Goal: Task Accomplishment & Management: Complete application form

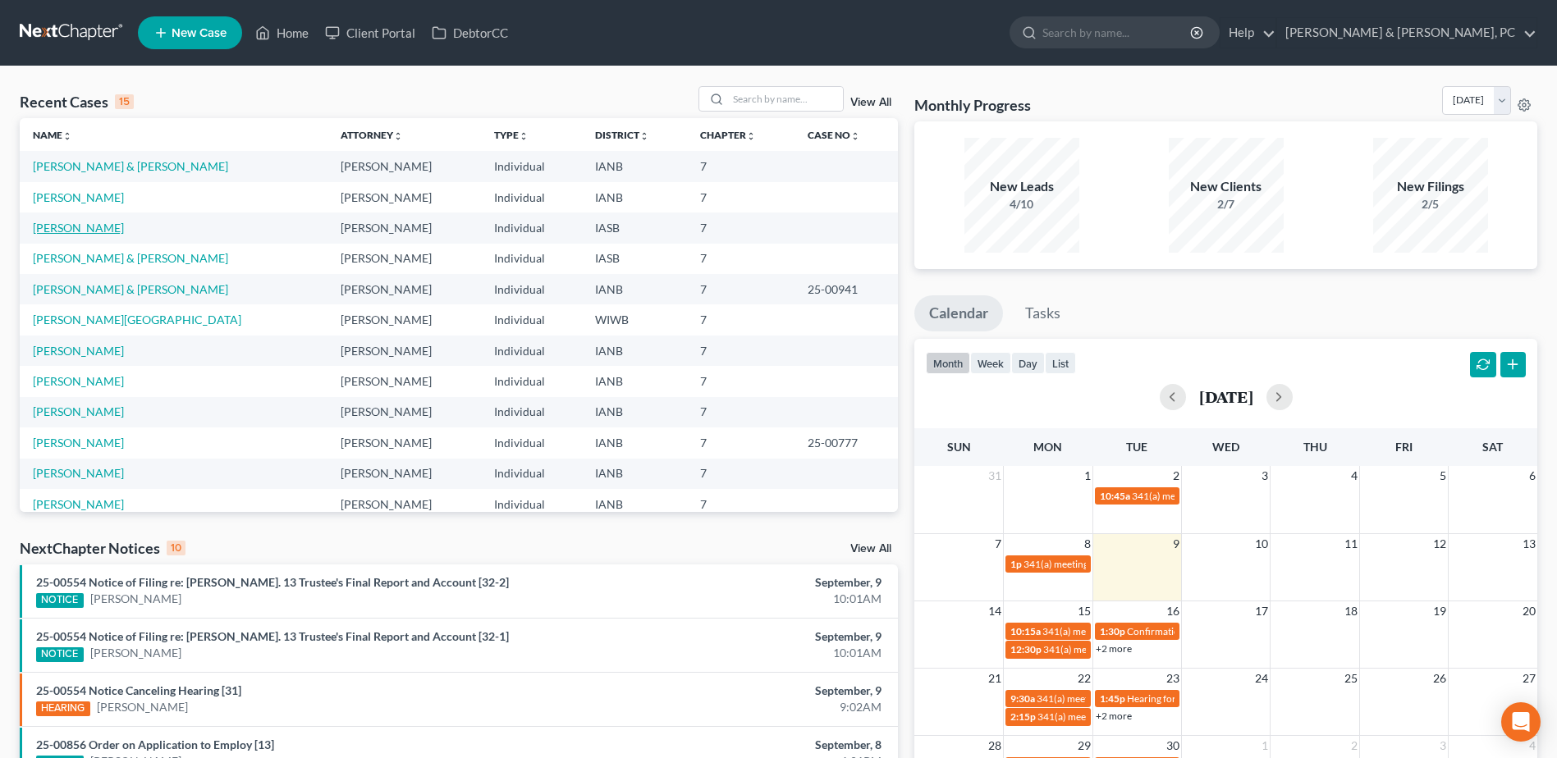
click at [75, 230] on link "[PERSON_NAME]" at bounding box center [78, 228] width 91 height 14
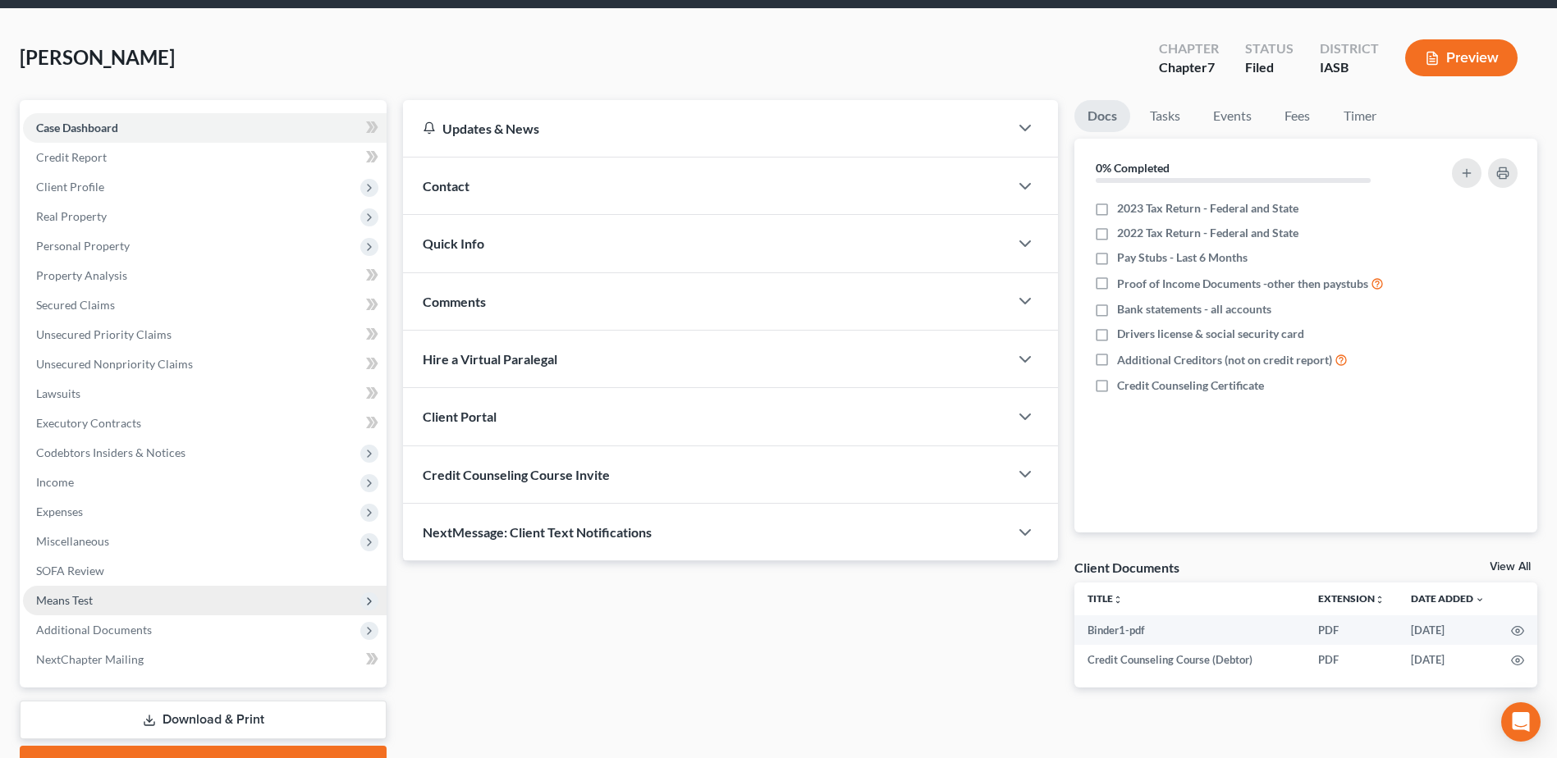
scroll to position [144, 0]
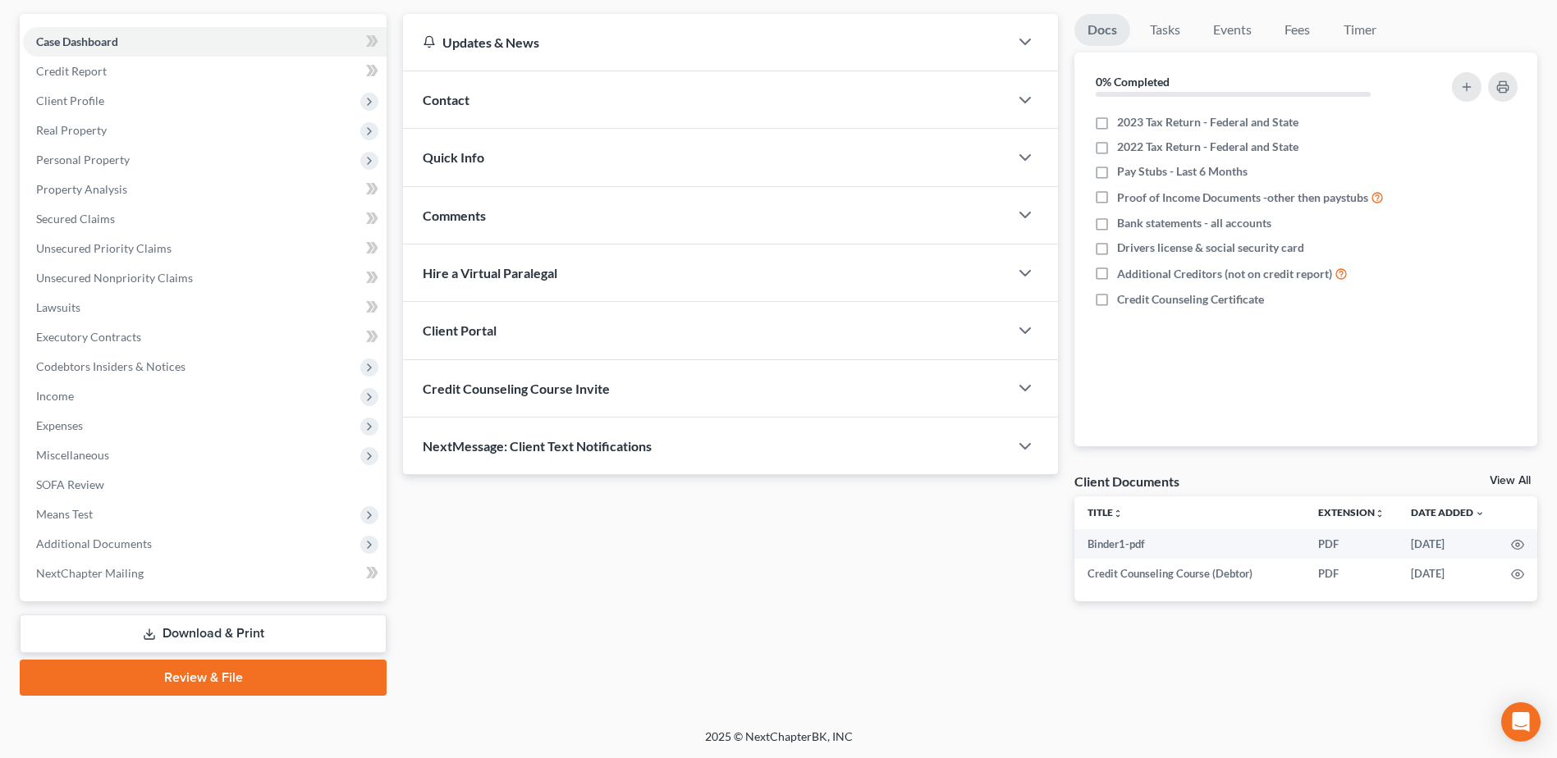
click at [148, 640] on icon at bounding box center [149, 634] width 13 height 13
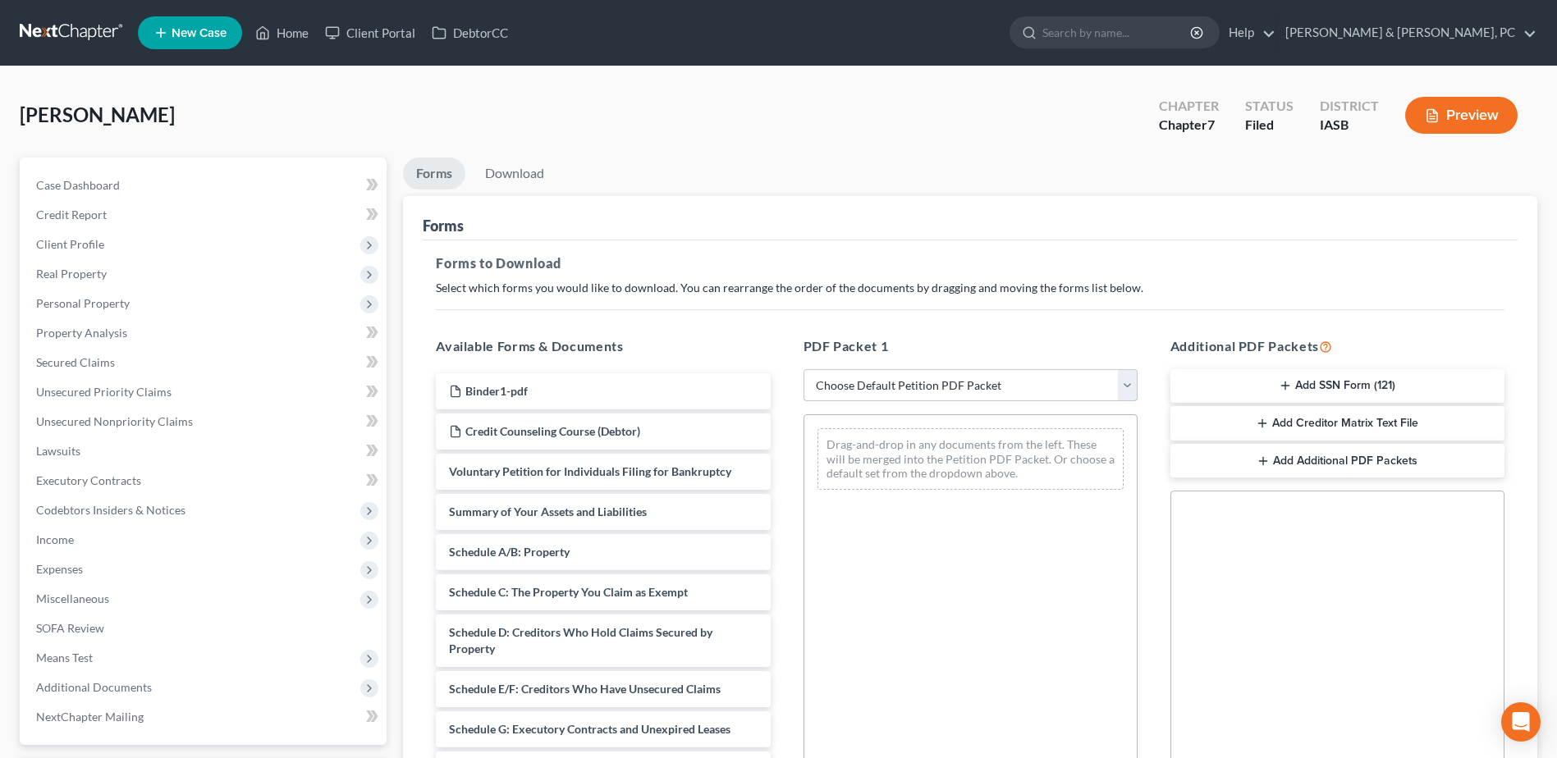
click at [993, 383] on select "Choose Default Petition PDF Packet Complete Bankruptcy Petition (all forms and …" at bounding box center [971, 385] width 334 height 33
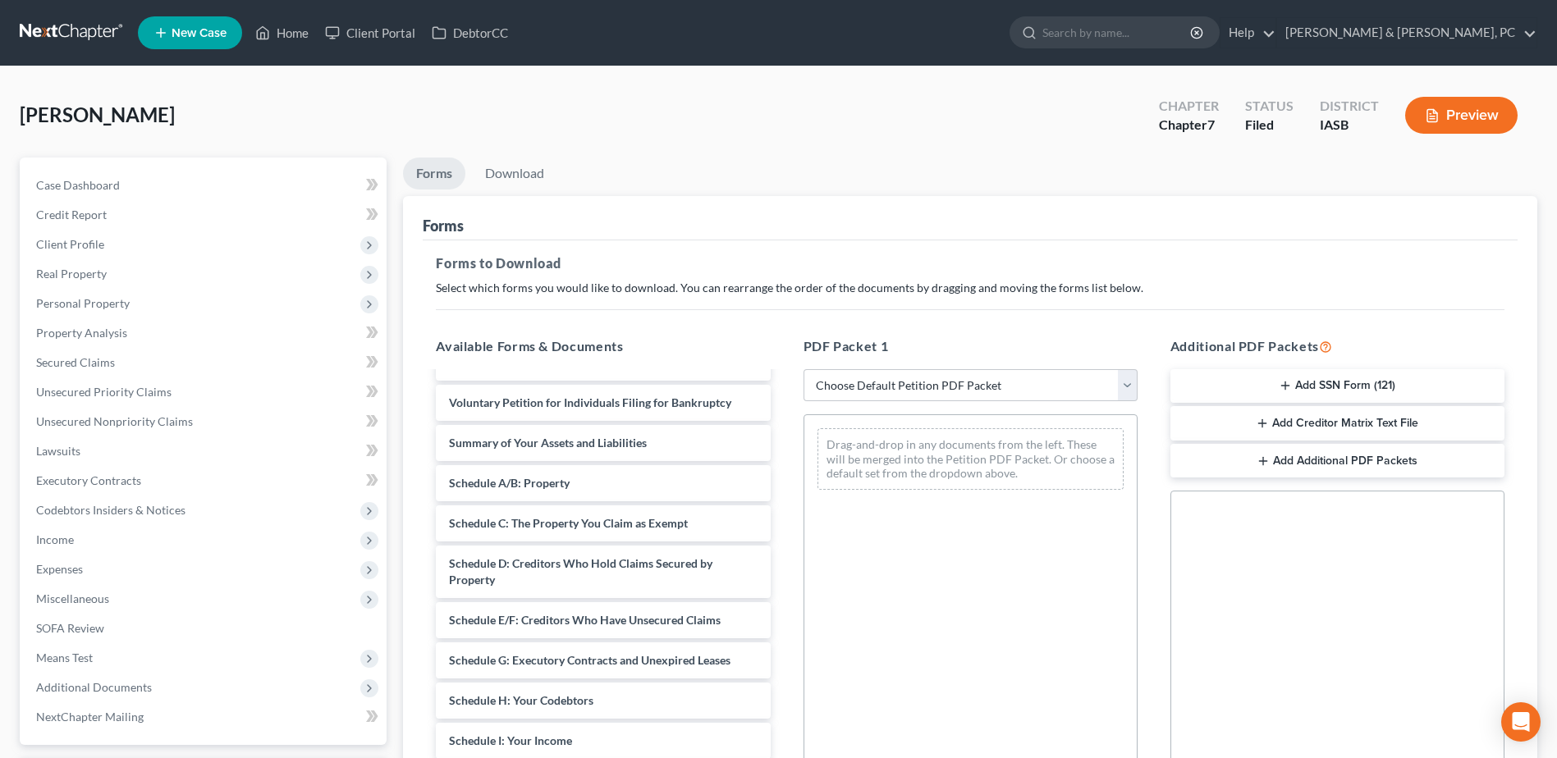
click at [1465, 108] on button "Preview" at bounding box center [1461, 115] width 112 height 37
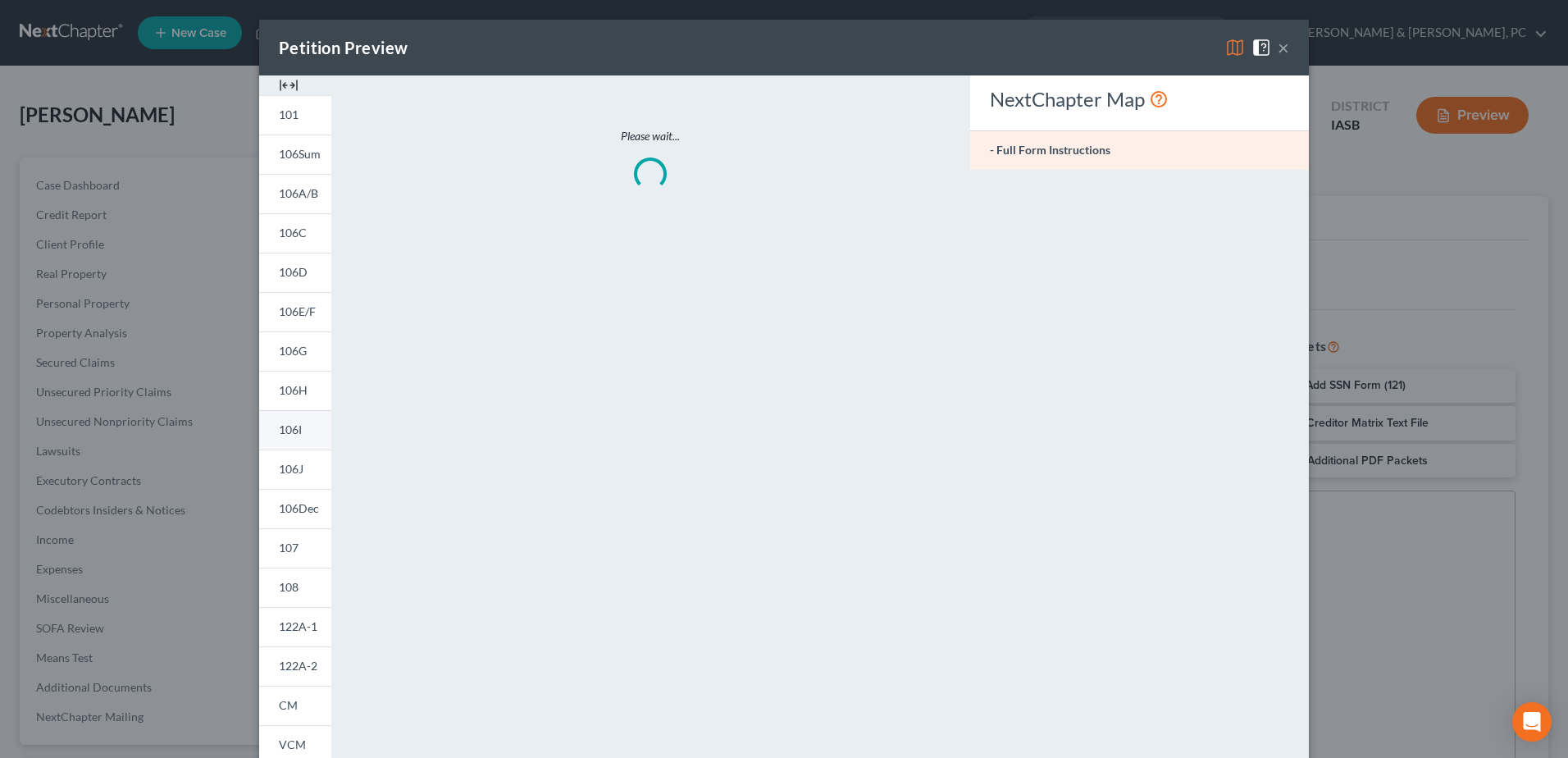
scroll to position [152, 0]
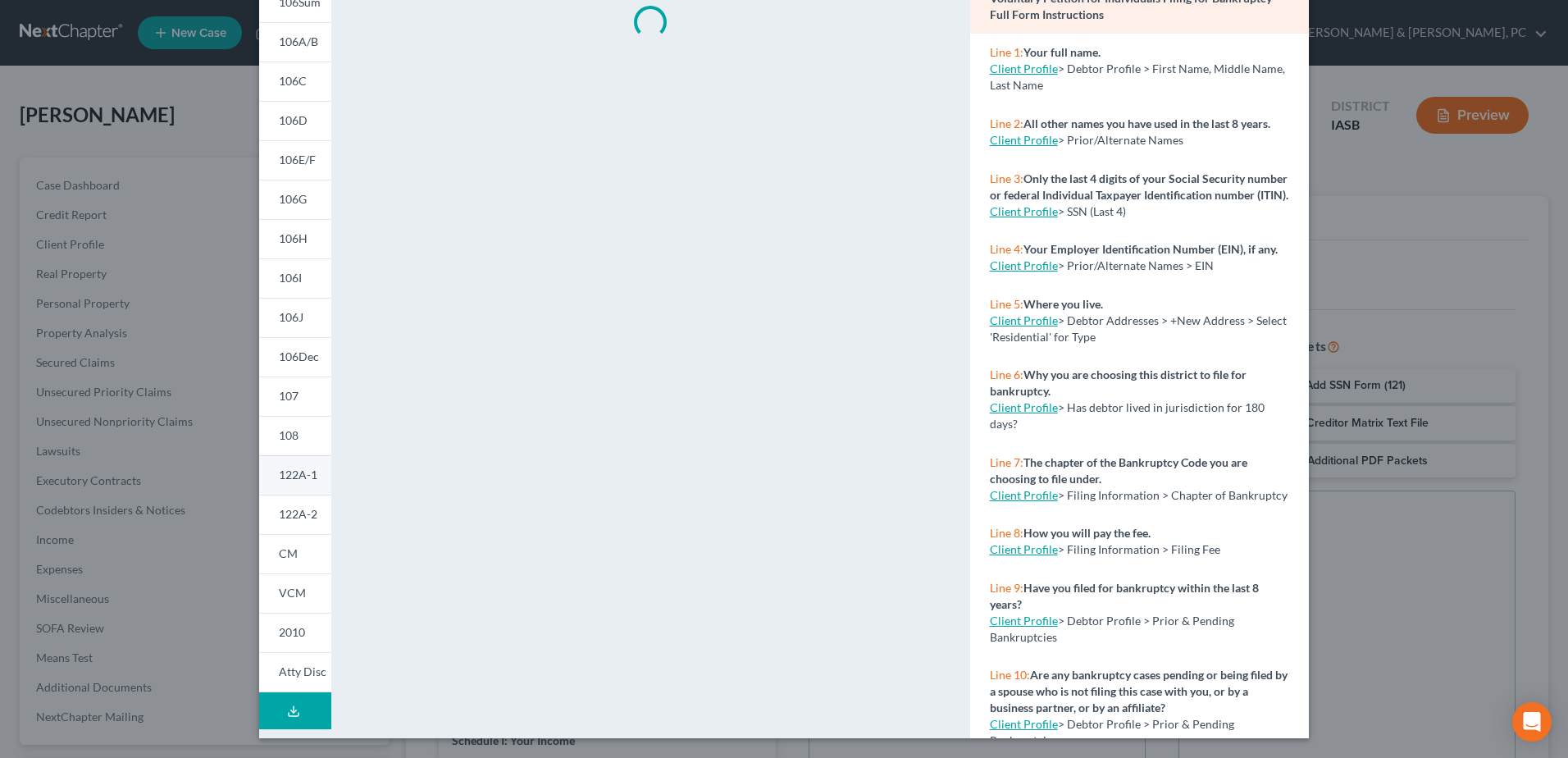
click at [287, 480] on span "122A-1" at bounding box center [298, 475] width 39 height 14
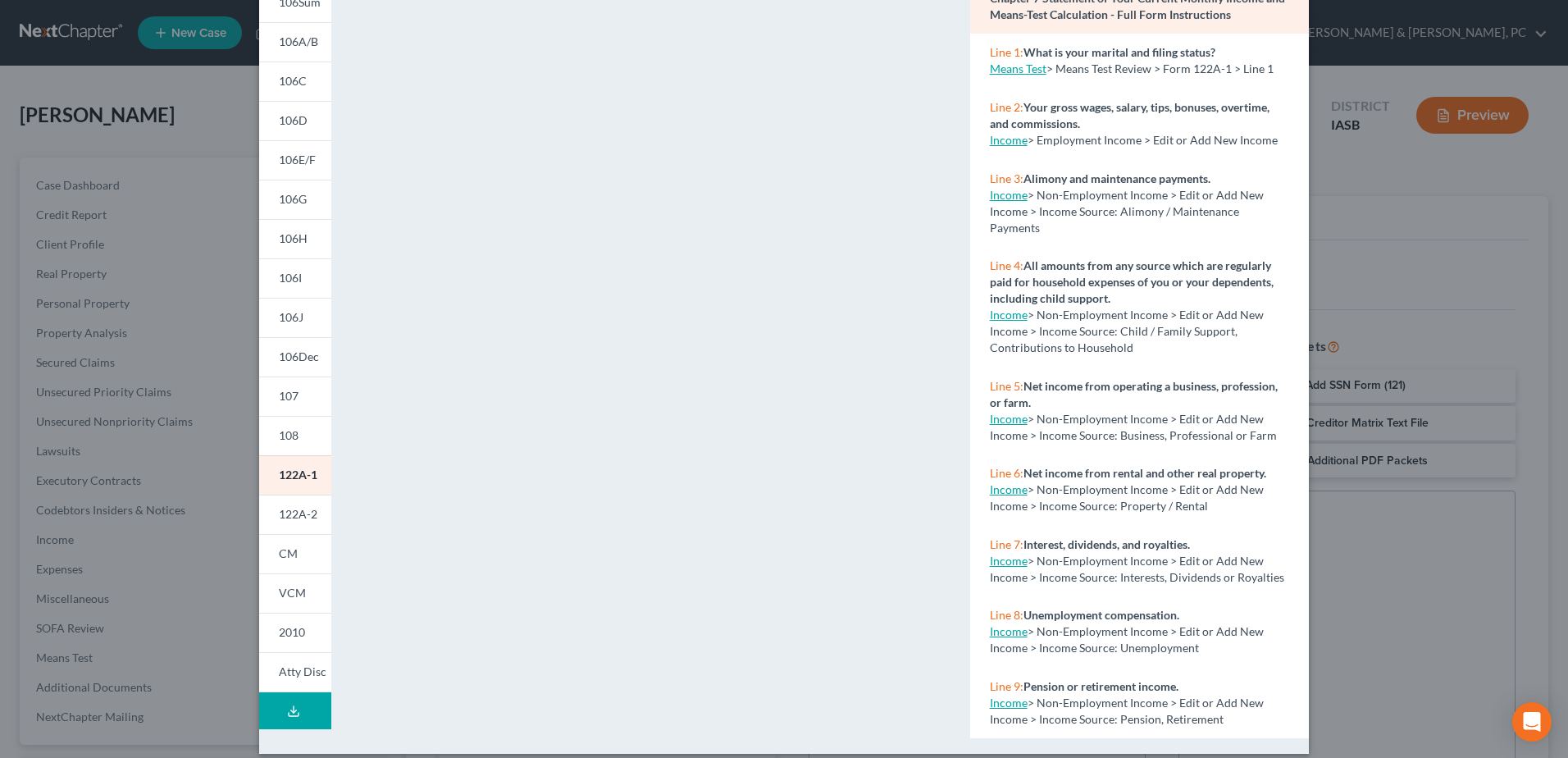
click at [1380, 240] on div "Petition Preview Chapter 7 Statement of Your Current Monthly Income and Means-T…" at bounding box center [784, 379] width 1568 height 758
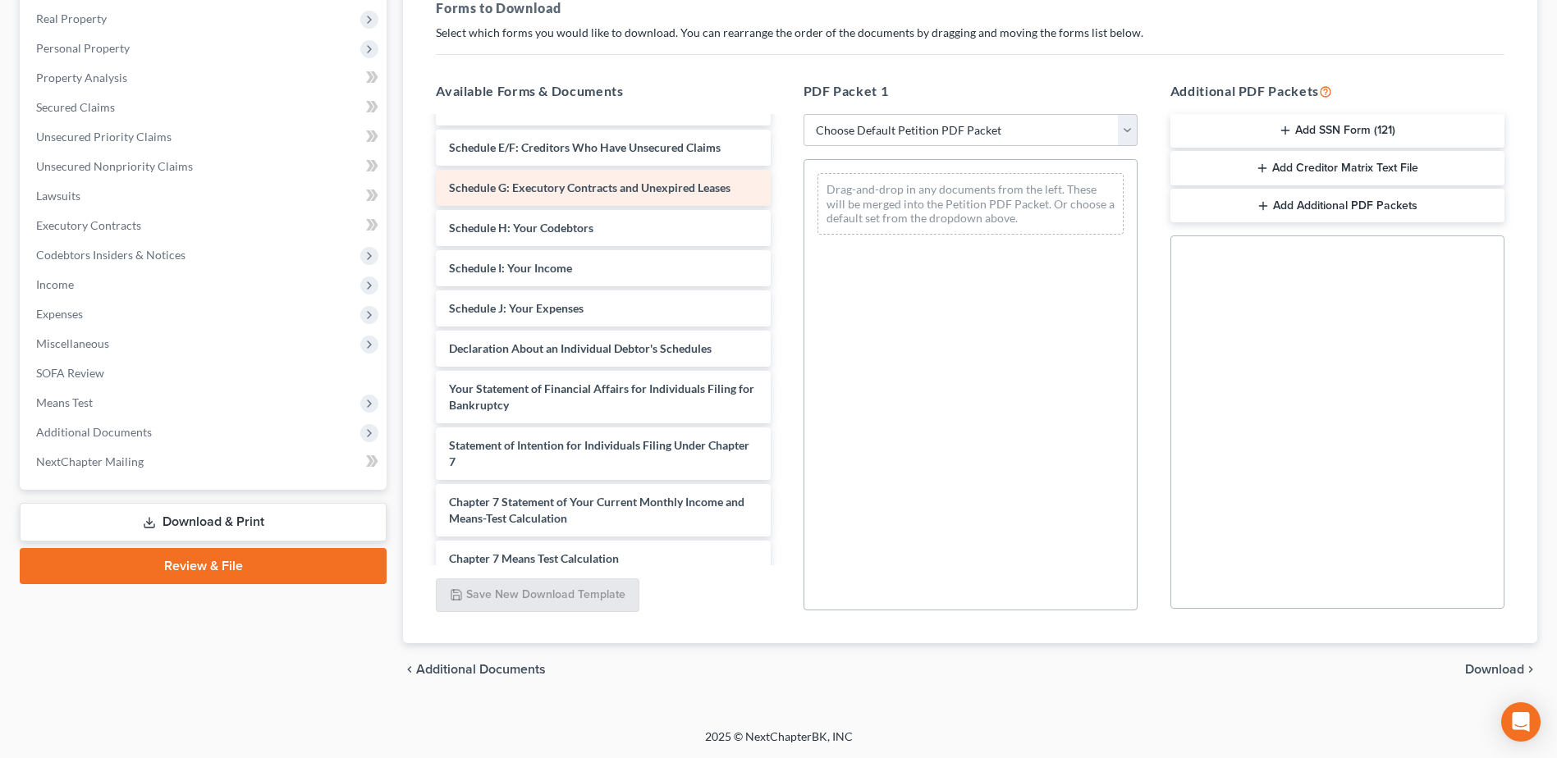
scroll to position [315, 0]
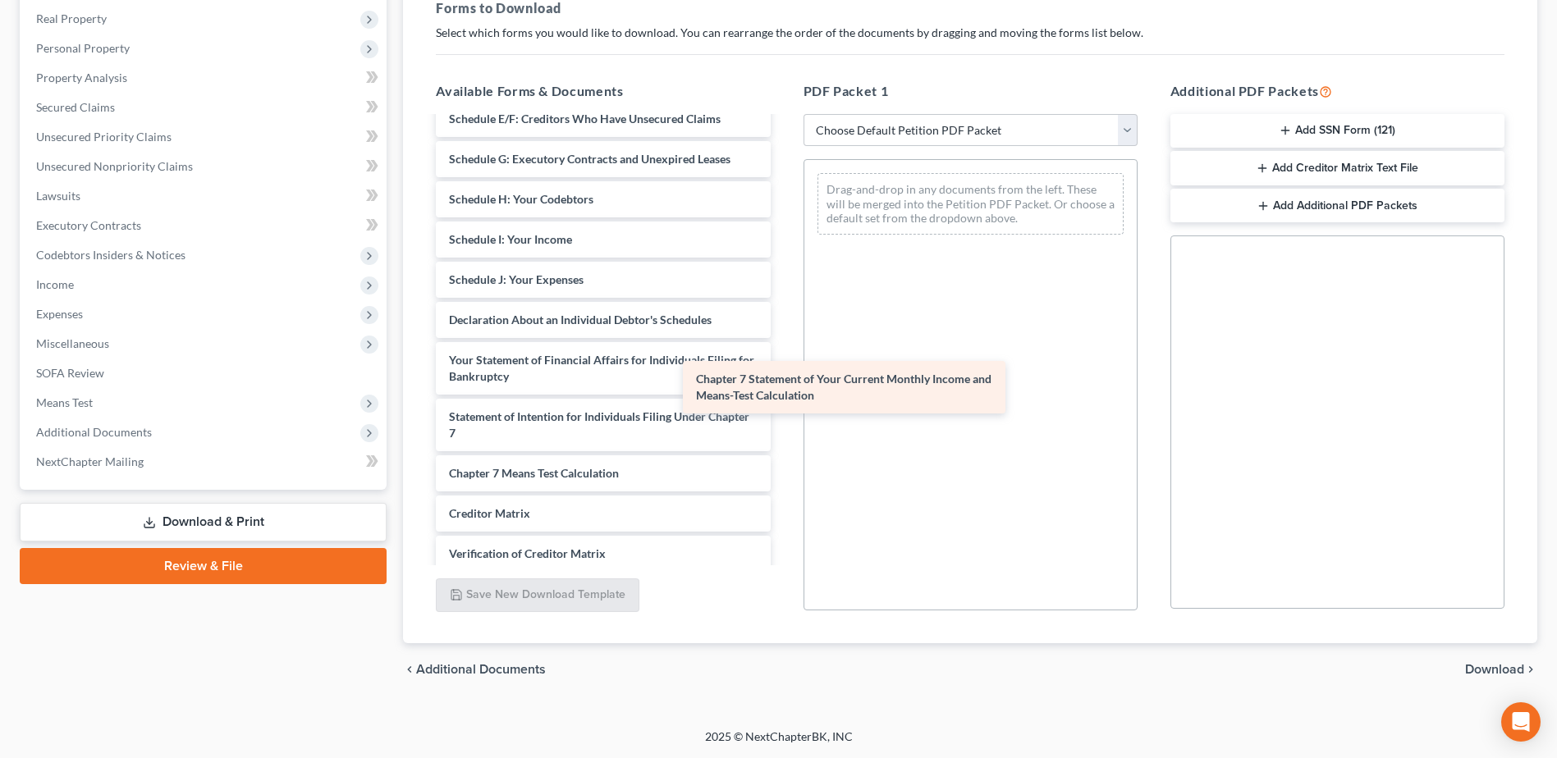
drag, startPoint x: 665, startPoint y: 478, endPoint x: 928, endPoint y: 370, distance: 284.6
click at [783, 370] on div "Chapter 7 Statement of Your Current Monthly Income and Means-Test Calculation B…" at bounding box center [603, 236] width 360 height 866
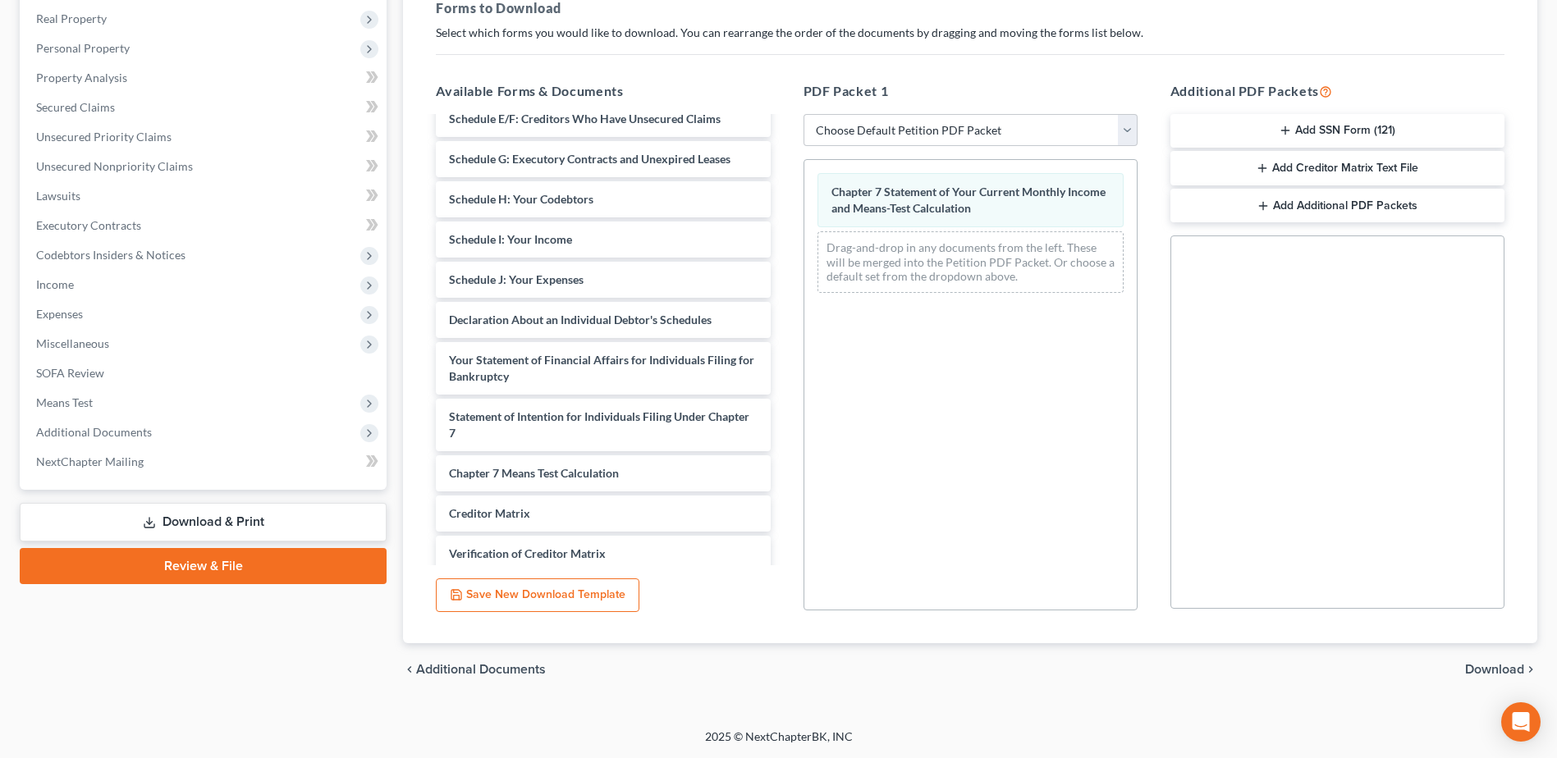
click at [1473, 663] on span "Download" at bounding box center [1494, 669] width 59 height 13
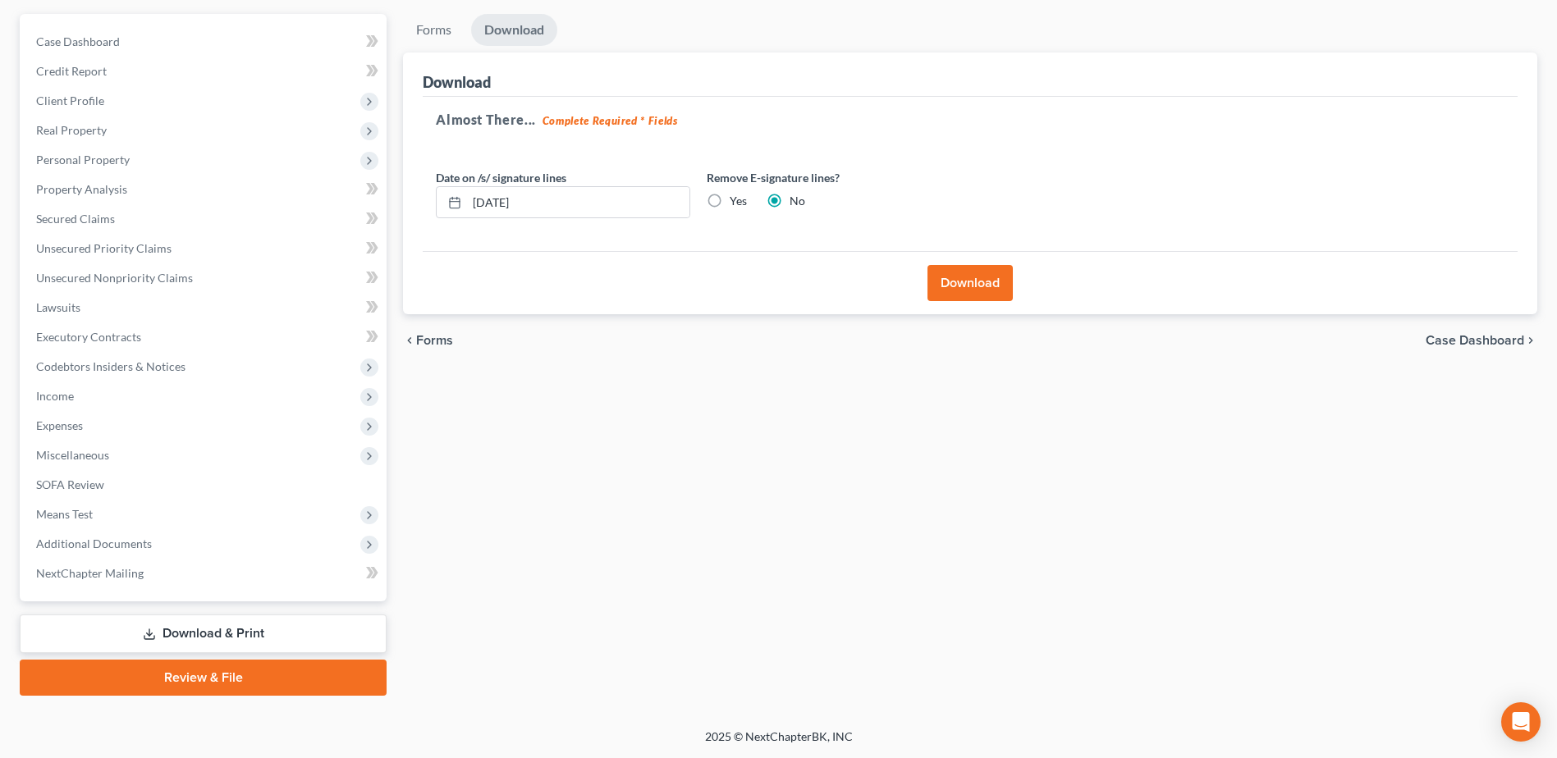
click at [965, 281] on button "Download" at bounding box center [970, 283] width 85 height 36
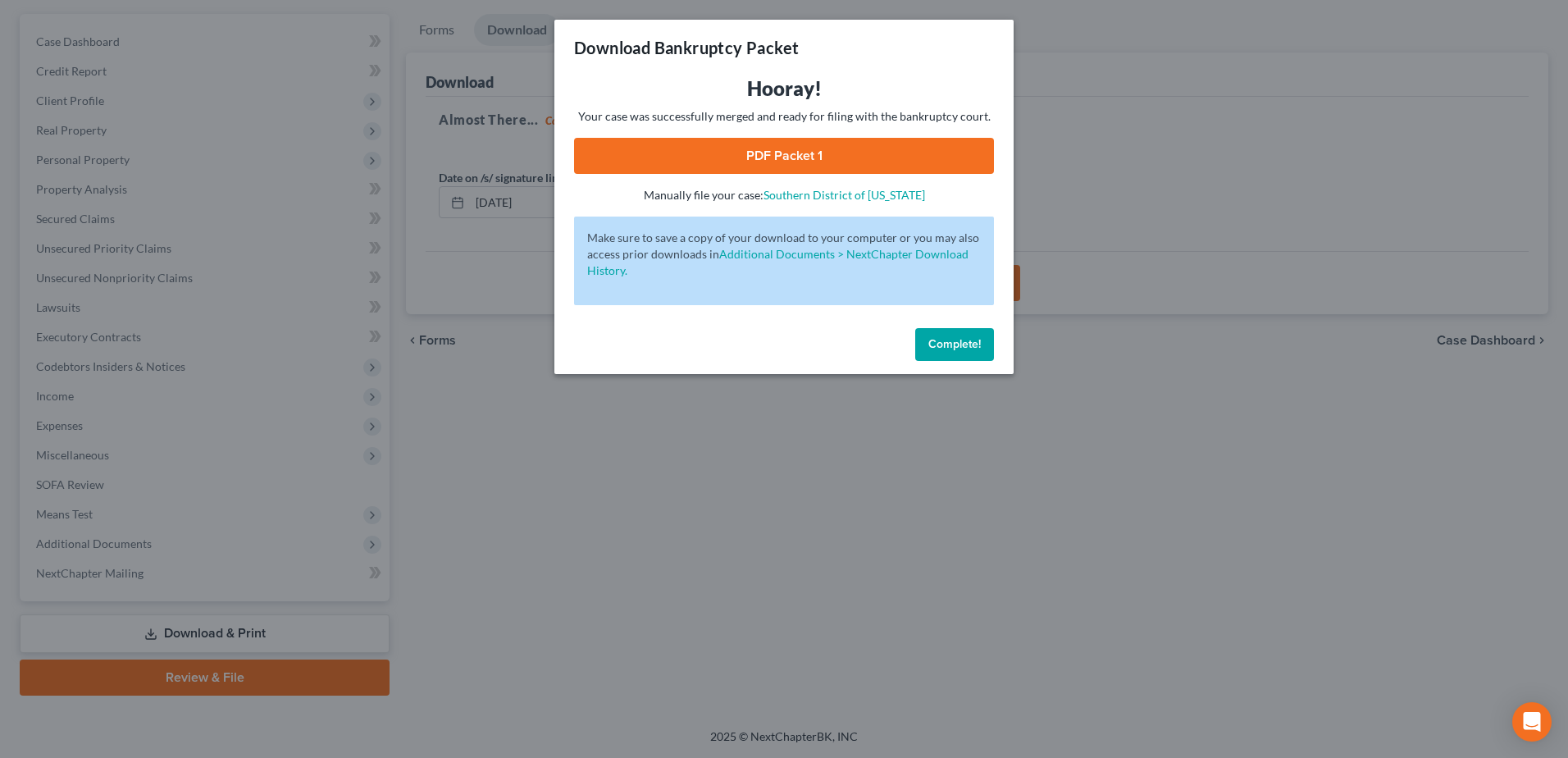
click at [861, 176] on div "Hooray! Your case was successfully merged and ready for filing with the bankrup…" at bounding box center [784, 140] width 420 height 128
click at [874, 149] on link "PDF Packet 1" at bounding box center [784, 156] width 420 height 36
click at [961, 348] on span "Complete!" at bounding box center [954, 344] width 53 height 14
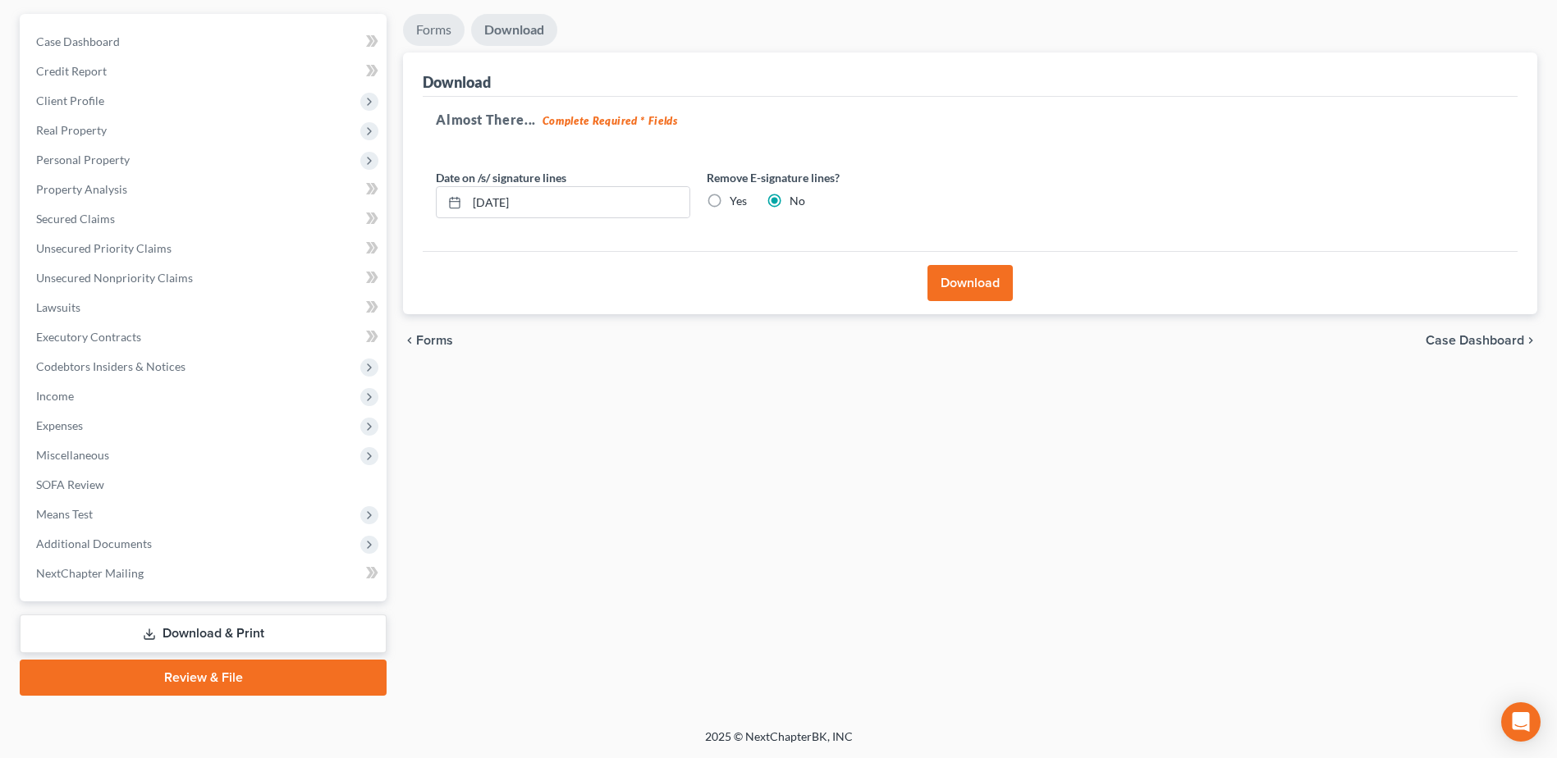
click at [442, 38] on link "Forms" at bounding box center [434, 30] width 62 height 32
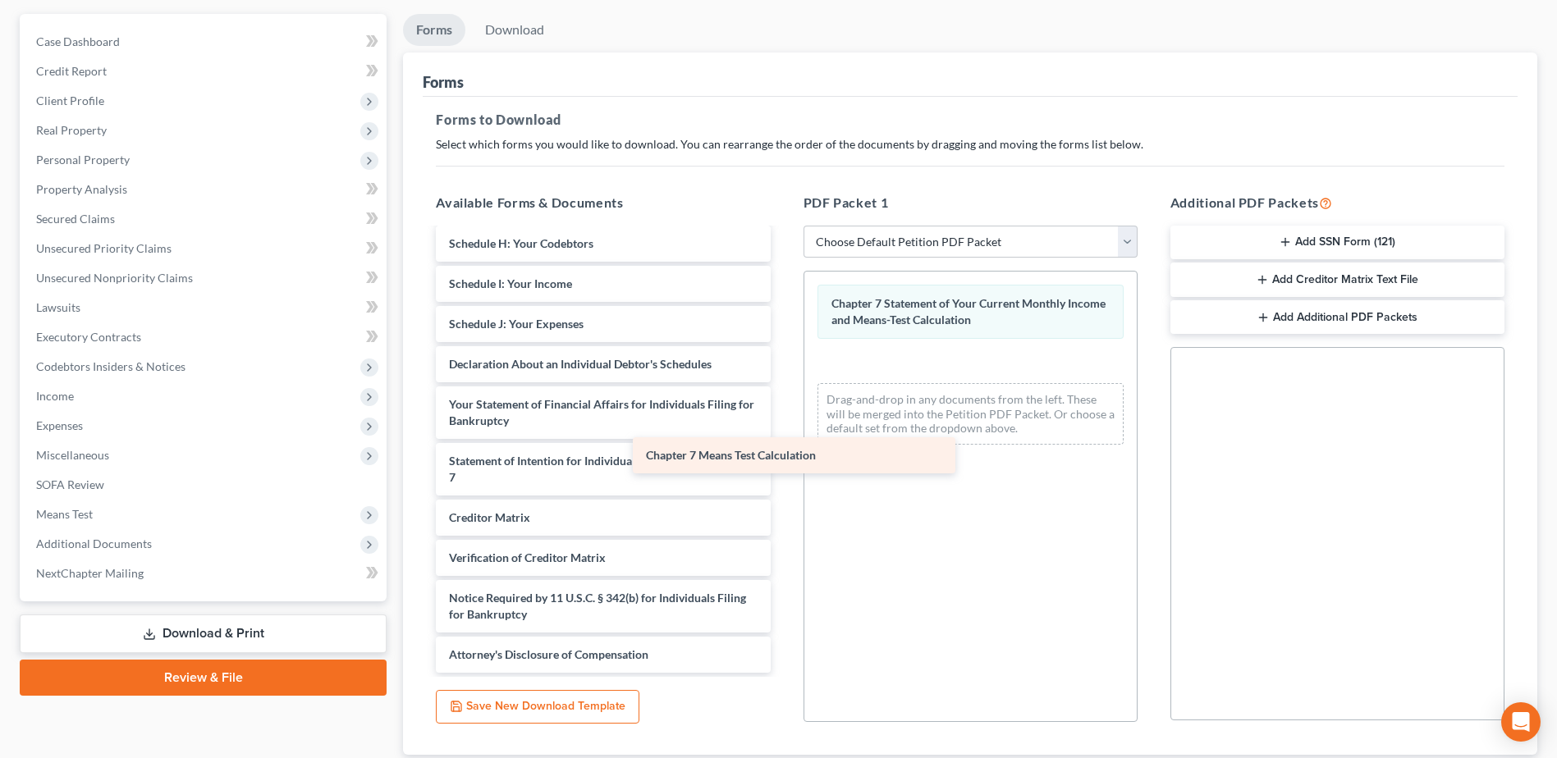
scroll to position [383, 0]
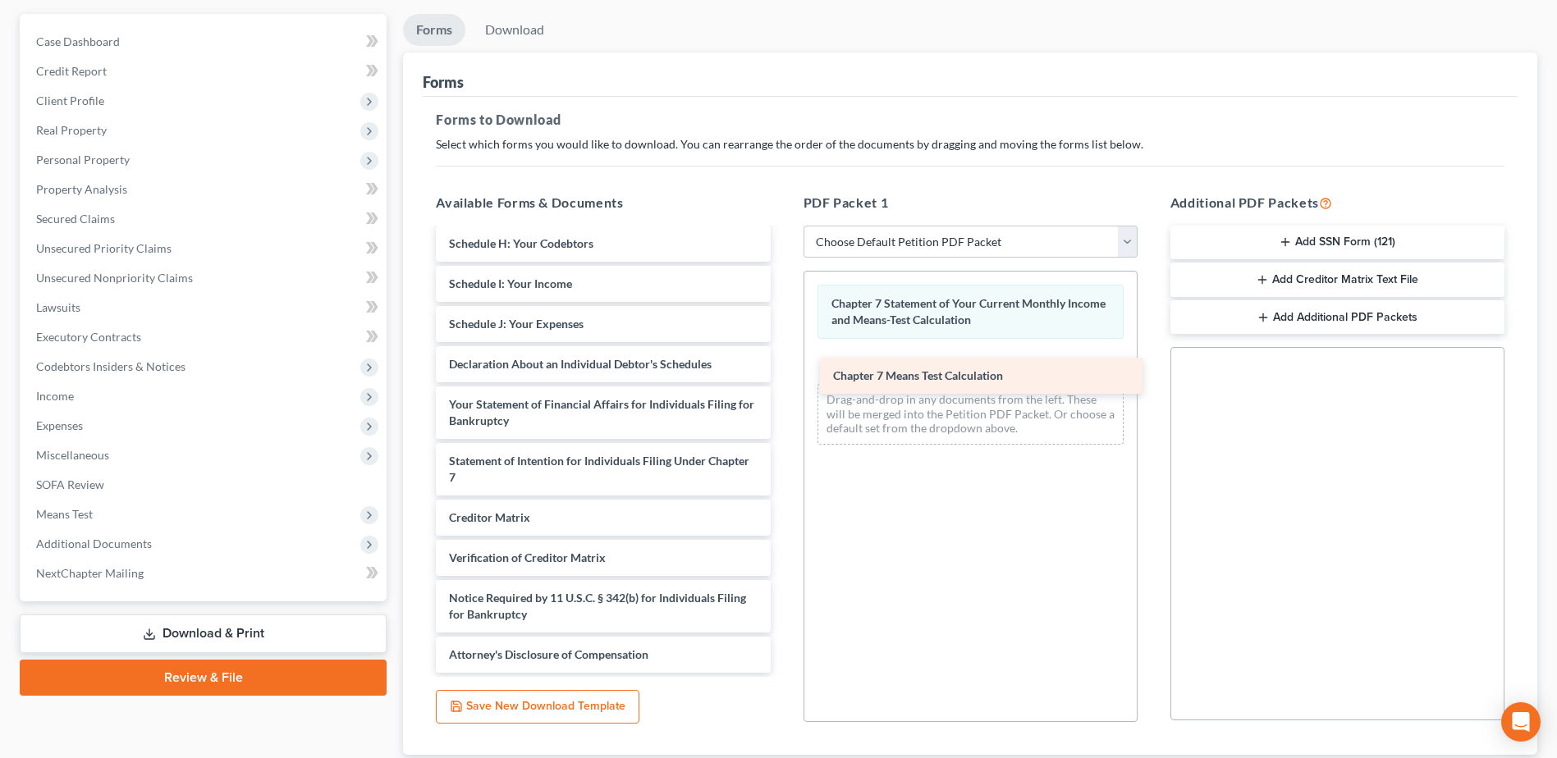
drag, startPoint x: 667, startPoint y: 469, endPoint x: 1051, endPoint y: 367, distance: 397.4
click at [783, 367] on div "Chapter 7 Means Test Calculation Binder1-pdf Credit Counseling Course (Debtor) …" at bounding box center [603, 260] width 360 height 826
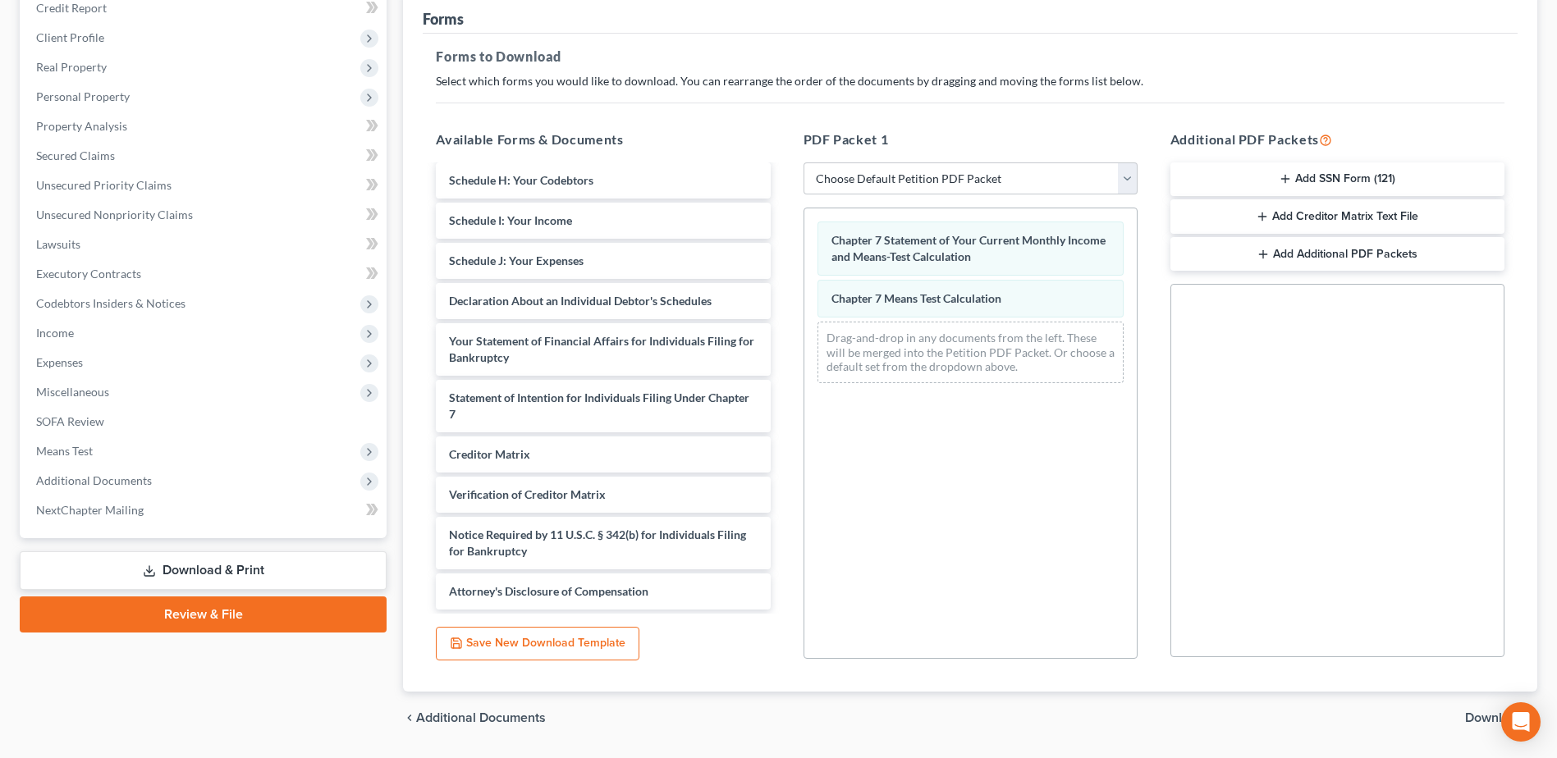
scroll to position [255, 0]
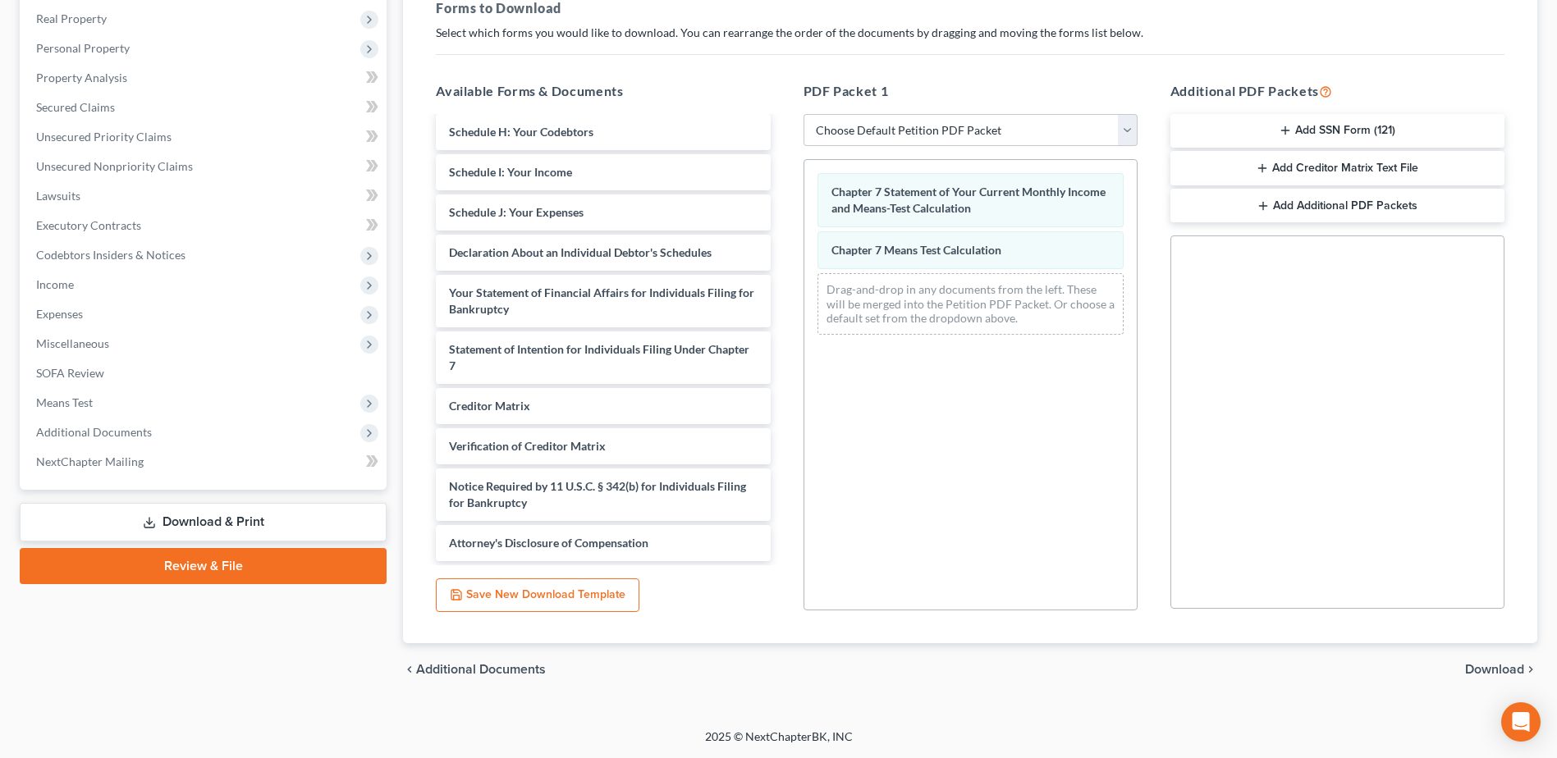
click at [1482, 672] on span "Download" at bounding box center [1494, 669] width 59 height 13
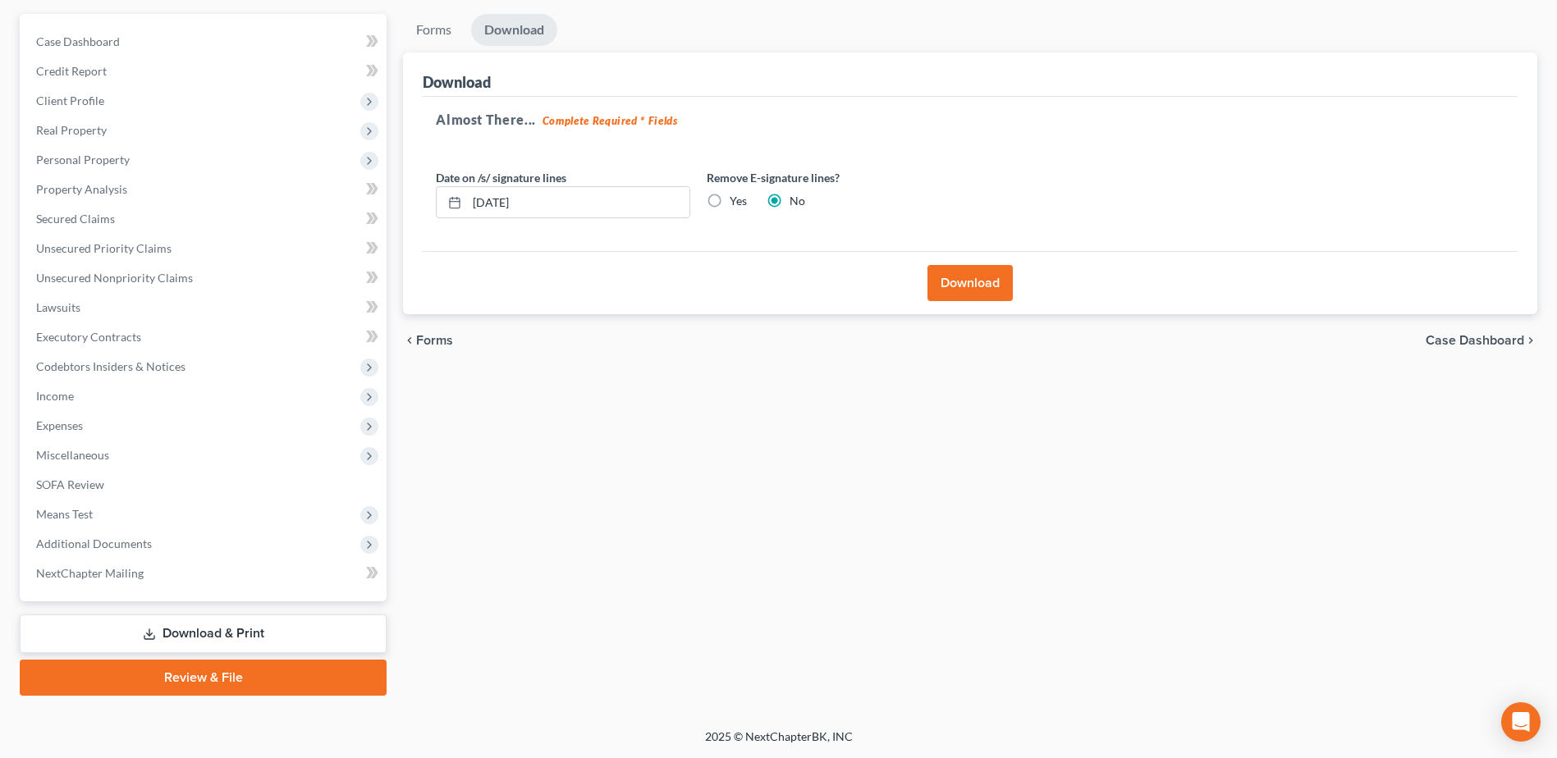
click at [965, 279] on button "Download" at bounding box center [970, 283] width 85 height 36
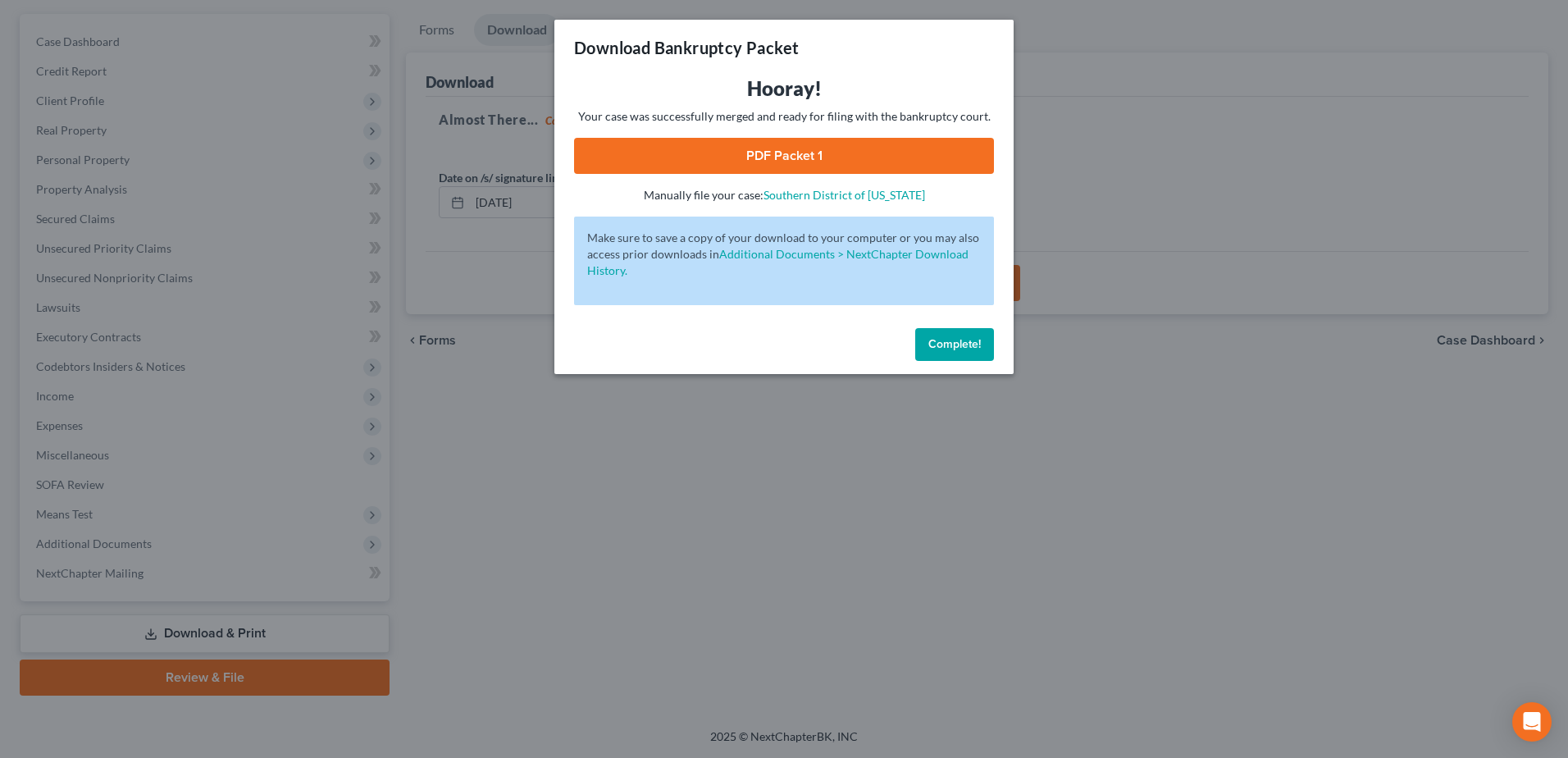
click at [763, 149] on link "PDF Packet 1" at bounding box center [784, 156] width 420 height 36
click at [982, 337] on button "Complete!" at bounding box center [954, 344] width 79 height 33
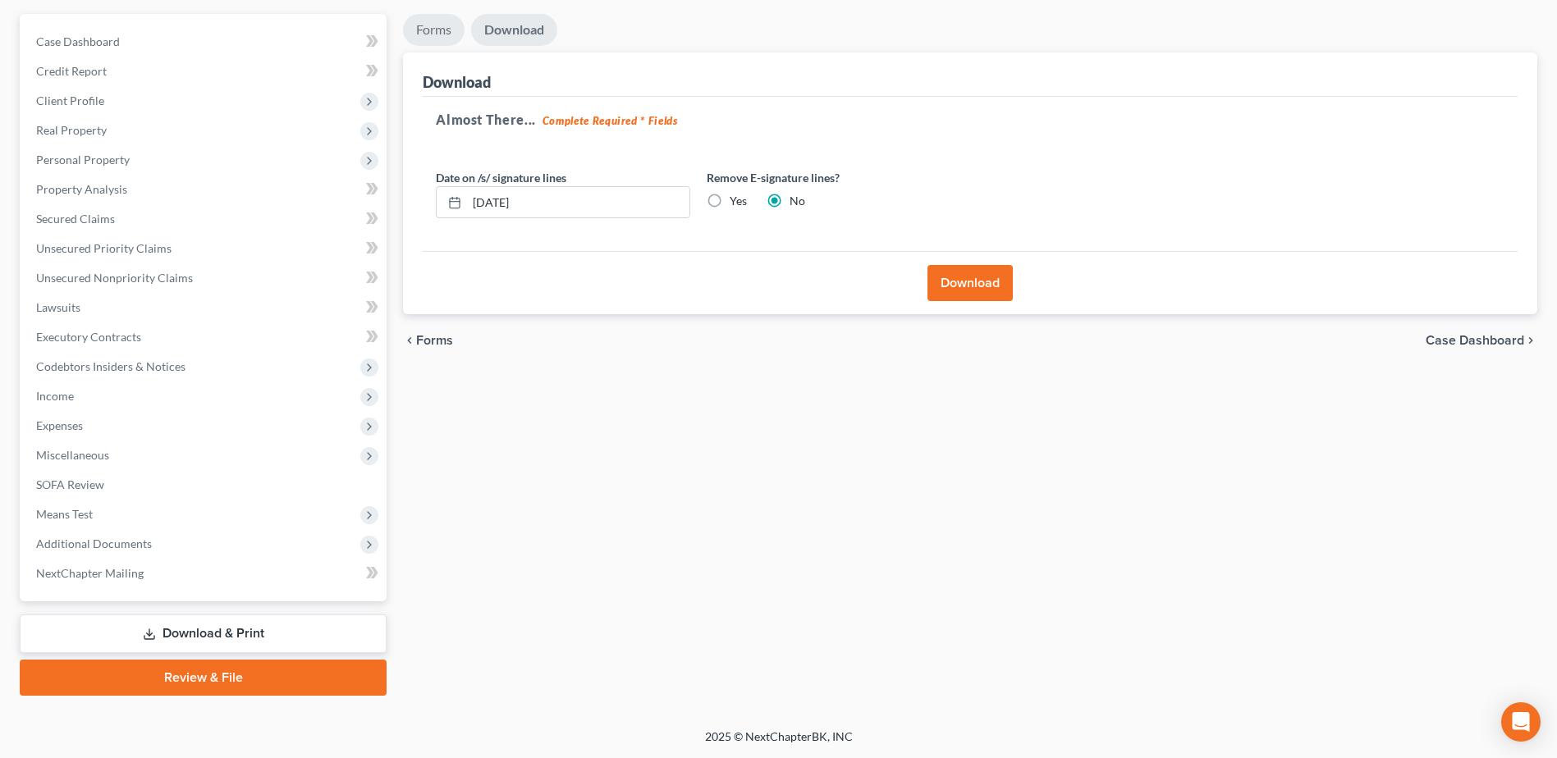
click at [440, 19] on link "Forms" at bounding box center [434, 30] width 62 height 32
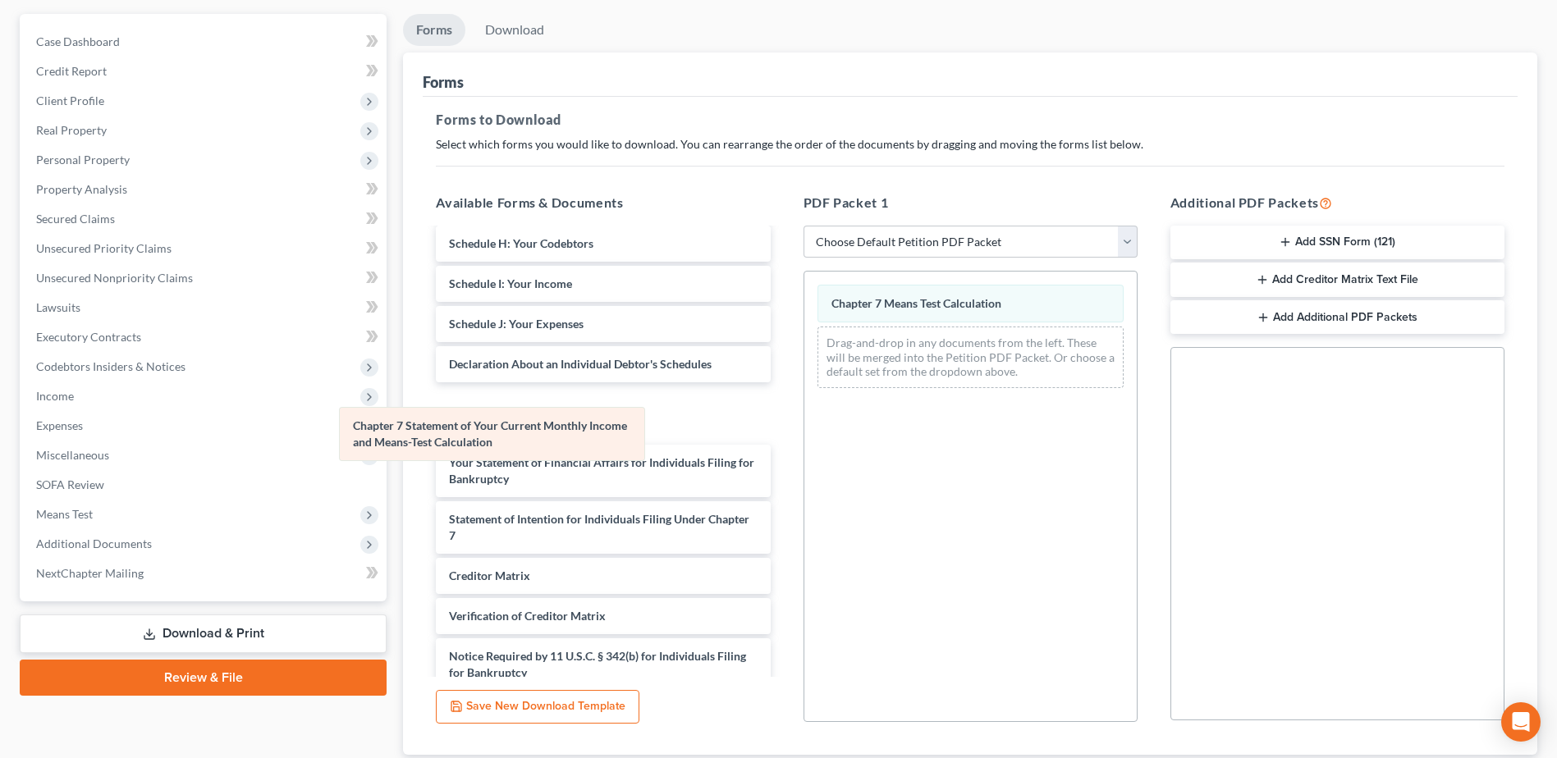
drag, startPoint x: 925, startPoint y: 309, endPoint x: 447, endPoint y: 431, distance: 493.9
click at [804, 401] on div "Chapter 7 Statement of Your Current Monthly Income and Means-Test Calculation C…" at bounding box center [970, 337] width 332 height 130
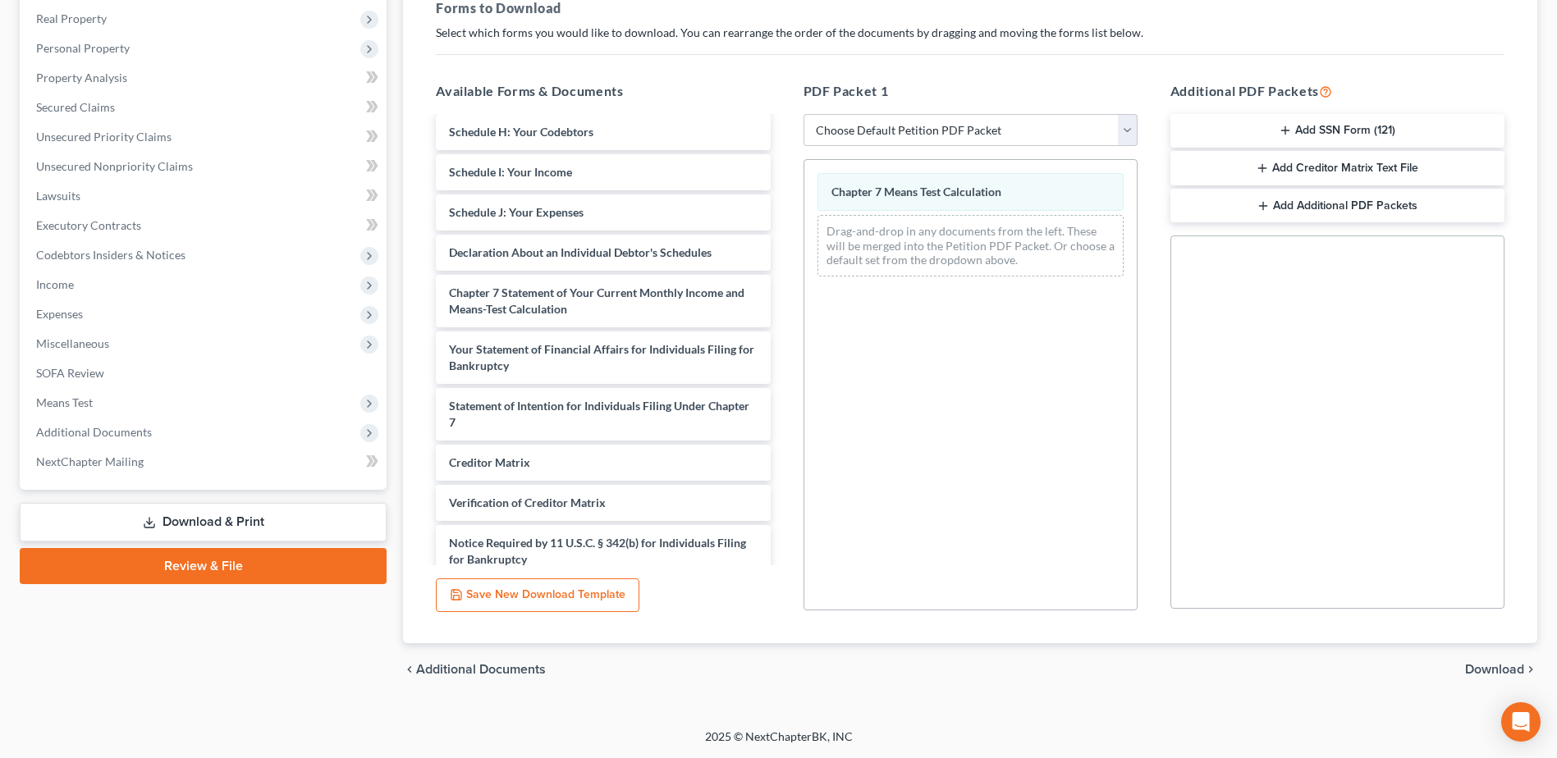
click at [1514, 673] on span "Download" at bounding box center [1494, 669] width 59 height 13
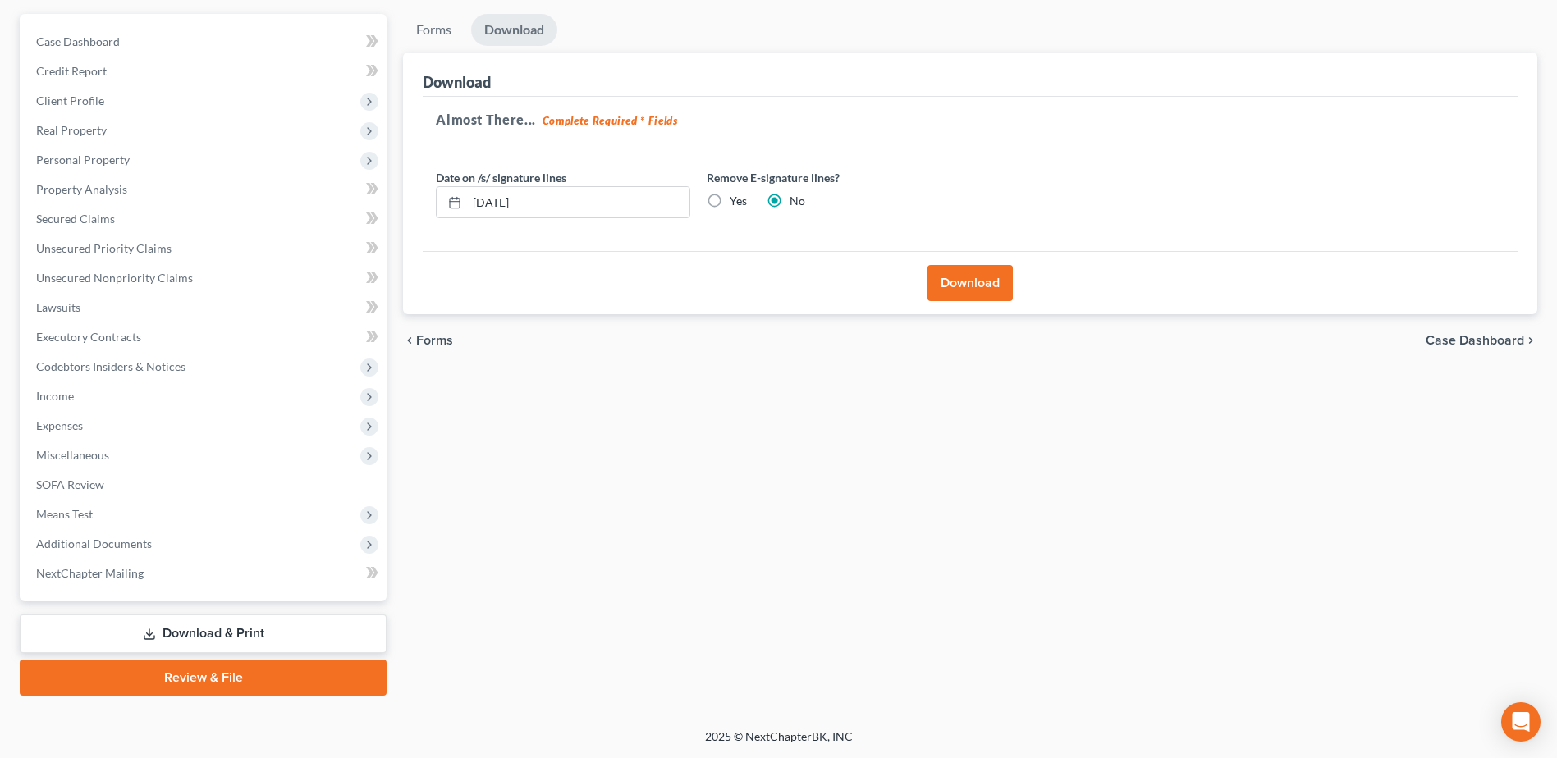
click at [951, 281] on button "Download" at bounding box center [970, 283] width 85 height 36
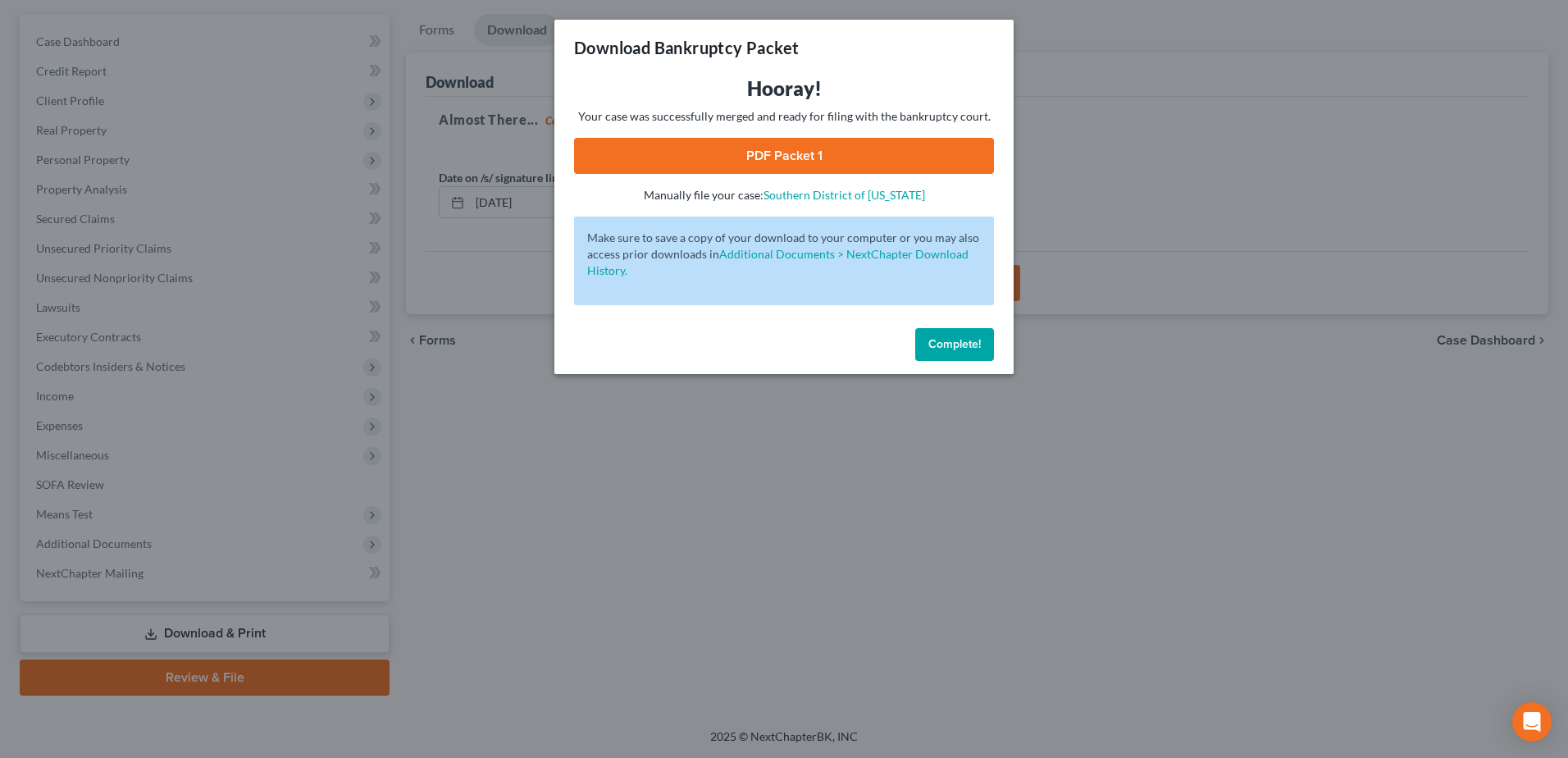
click at [892, 168] on link "PDF Packet 1" at bounding box center [784, 156] width 420 height 36
click at [968, 334] on button "Complete!" at bounding box center [954, 344] width 79 height 33
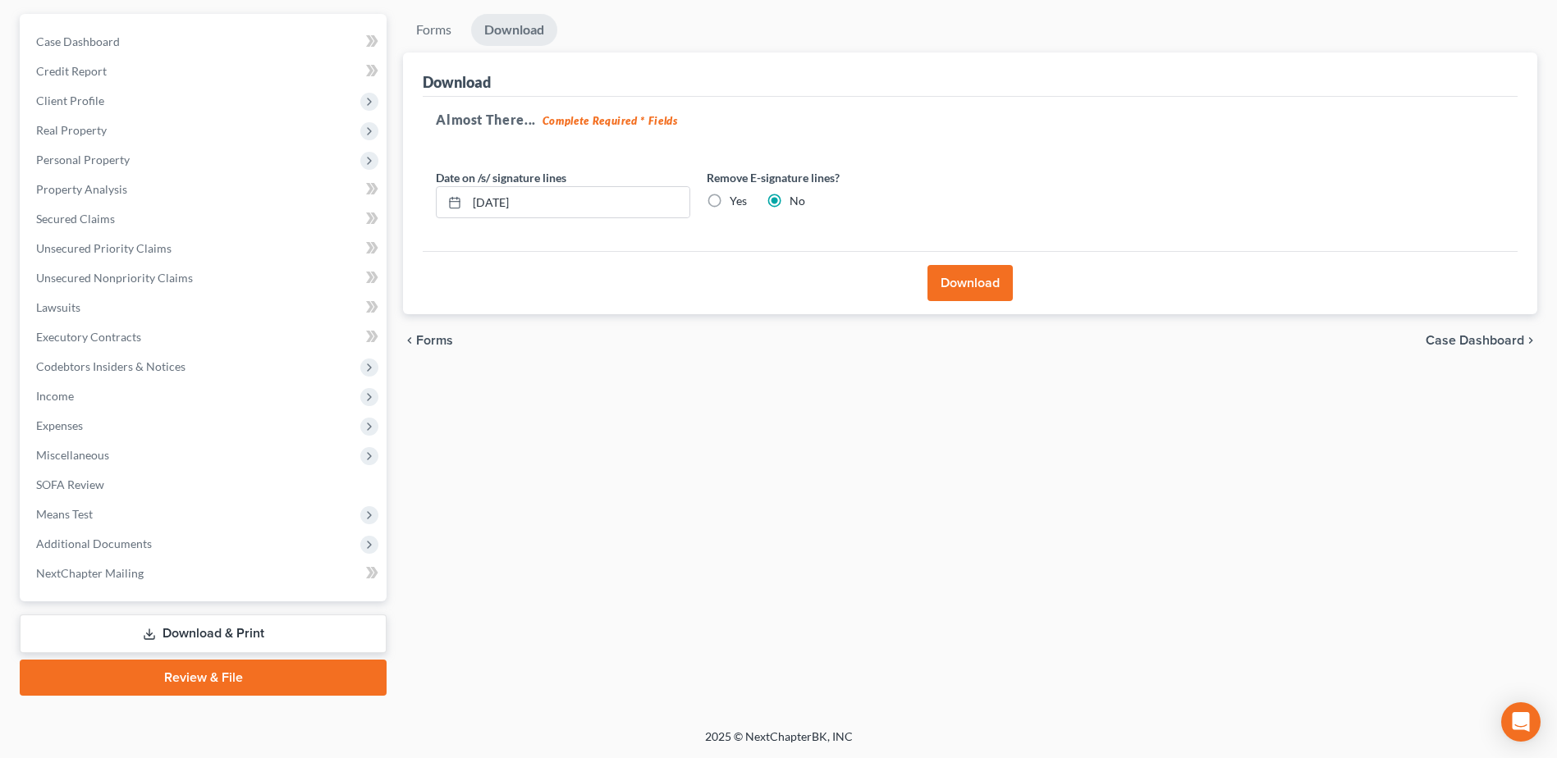
scroll to position [0, 0]
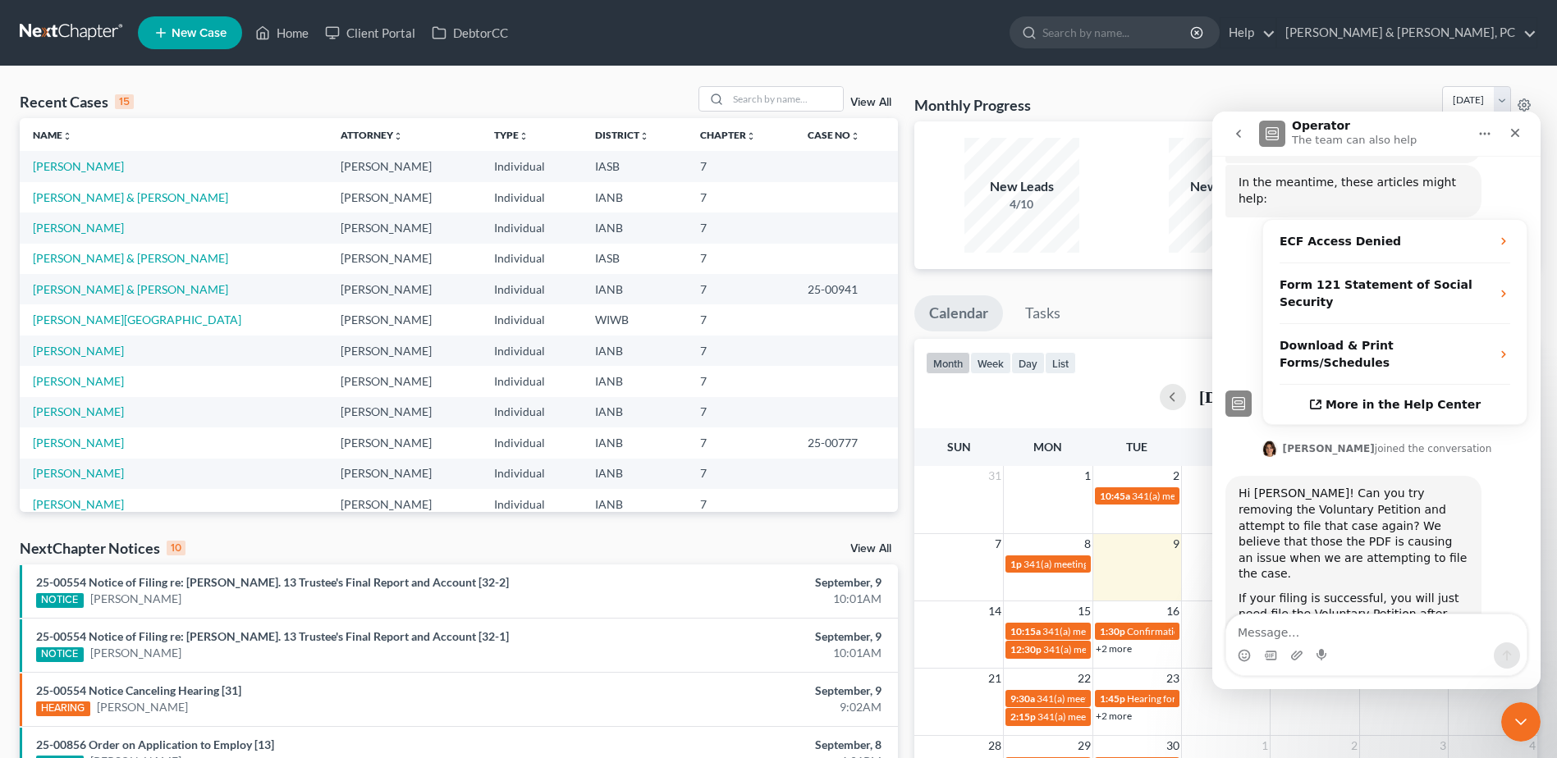
scroll to position [439, 0]
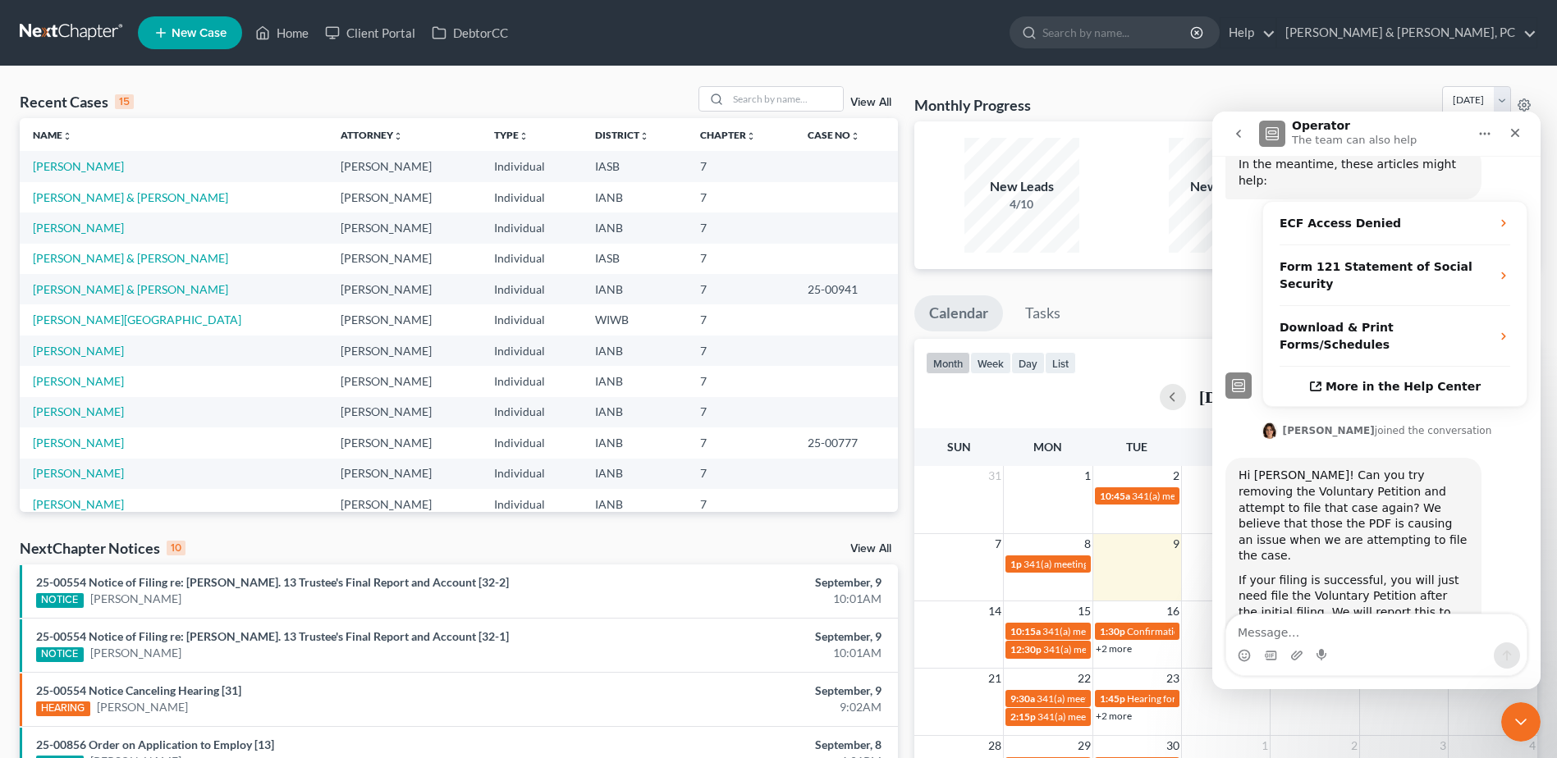
click at [1352, 636] on textarea "Message…" at bounding box center [1376, 629] width 300 height 28
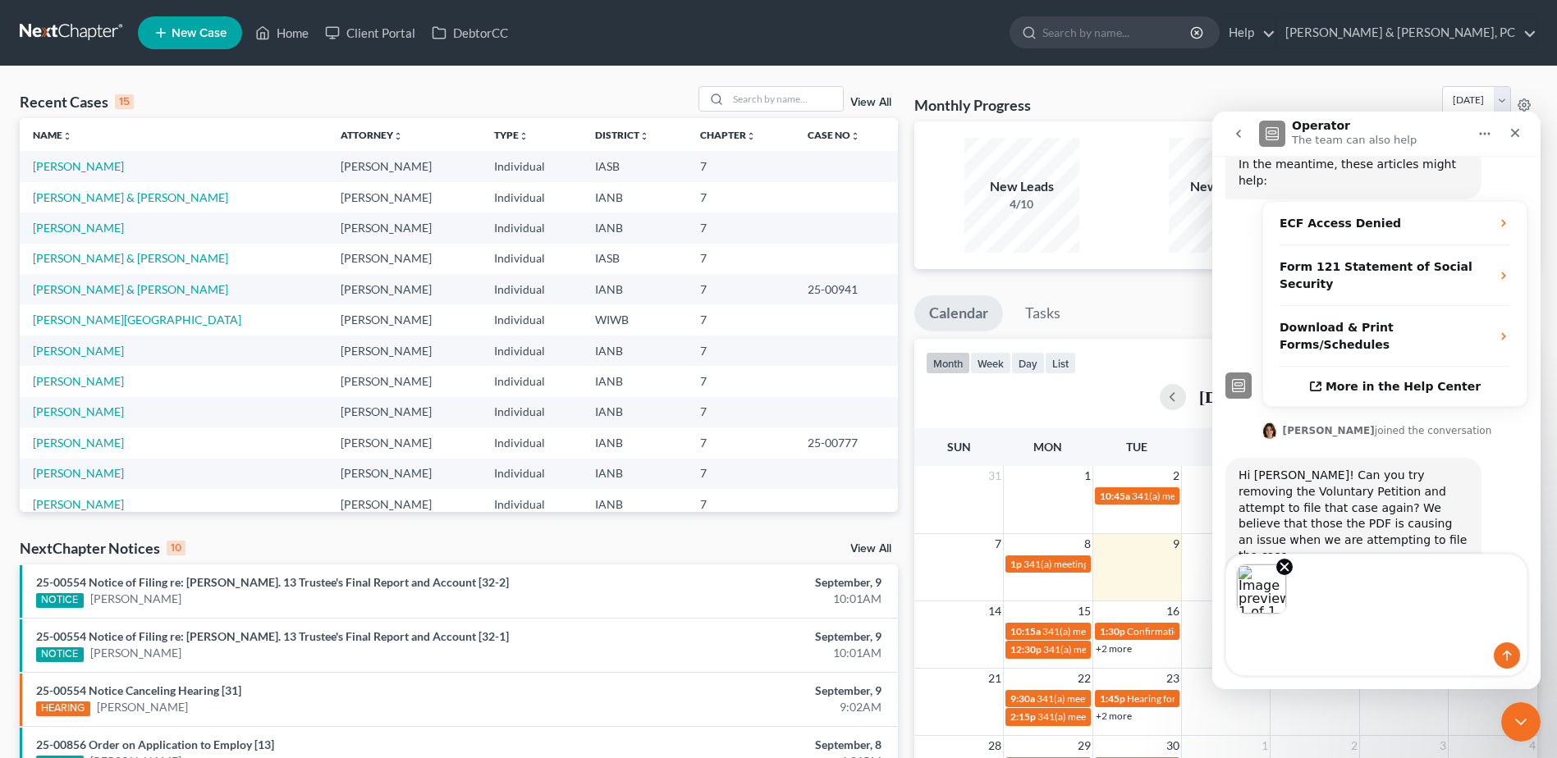
scroll to position [499, 0]
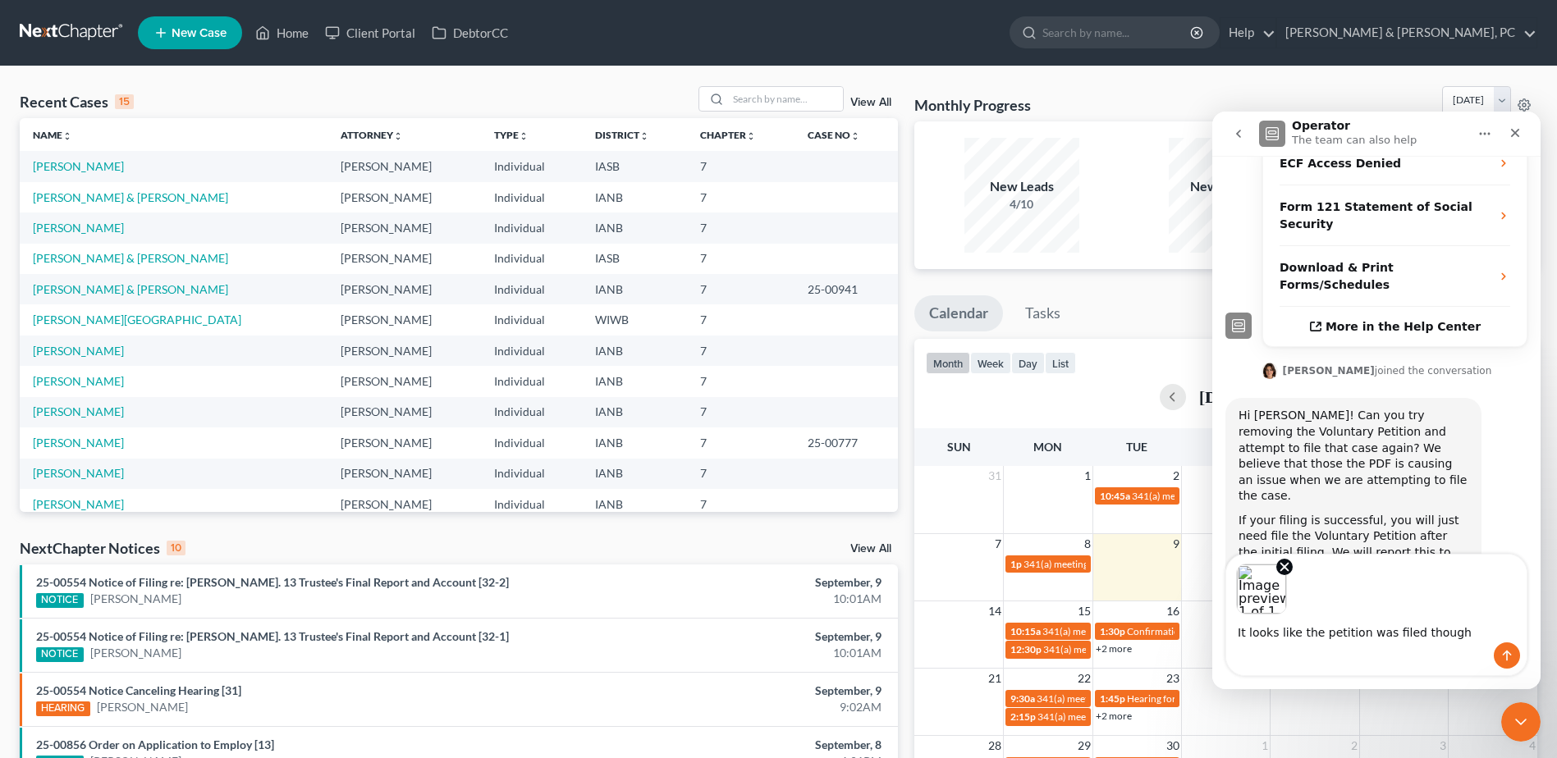
type textarea "It looks like the petition was filed though"
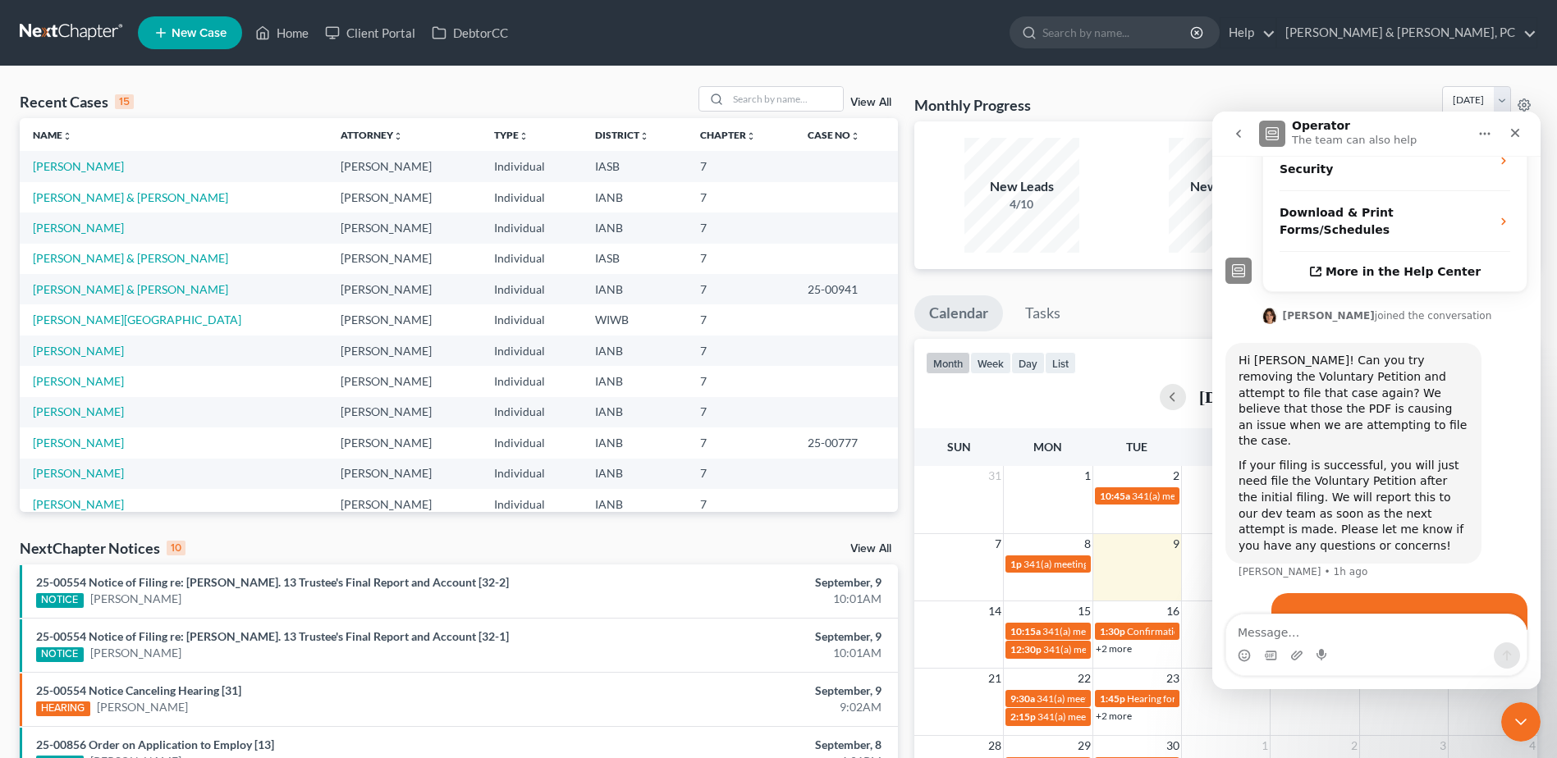
scroll to position [557, 0]
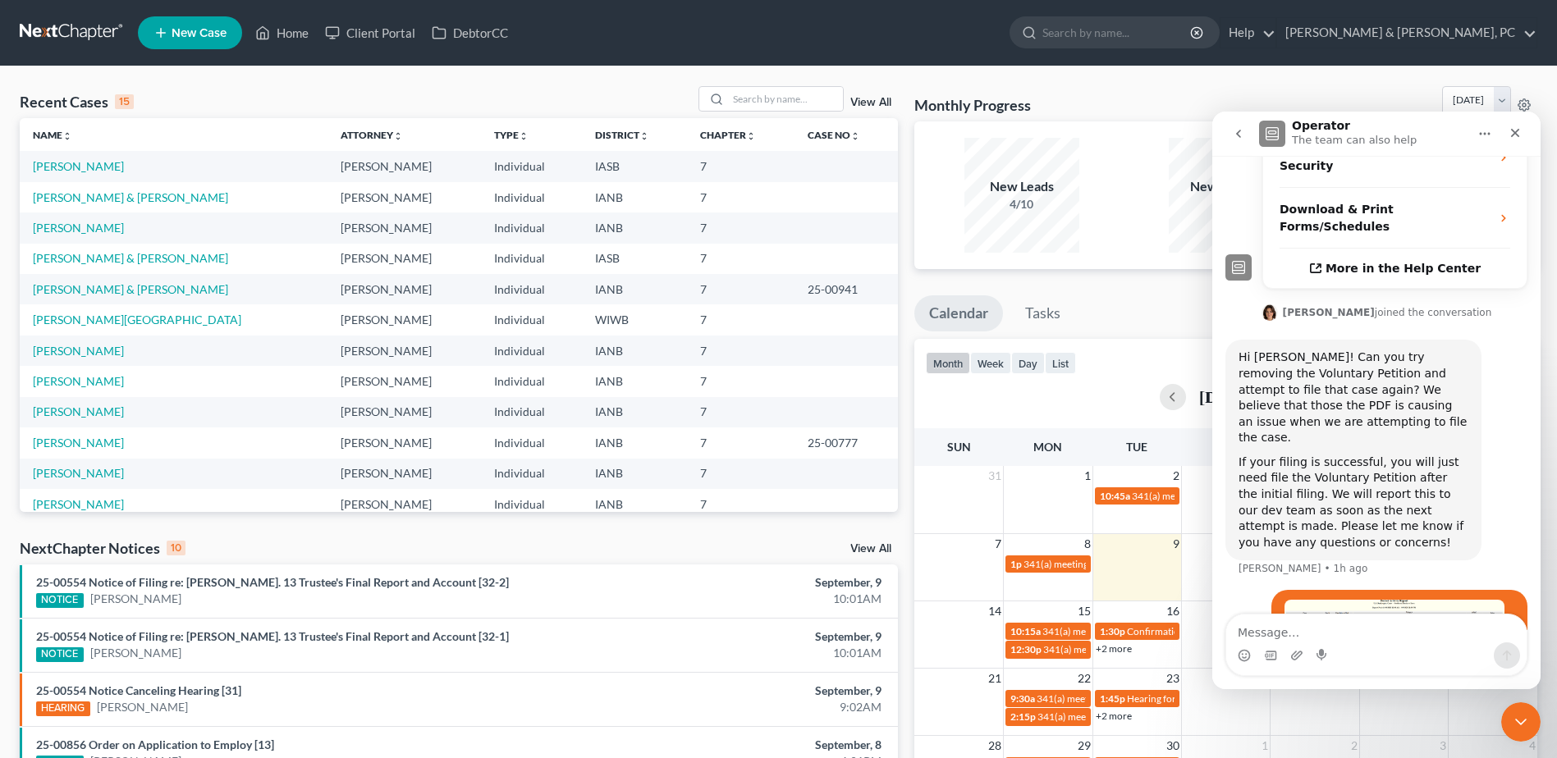
click at [1345, 600] on img "Lauren says…" at bounding box center [1395, 631] width 220 height 62
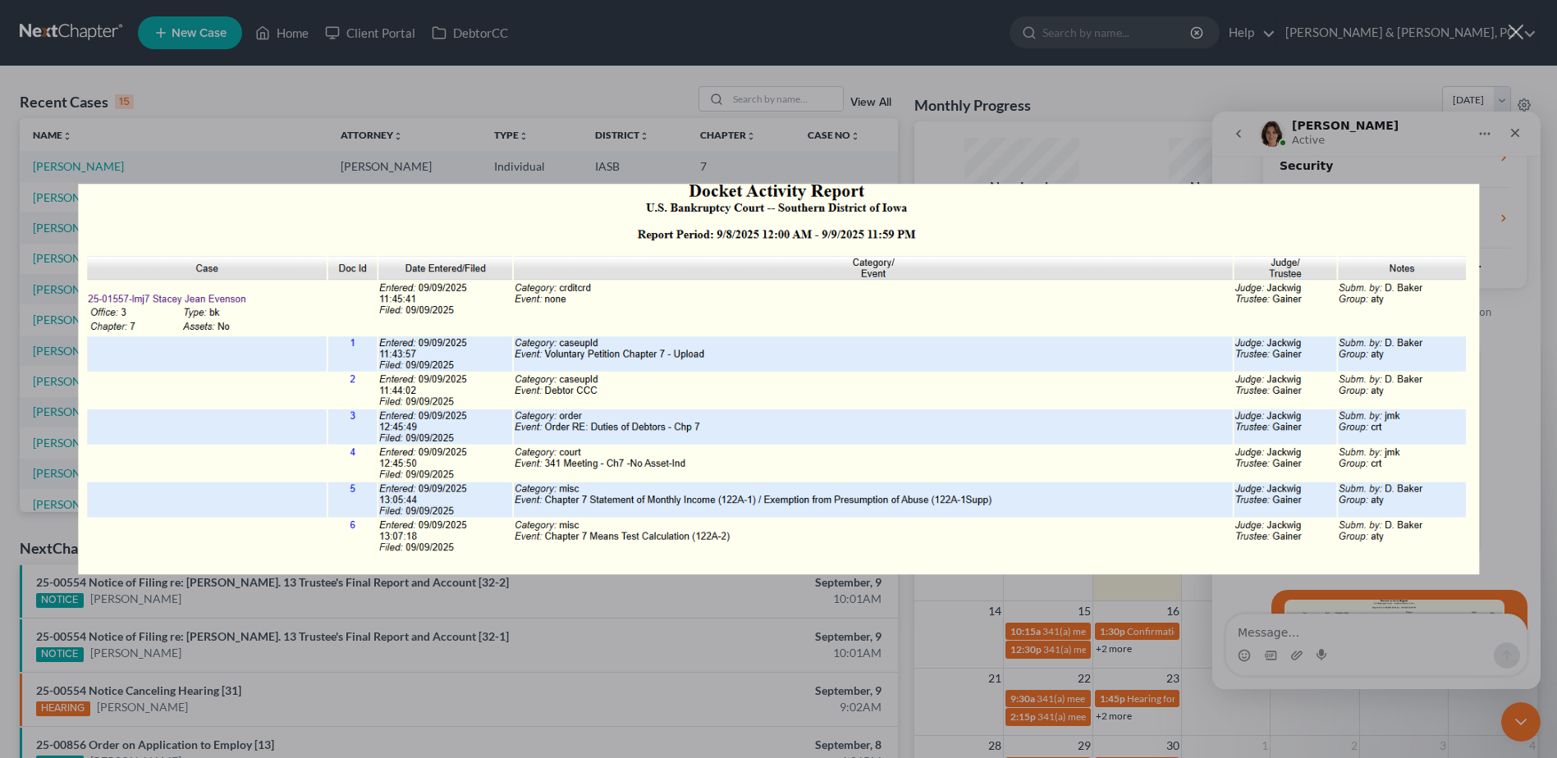
click at [694, 50] on div "Intercom messenger" at bounding box center [778, 379] width 1557 height 758
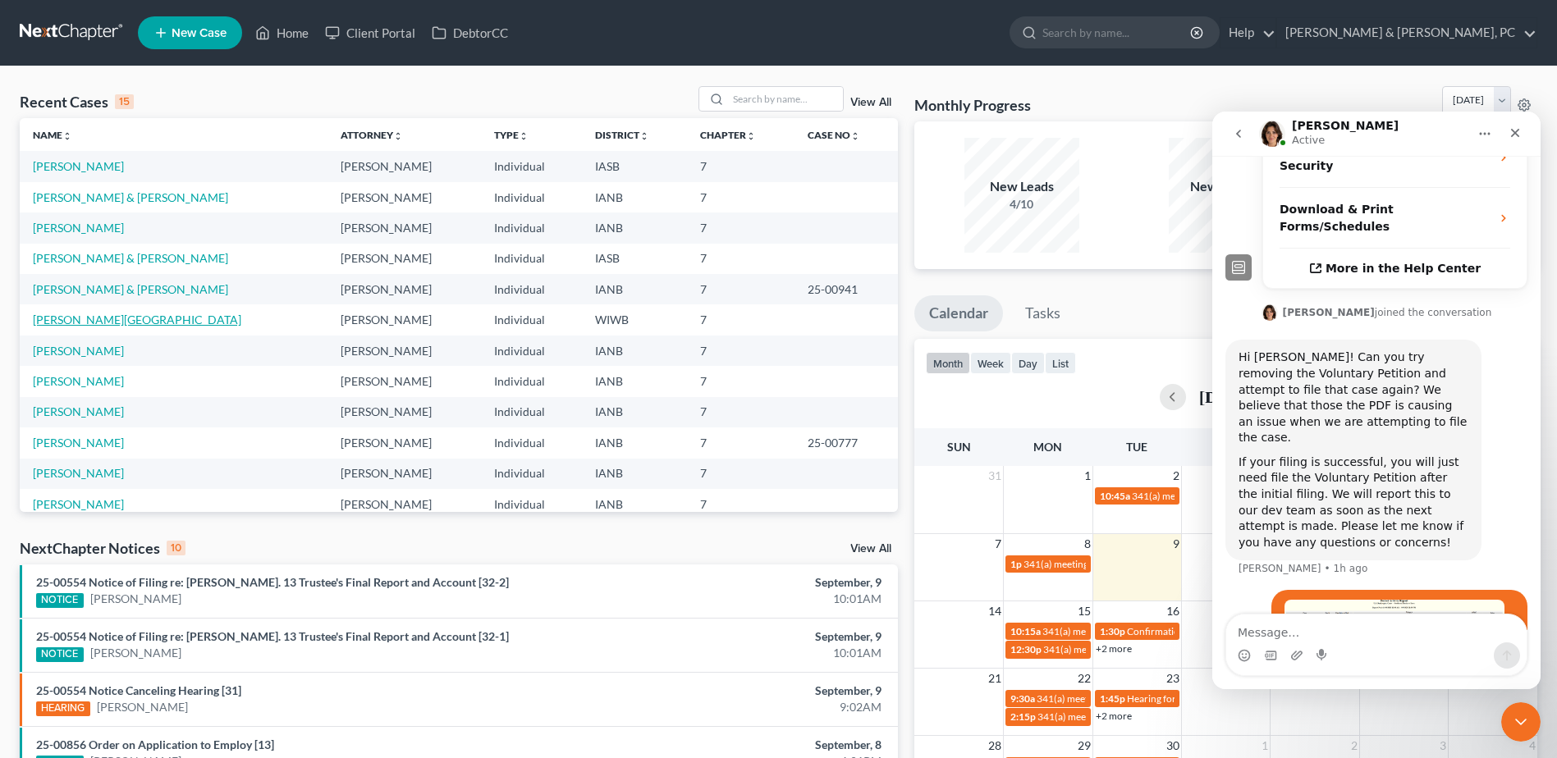
click at [62, 323] on link "[PERSON_NAME][GEOGRAPHIC_DATA]" at bounding box center [137, 320] width 208 height 14
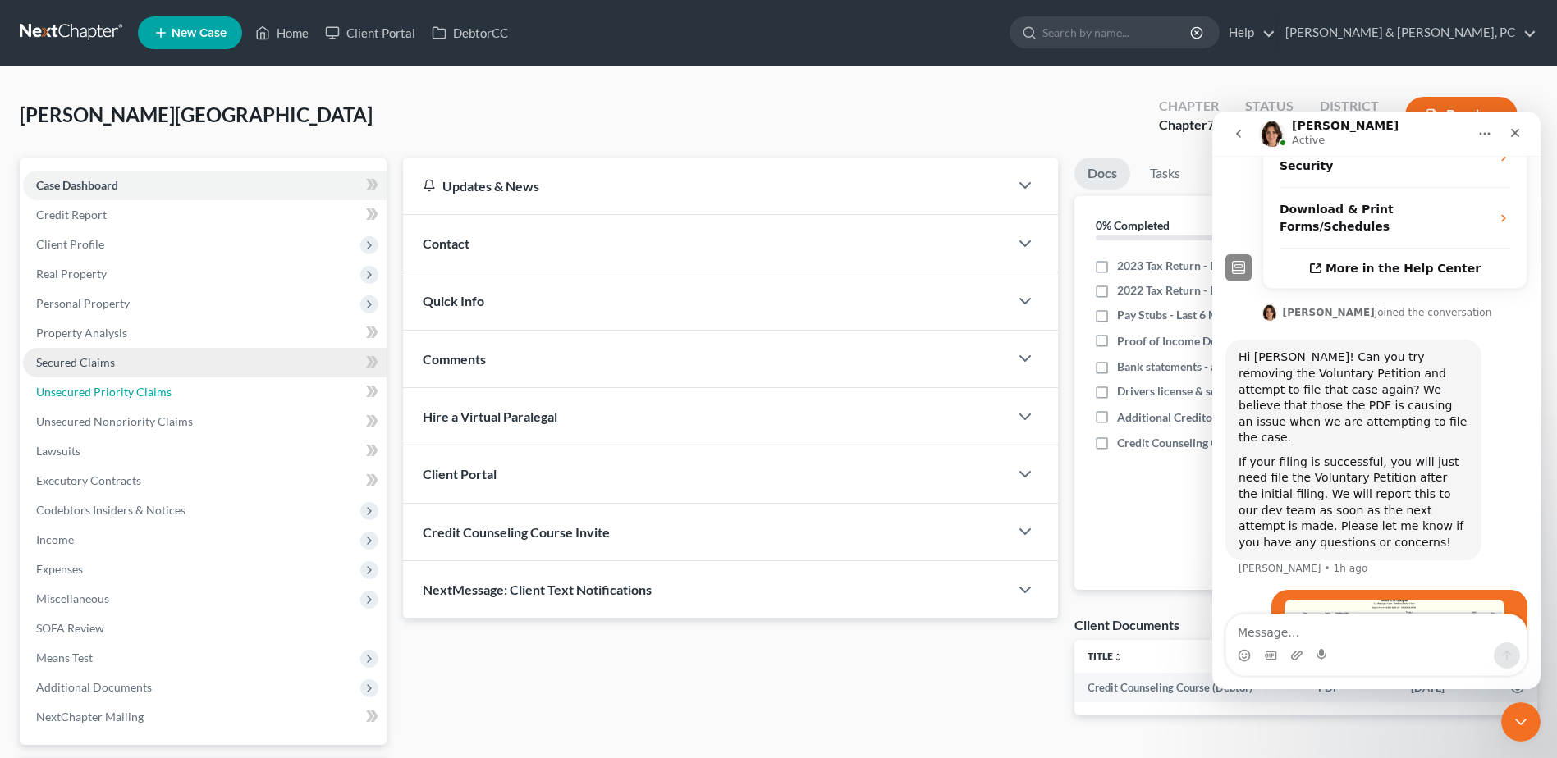
click at [105, 378] on link "Unsecured Priority Claims" at bounding box center [205, 393] width 364 height 30
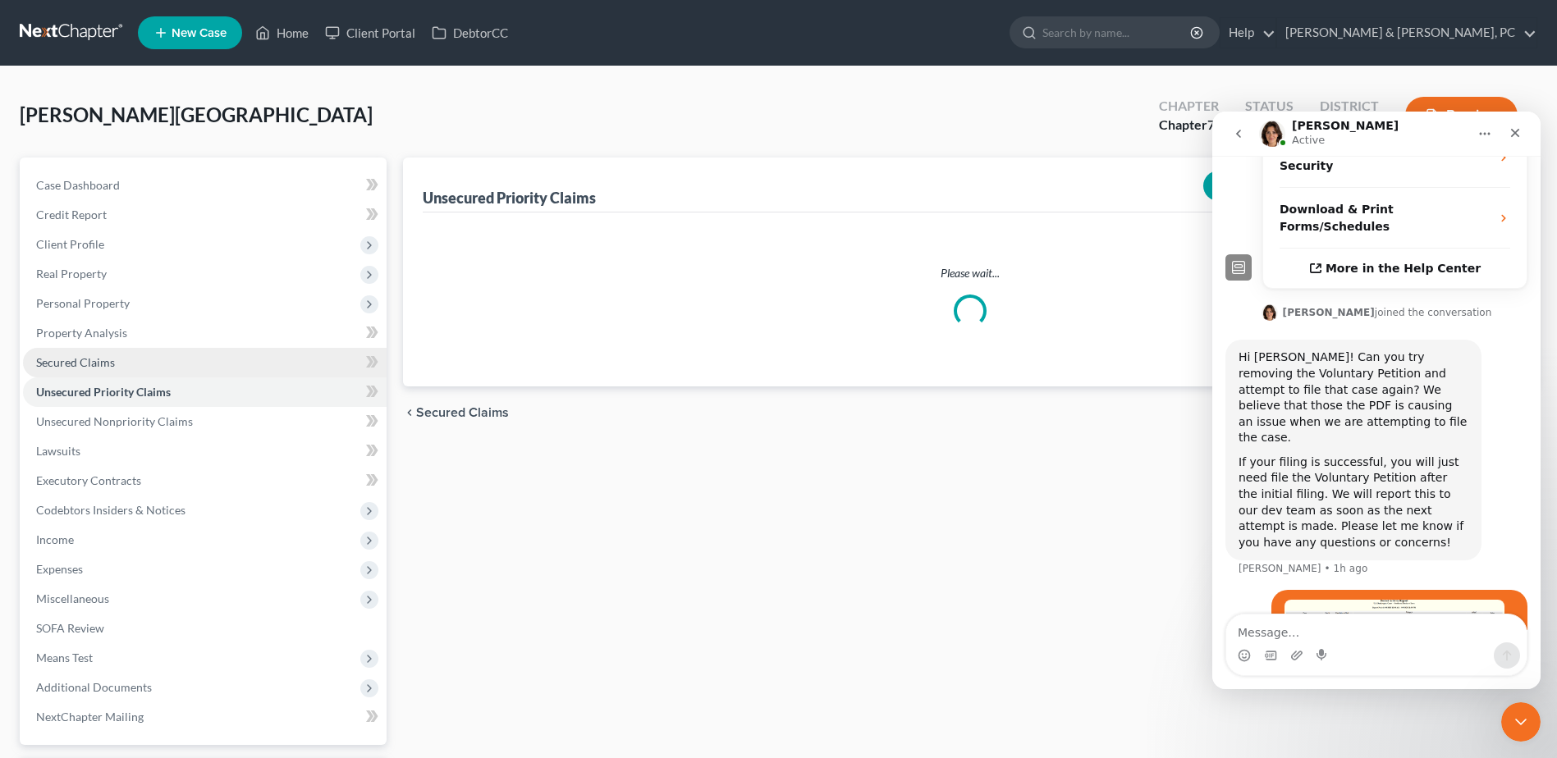
click at [111, 365] on span "Secured Claims" at bounding box center [75, 362] width 79 height 14
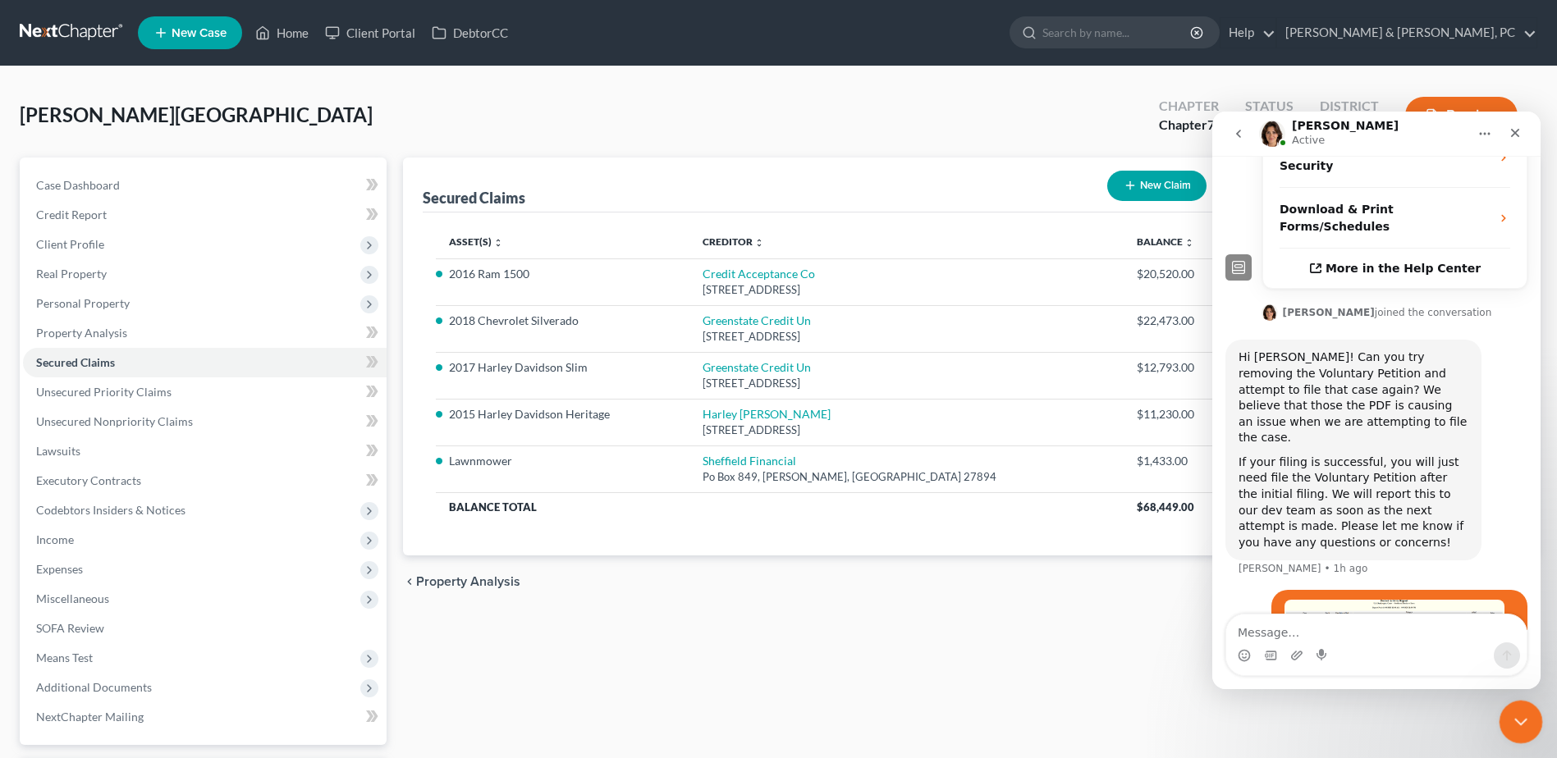
click at [1516, 716] on icon "Close Intercom Messenger" at bounding box center [1519, 720] width 20 height 20
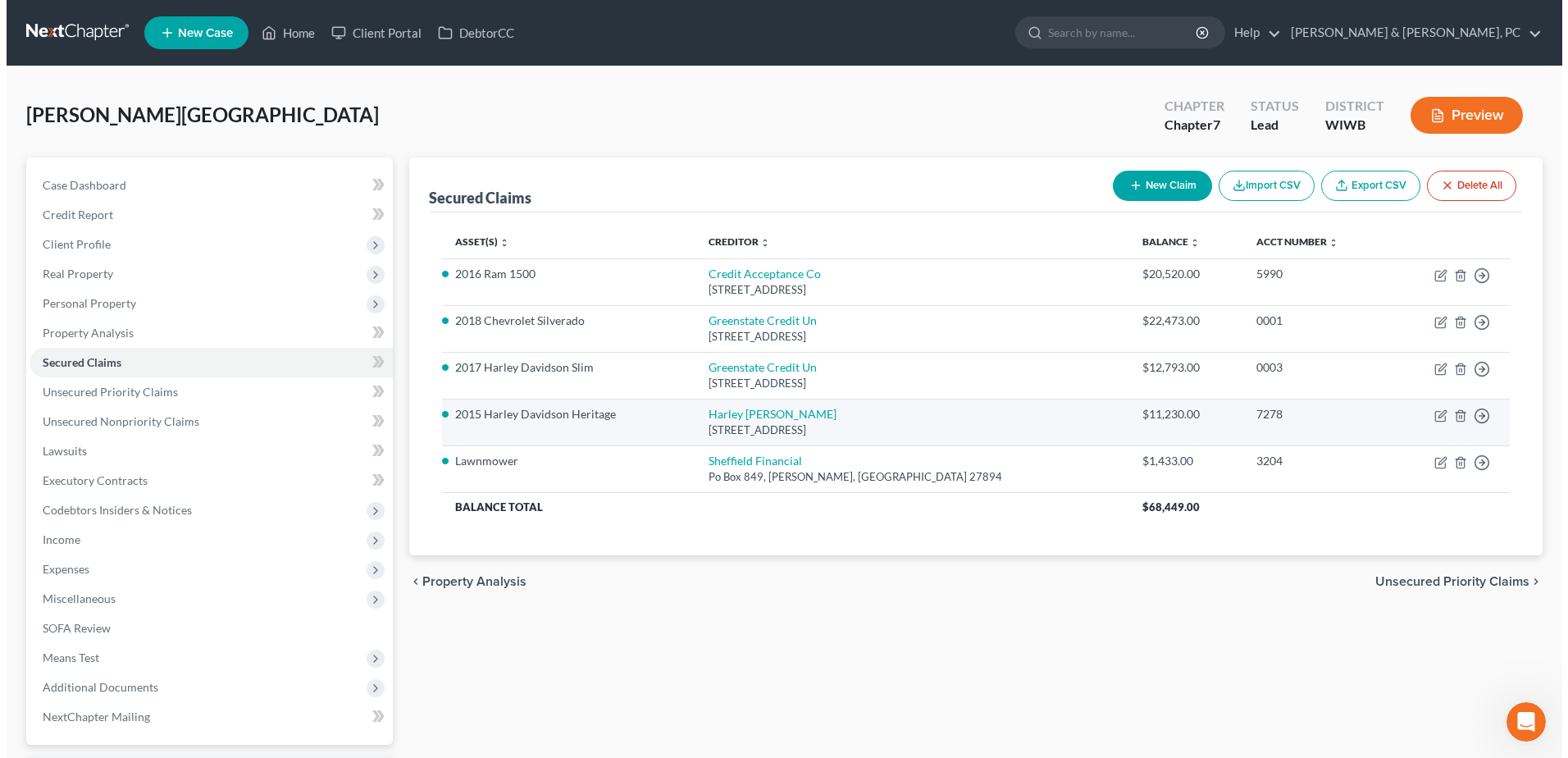
scroll to position [557, 0]
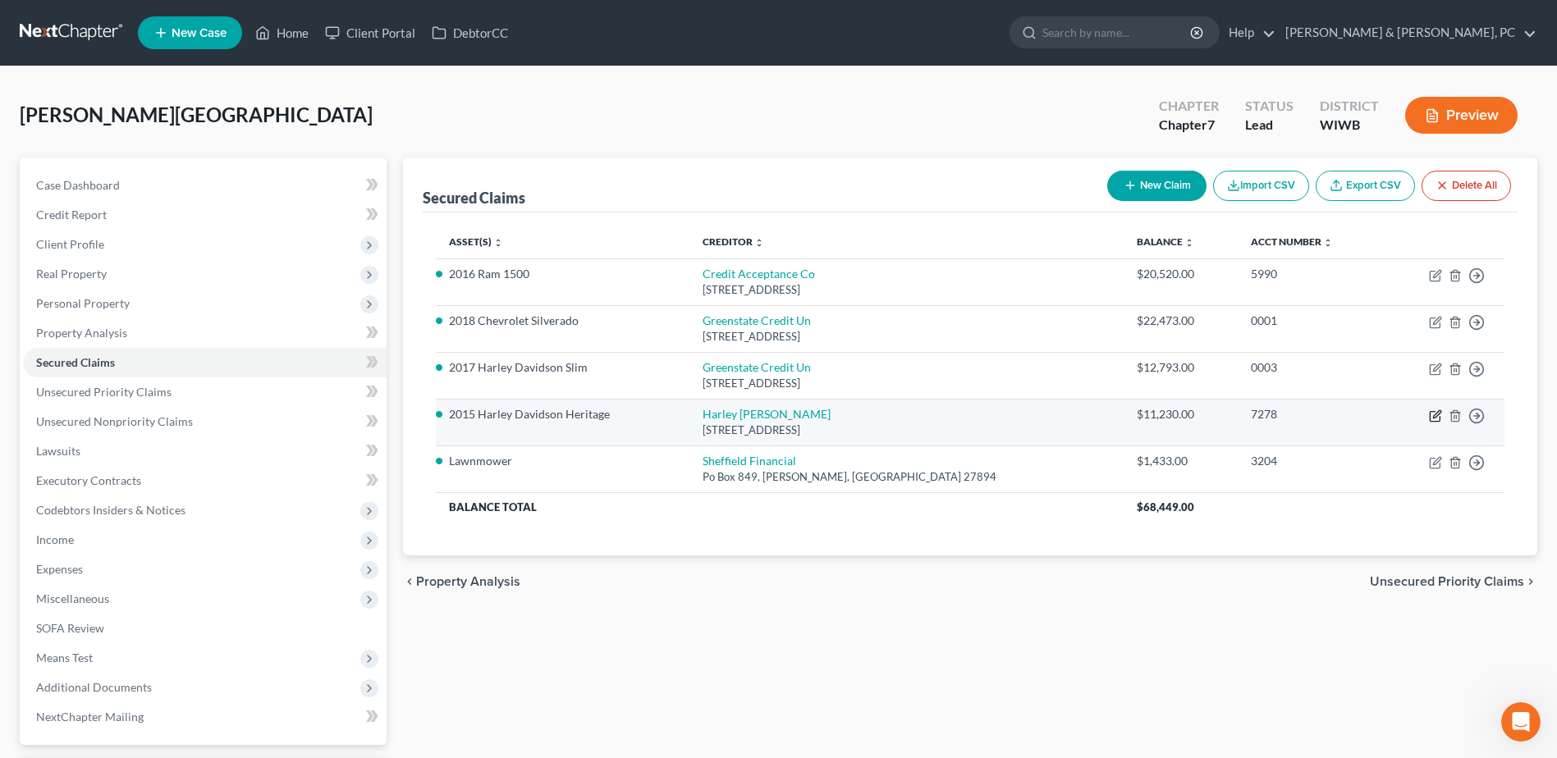
click at [1432, 414] on icon "button" at bounding box center [1435, 416] width 13 height 13
select select "31"
select select "0"
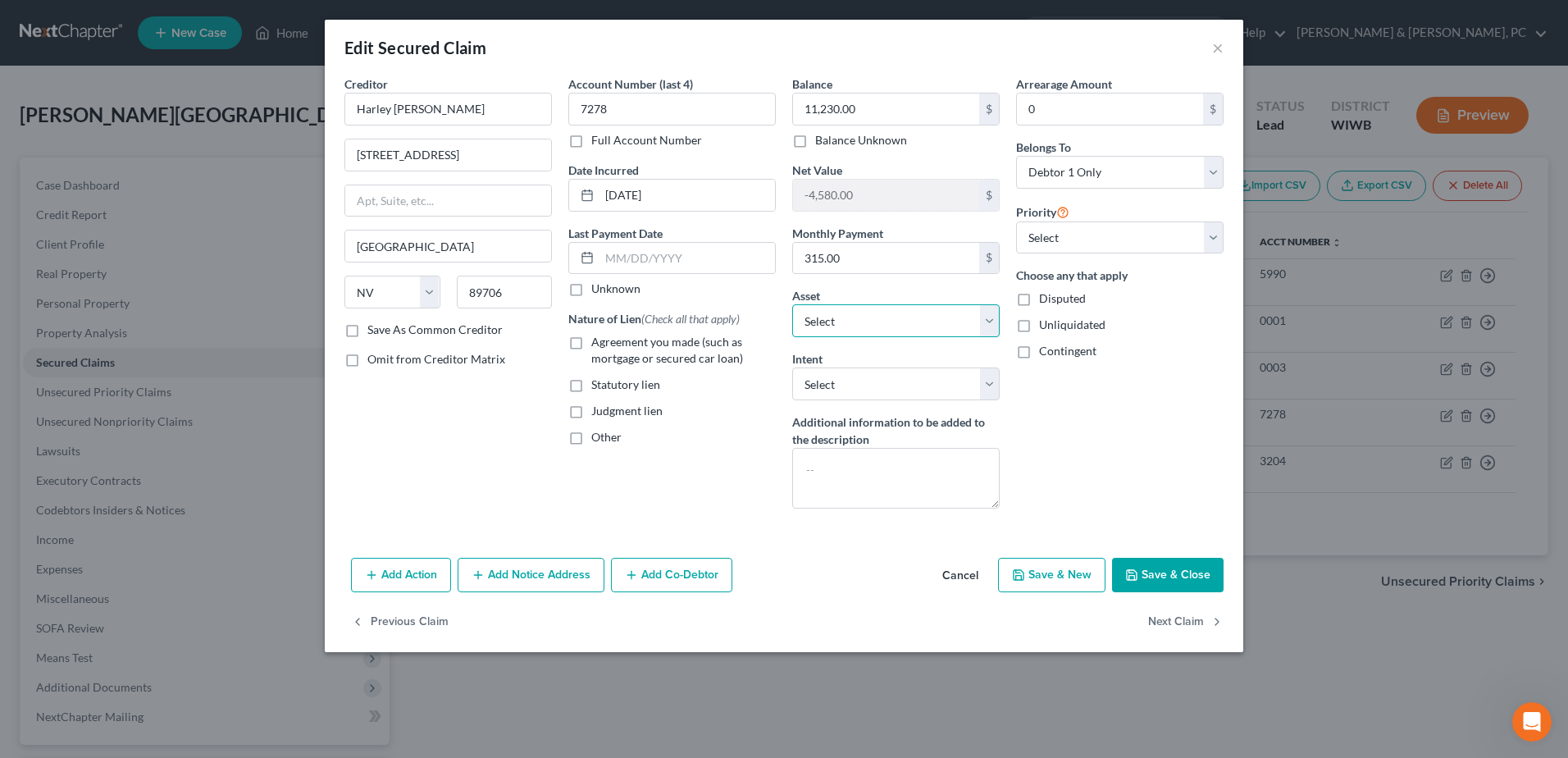
click at [962, 324] on select "Select Other Multiple Assets Lawnmower - $0.0 Clothing - Clothing owned by debt…" at bounding box center [896, 321] width 208 height 33
click at [792, 305] on select "Select Other Multiple Assets Lawnmower - $0.0 Clothing - Clothing owned by debt…" at bounding box center [896, 321] width 208 height 33
click at [1197, 572] on button "Save & Close" at bounding box center [1168, 575] width 112 height 34
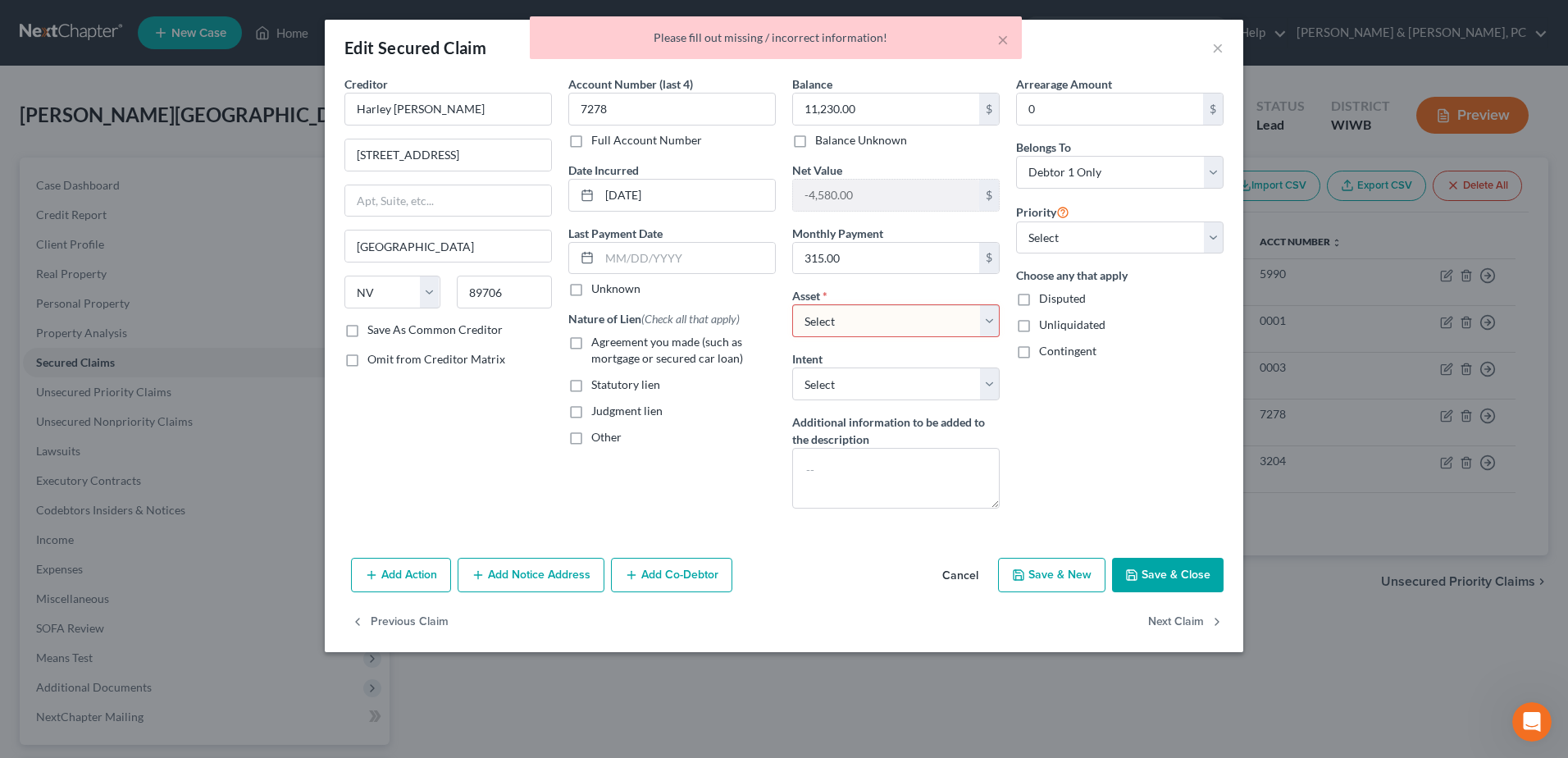
click at [957, 320] on select "Select Other Multiple Assets Lawnmower - $0.0 Clothing - Clothing owned by debt…" at bounding box center [896, 321] width 208 height 33
select select "0"
click at [792, 305] on select "Select Other Multiple Assets Lawnmower - $0.0 Clothing - Clothing owned by debt…" at bounding box center [896, 321] width 208 height 33
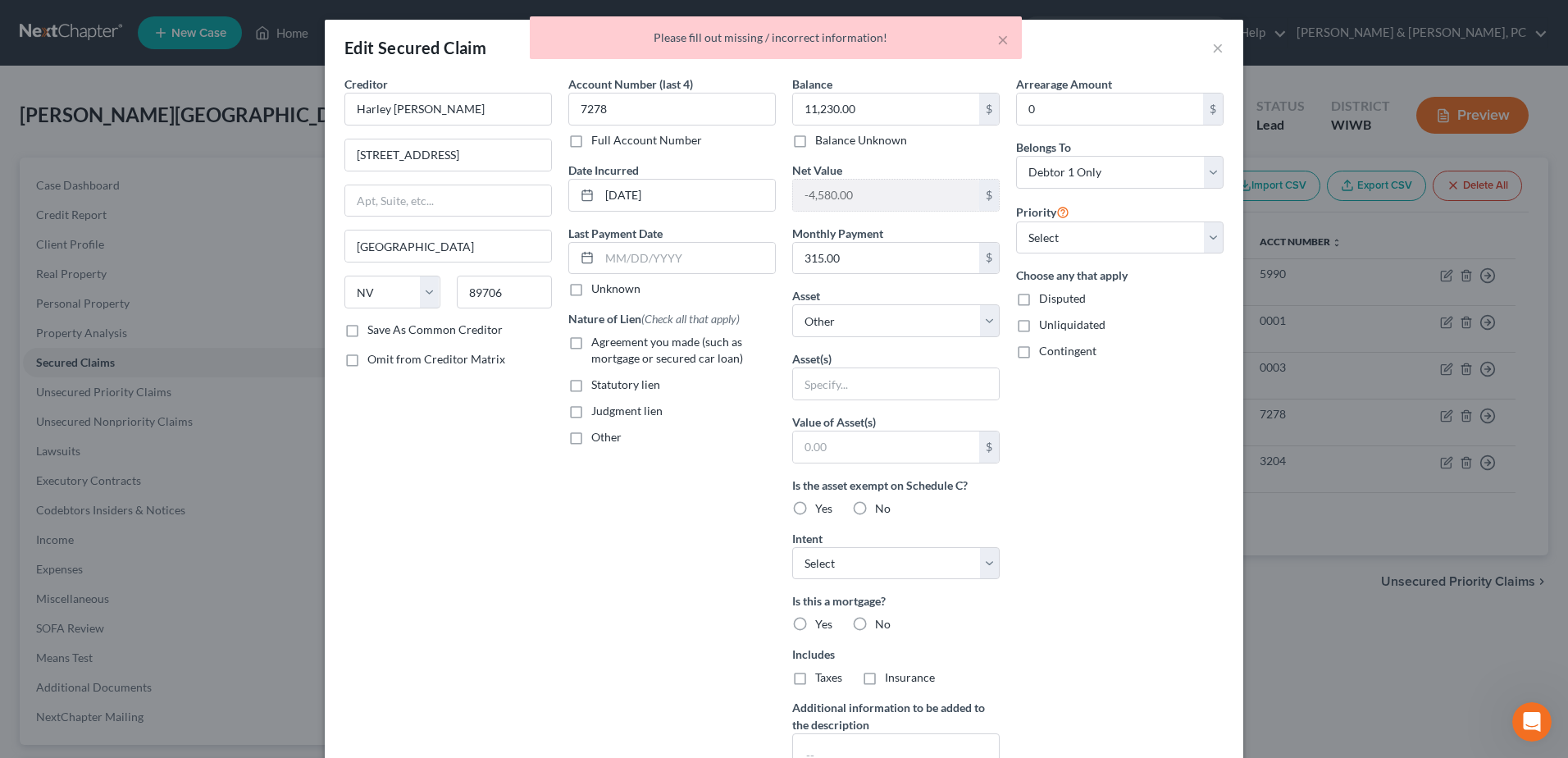
click at [1199, 652] on div "Arrearage Amount 0 $ Belongs To * Select Debtor 1 Only Debtor 2 Only Debtor 1 A…" at bounding box center [1120, 442] width 224 height 732
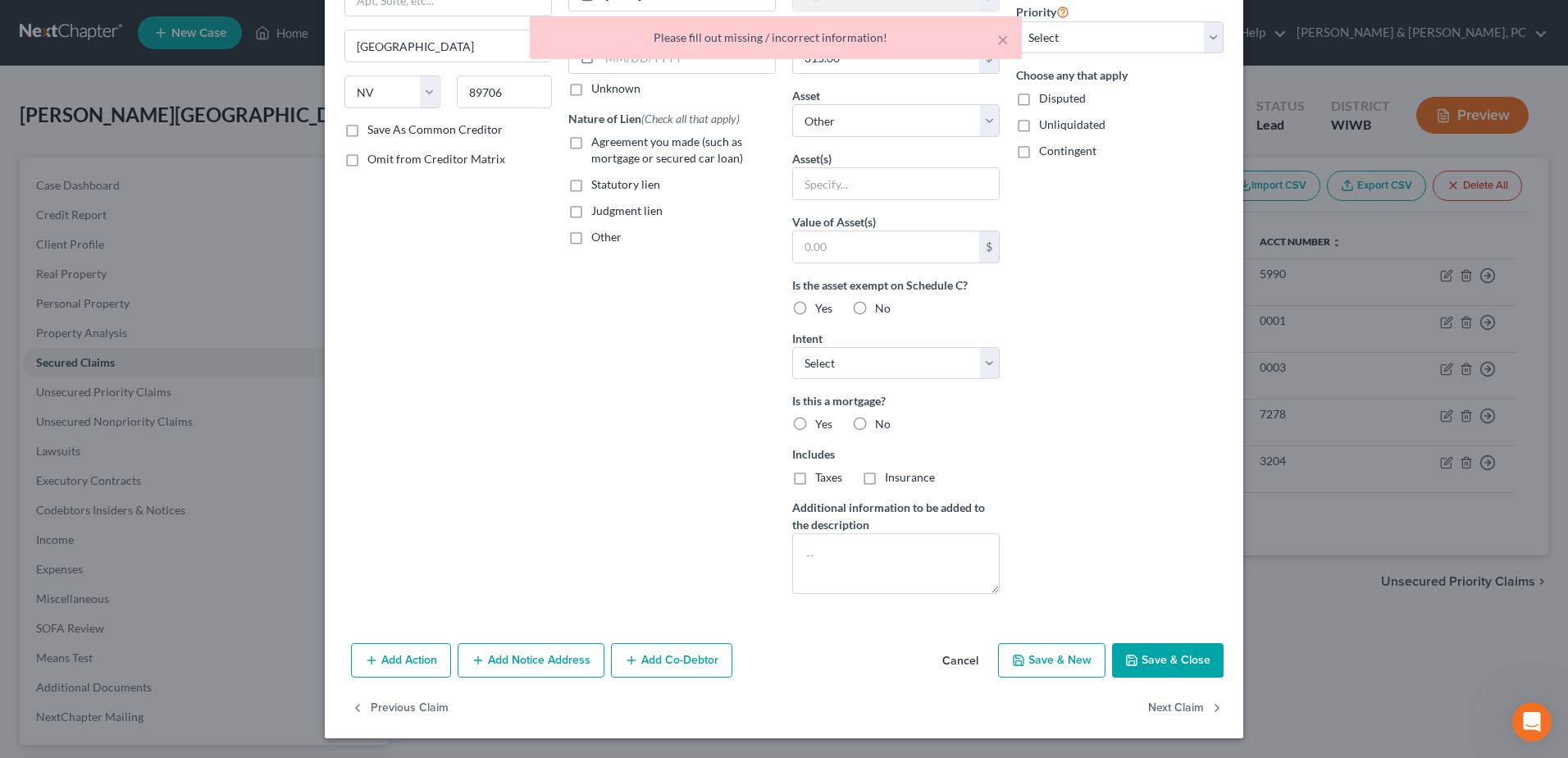
click at [1165, 655] on button "Save & Close" at bounding box center [1168, 661] width 112 height 34
select select
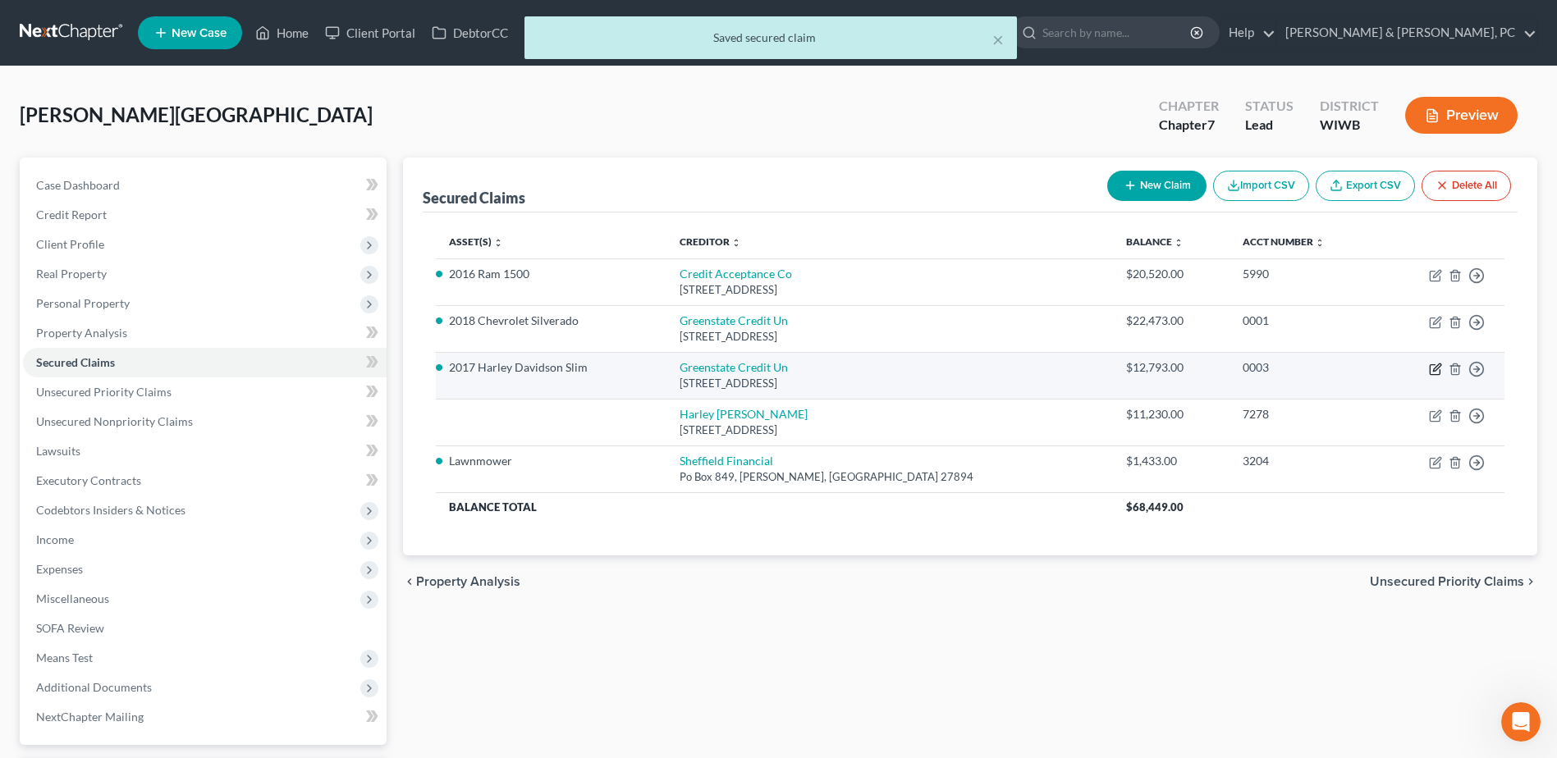
click at [1435, 375] on icon "button" at bounding box center [1435, 370] width 10 height 10
select select "16"
select select "0"
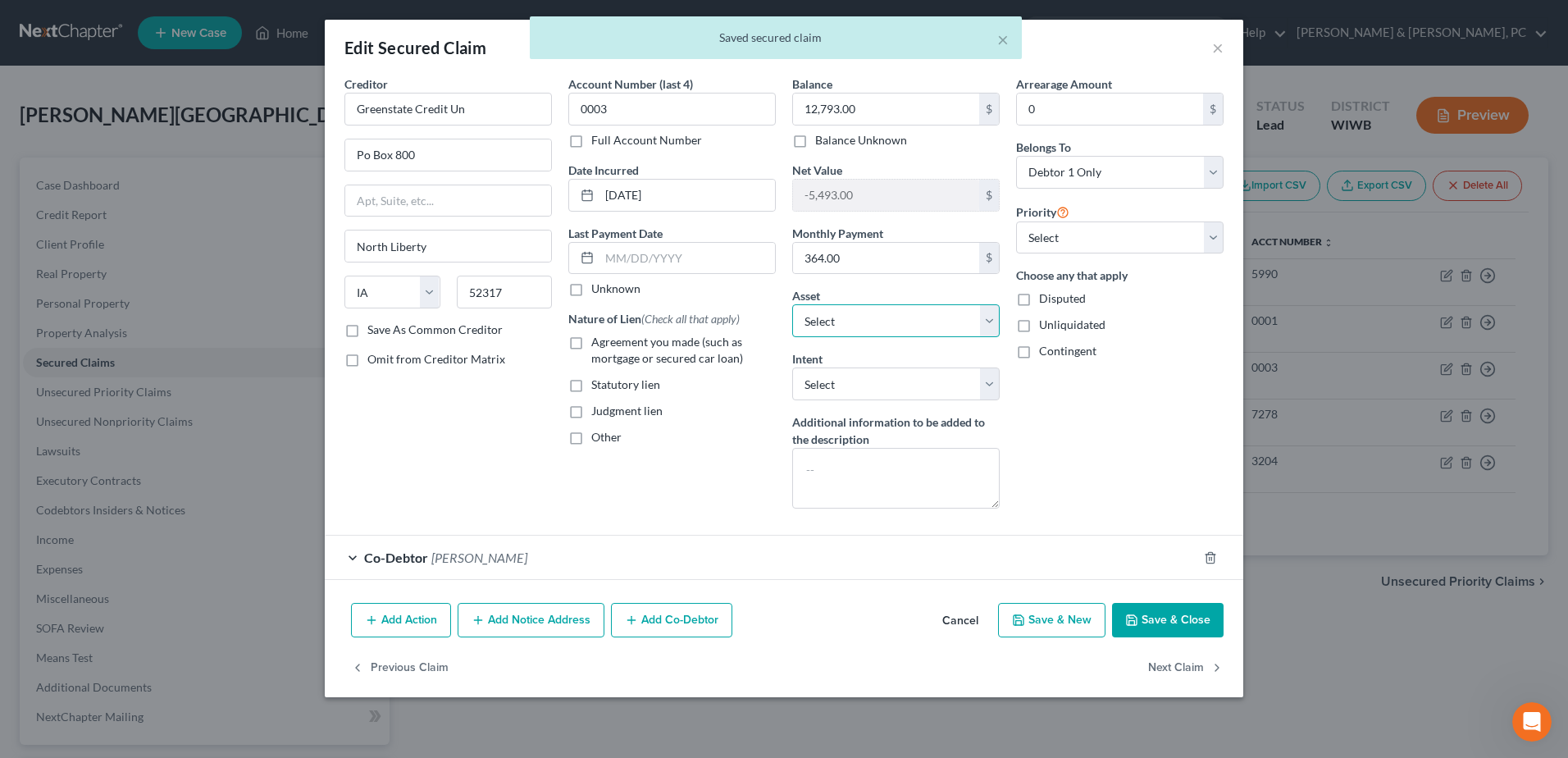
click at [896, 305] on select "Select Other Multiple Assets Lawnmower - $0.0 Clothing - Clothing owned by debt…" at bounding box center [896, 321] width 208 height 33
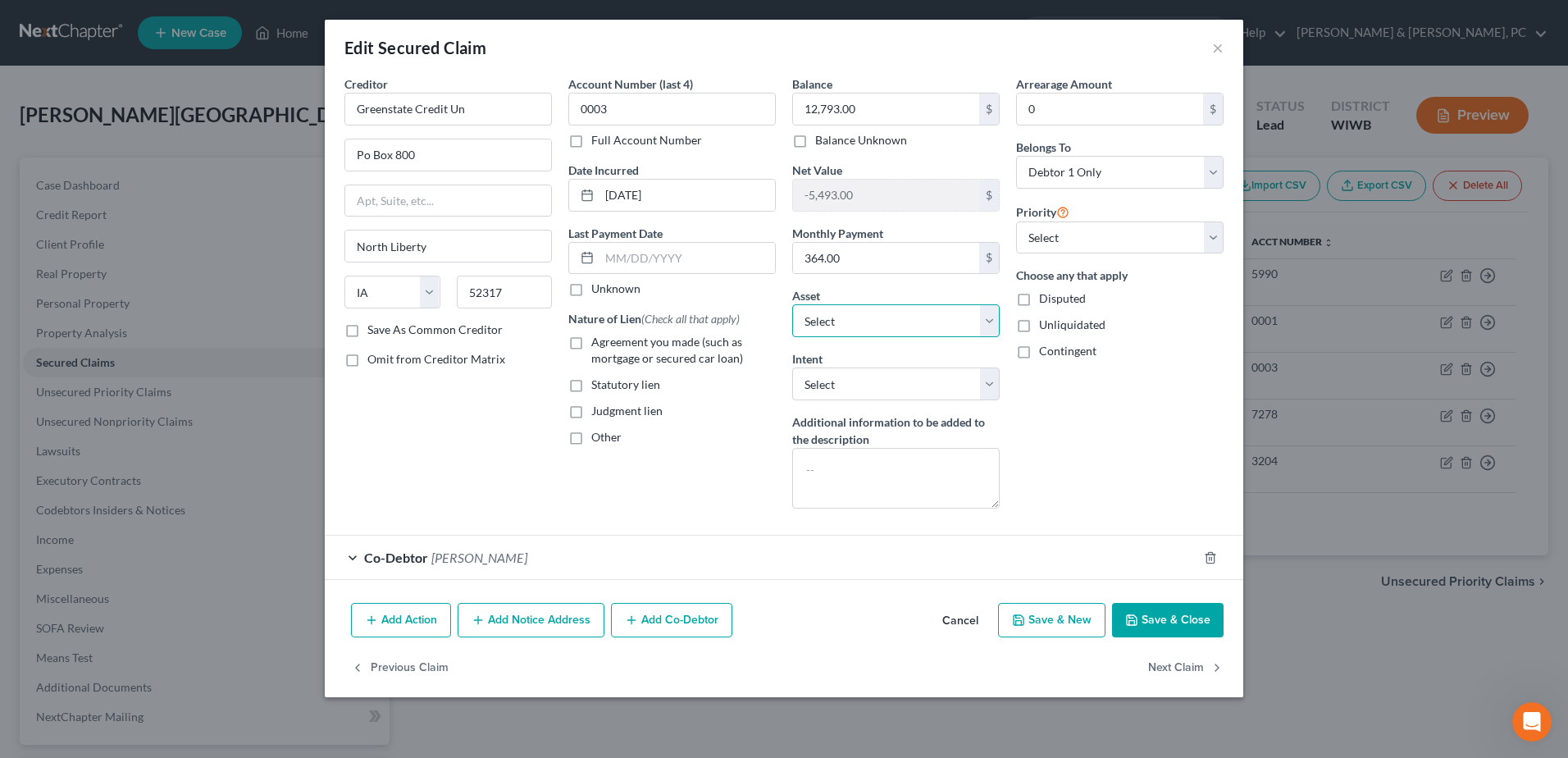
select select "5"
click at [792, 305] on select "Select Other Multiple Assets Lawnmower - $0.0 Clothing - Clothing owned by debt…" at bounding box center [896, 321] width 208 height 33
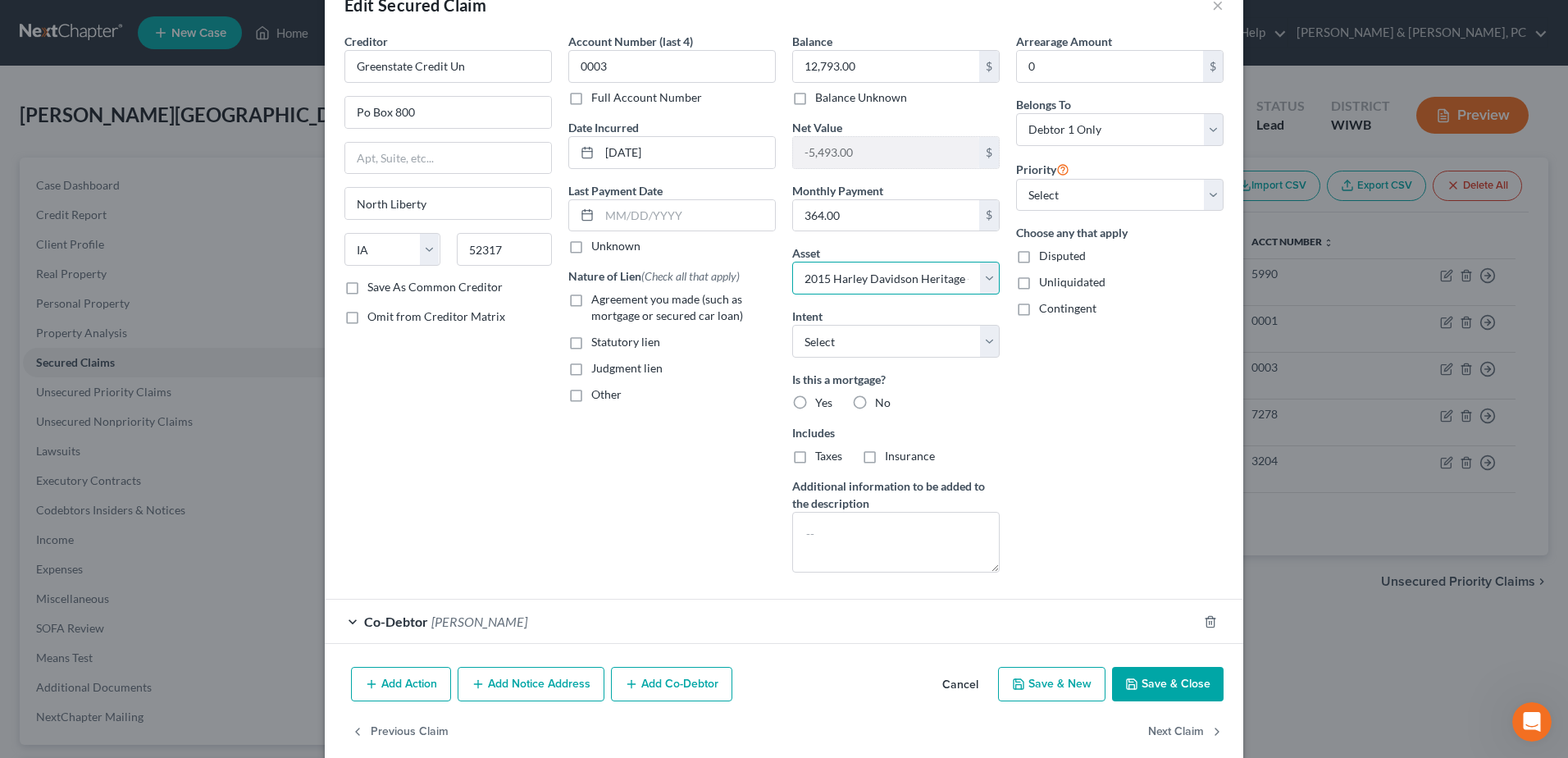
scroll to position [66, 0]
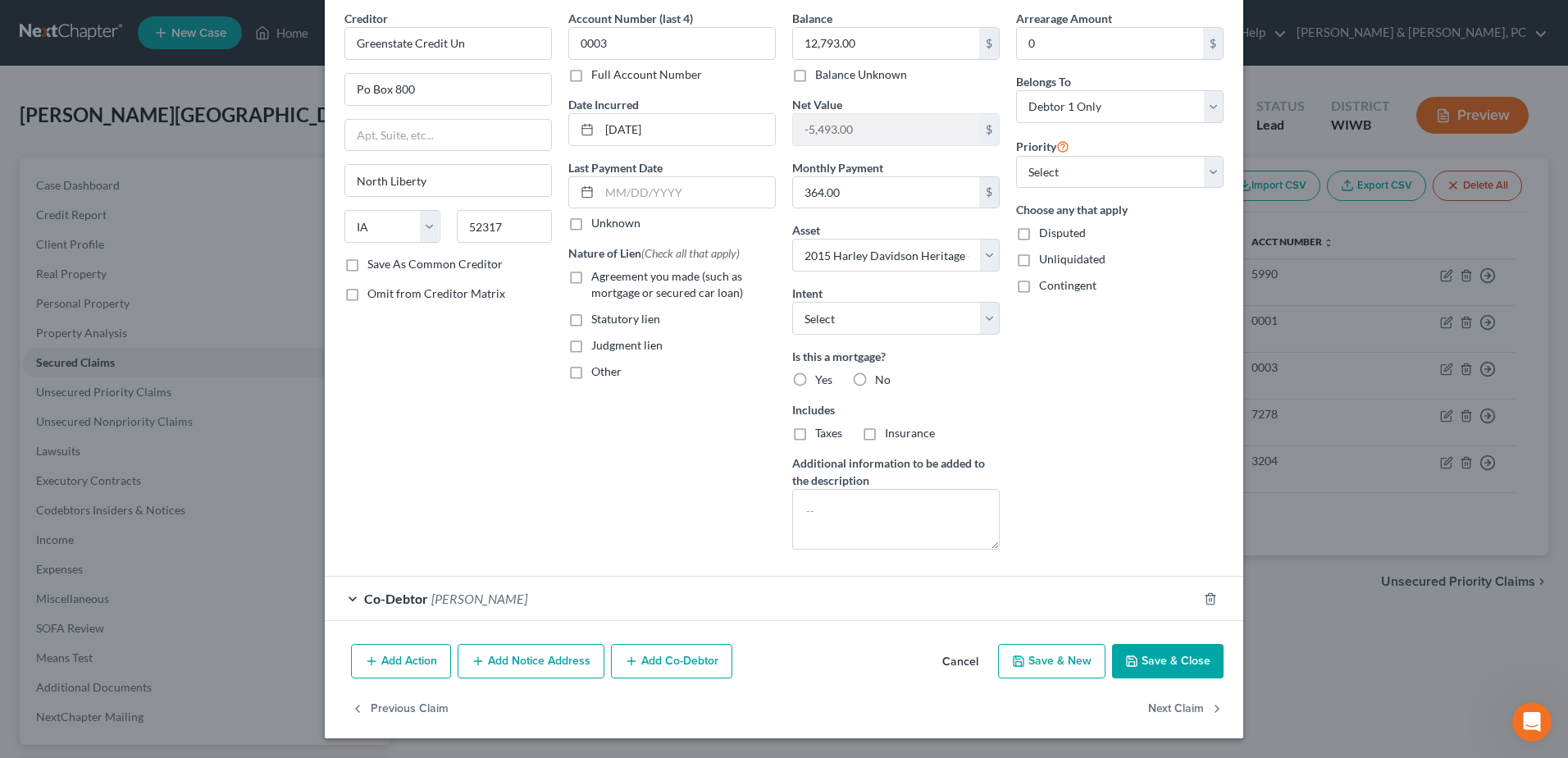
click at [1151, 649] on button "Save & Close" at bounding box center [1168, 661] width 112 height 34
select select
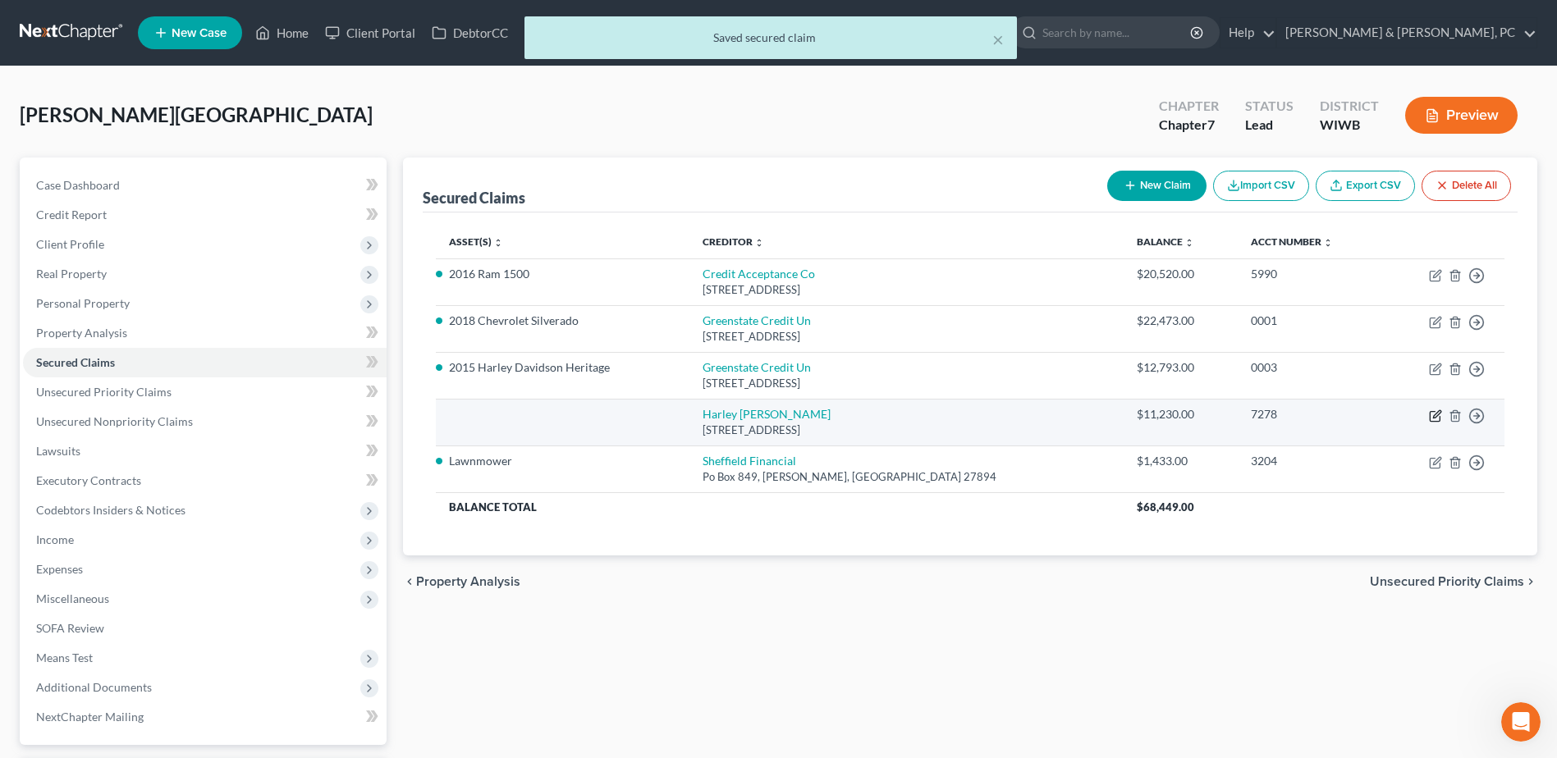
click at [1433, 410] on icon "button" at bounding box center [1435, 416] width 13 height 13
select select "31"
select select "0"
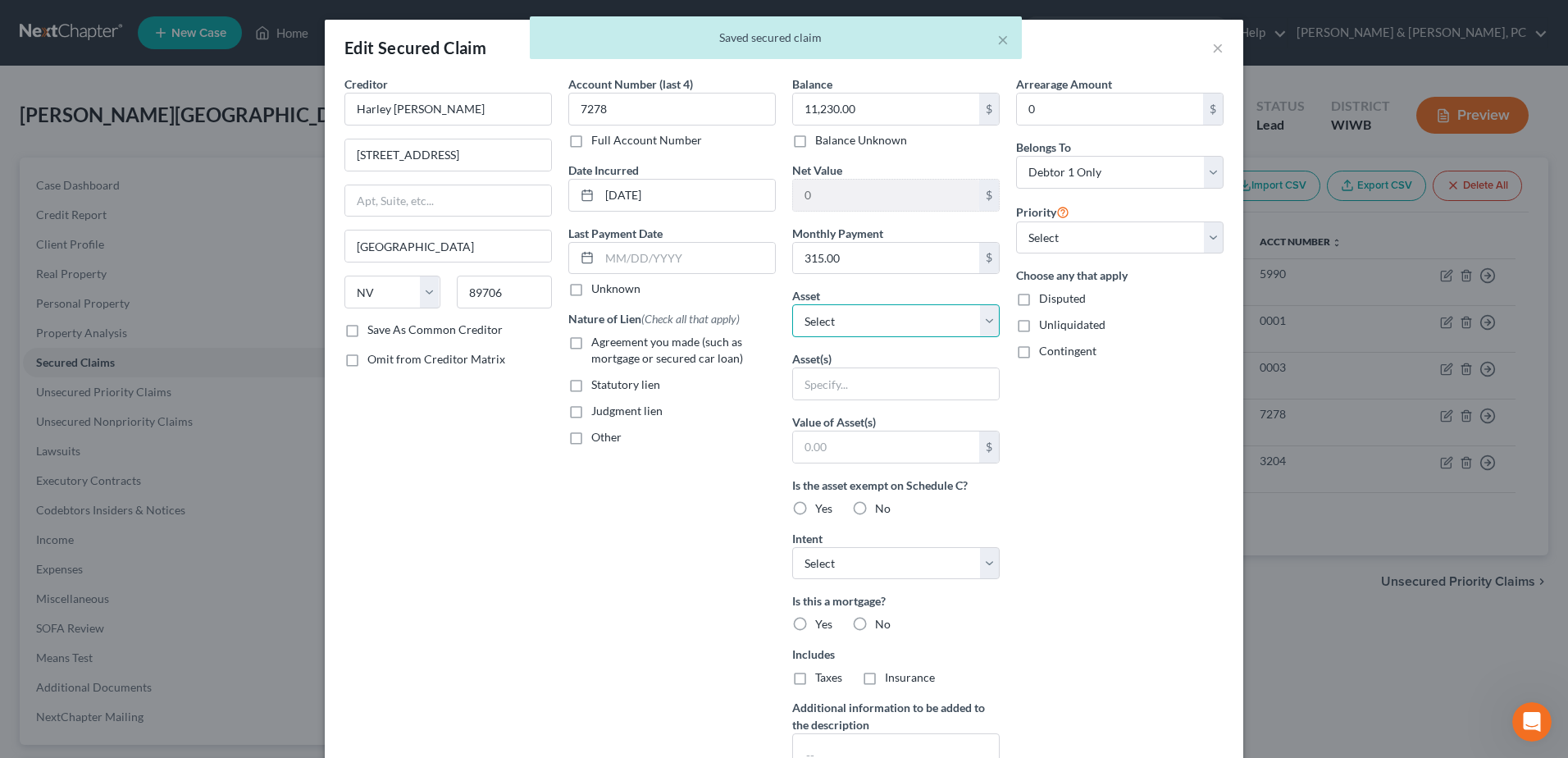
click at [907, 333] on select "Select Other Multiple Assets Lawnmower - $0.0 Clothing - Clothing owned by debt…" at bounding box center [896, 321] width 208 height 33
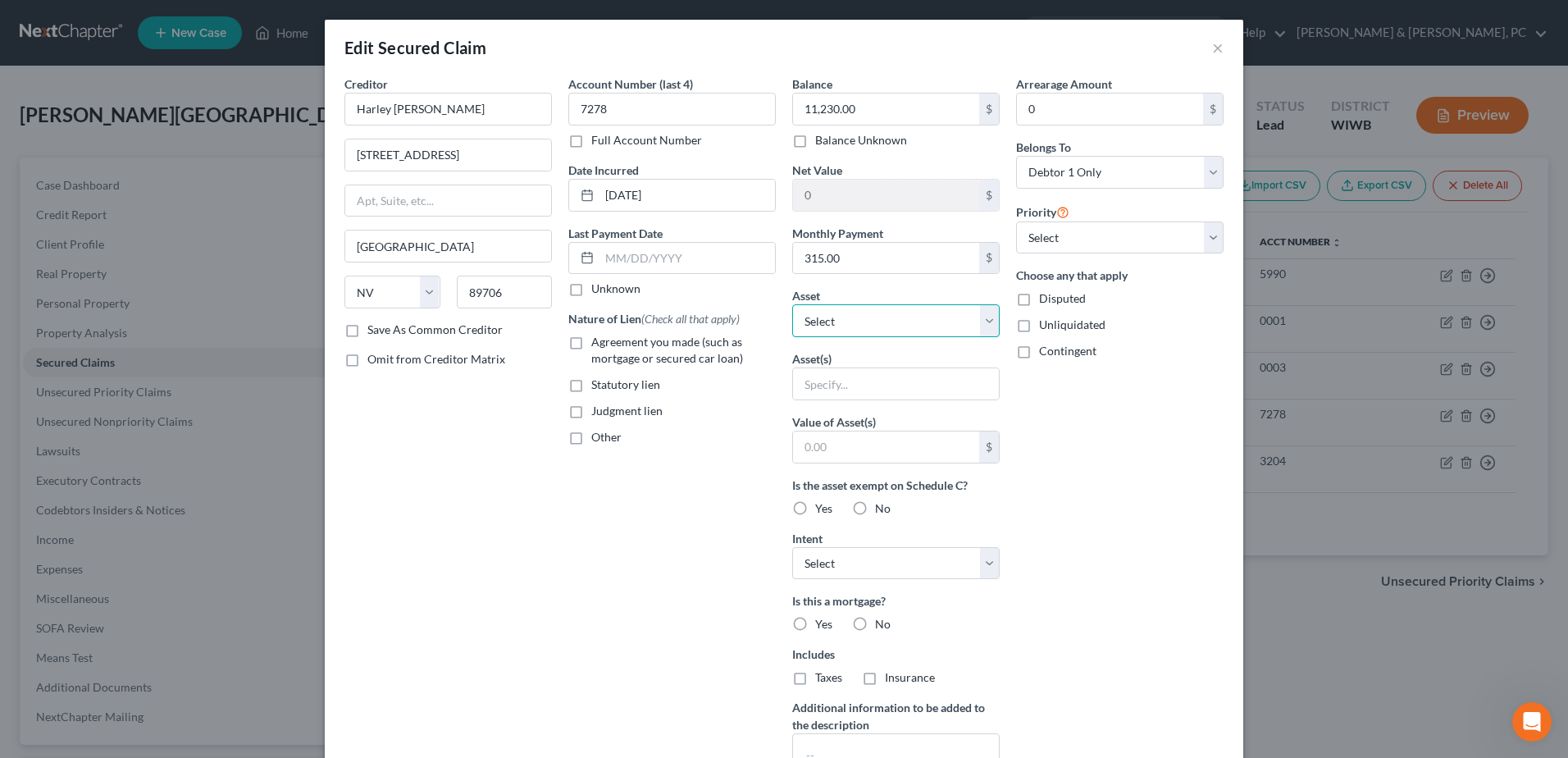
select select "8"
click at [792, 305] on select "Select Other Multiple Assets Lawnmower - $0.0 Clothing - Clothing owned by debt…" at bounding box center [896, 321] width 208 height 33
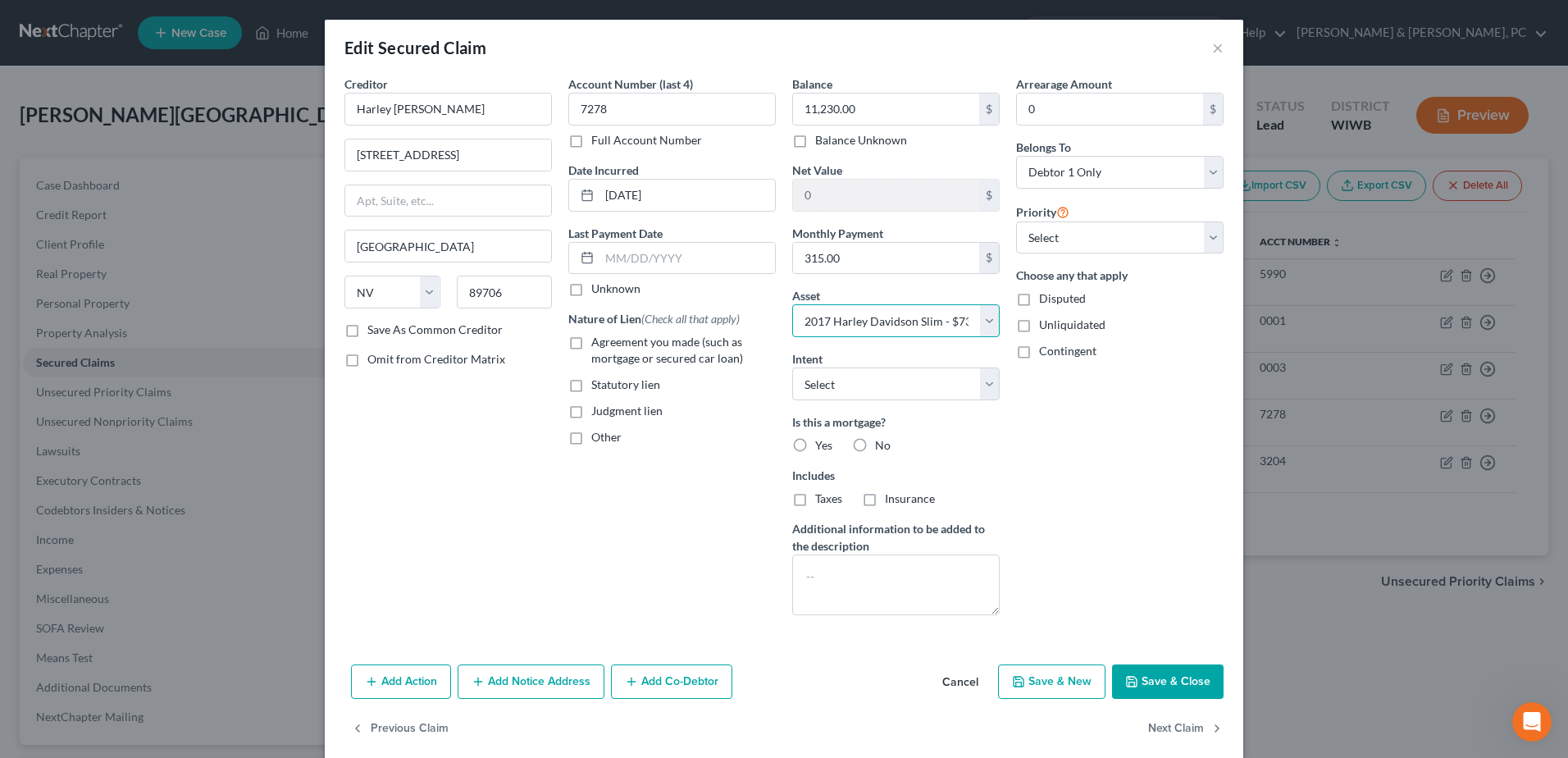
scroll to position [21, 0]
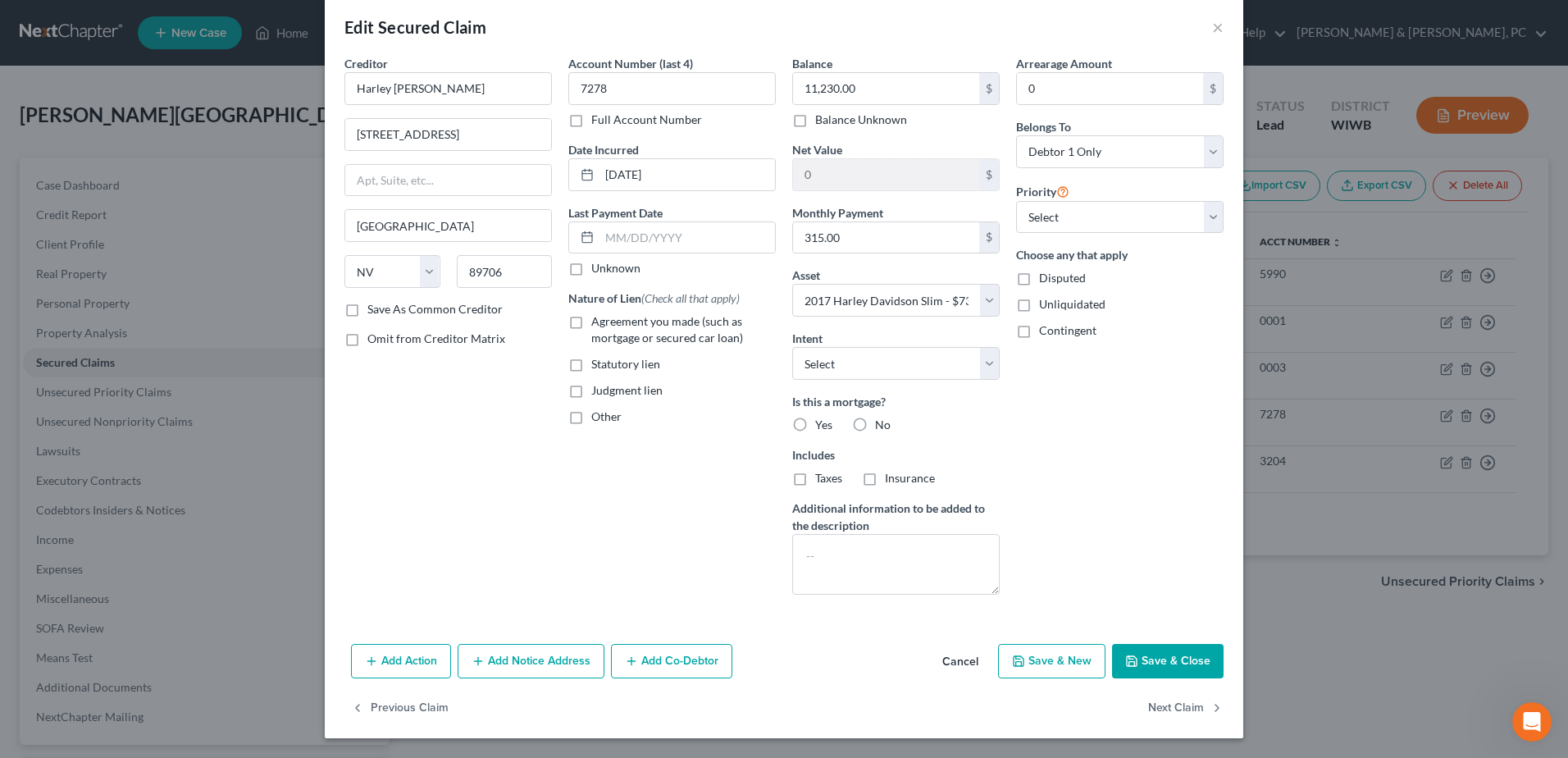
click at [1132, 657] on icon "button" at bounding box center [1131, 661] width 13 height 13
select select
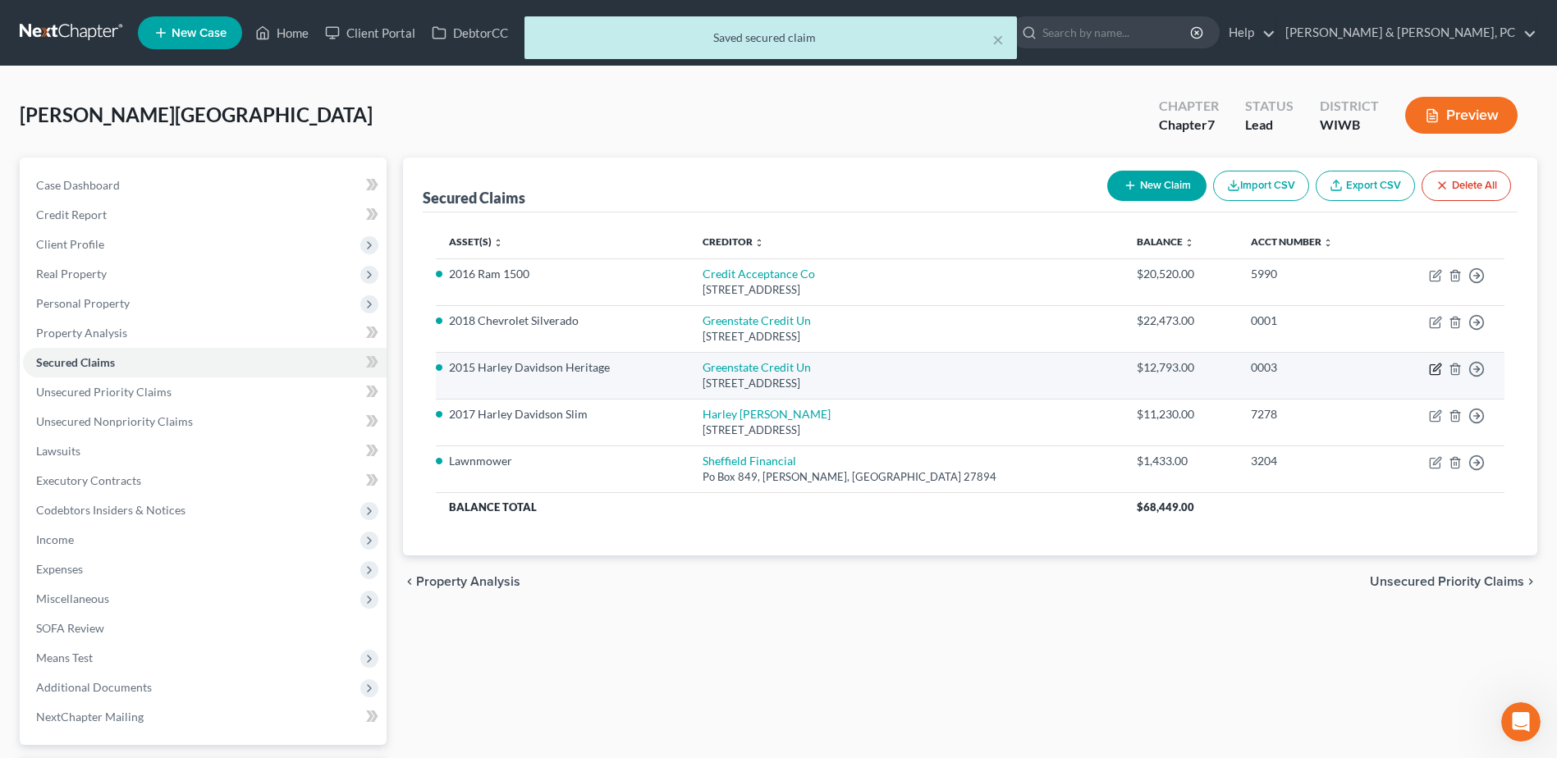
click at [1433, 367] on icon "button" at bounding box center [1435, 369] width 13 height 13
select select "16"
select select "0"
select select "52"
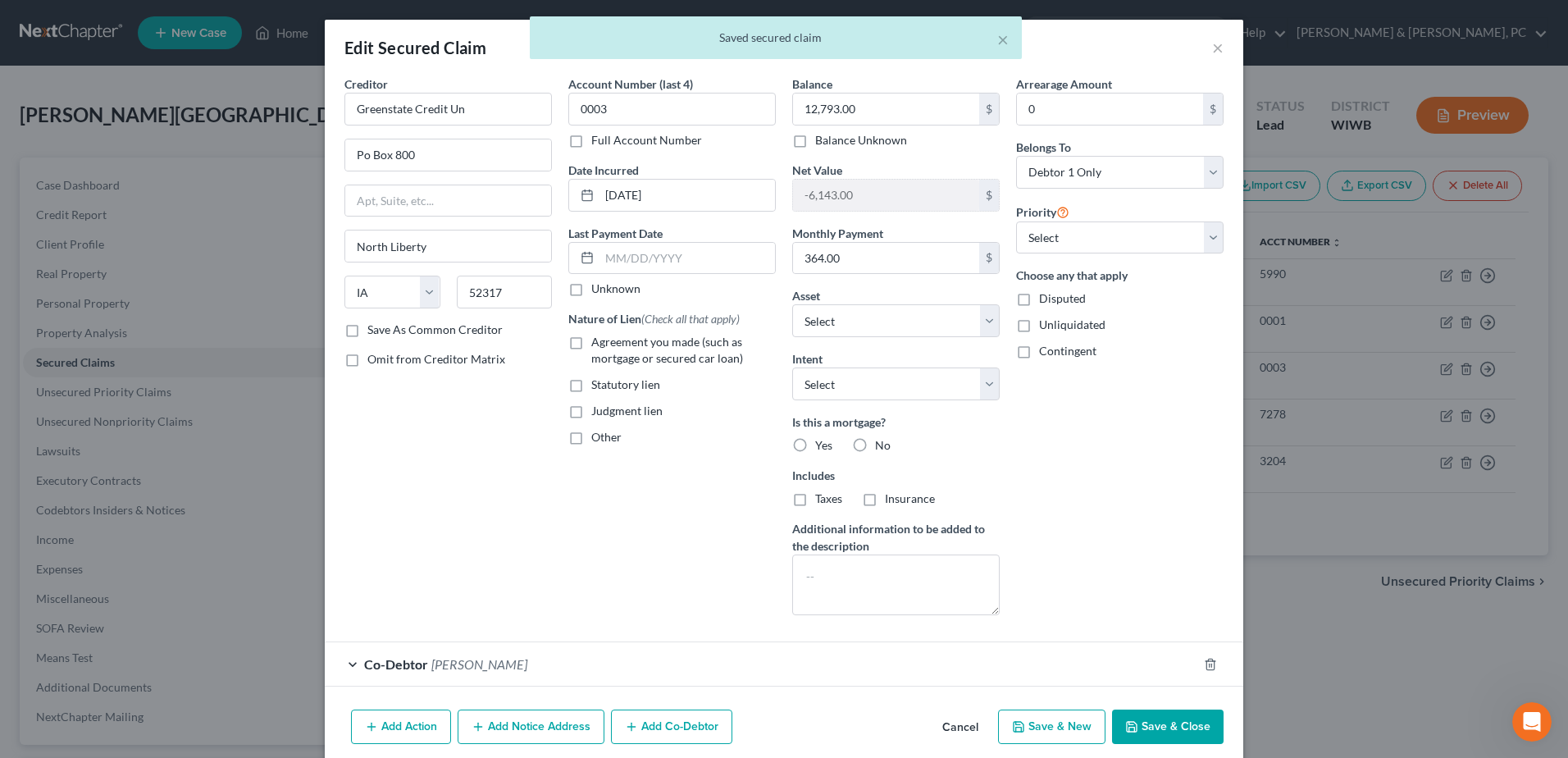
scroll to position [66, 0]
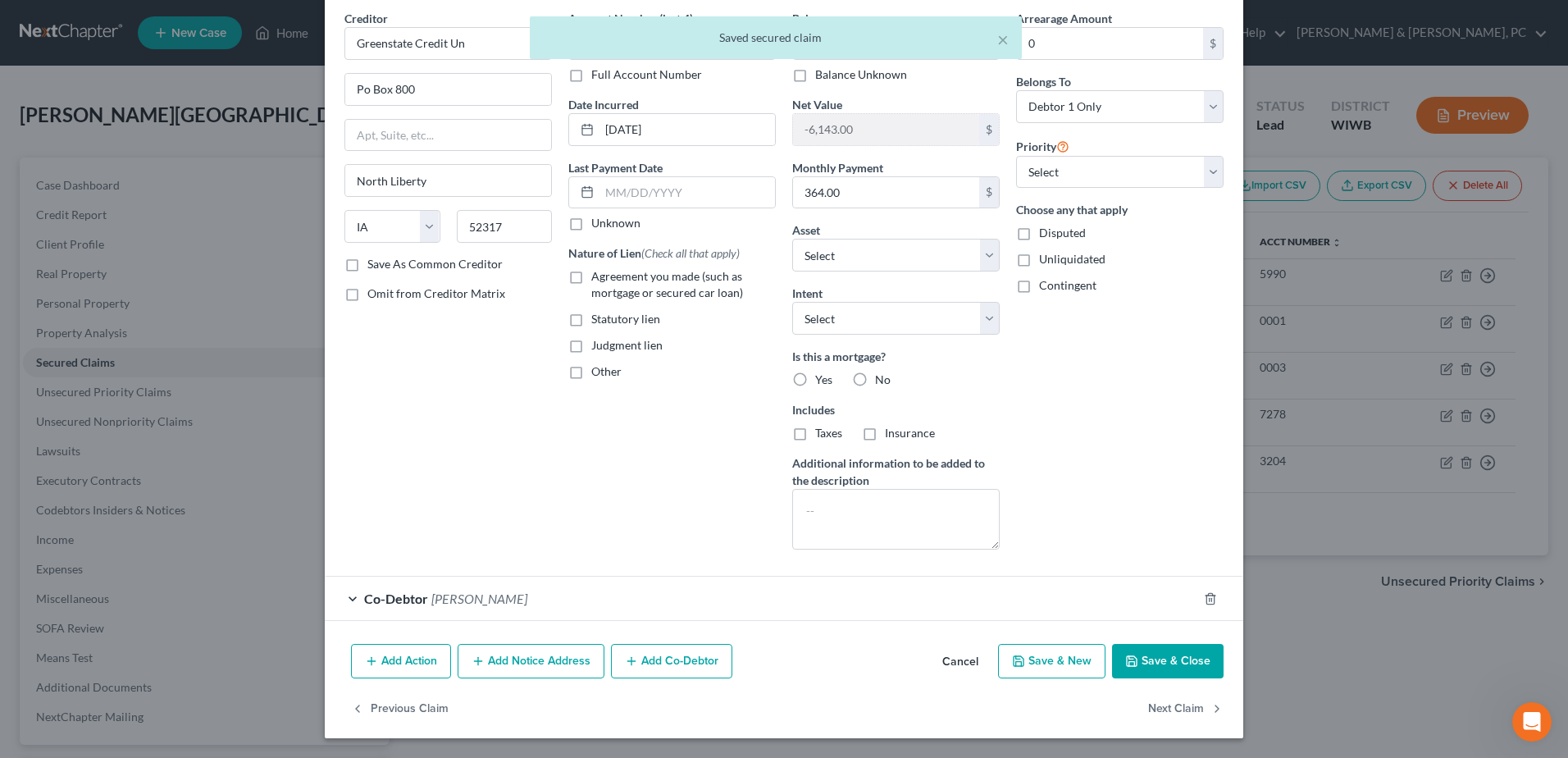
click at [546, 597] on div "Co-Debtor Candance Hird" at bounding box center [761, 599] width 872 height 44
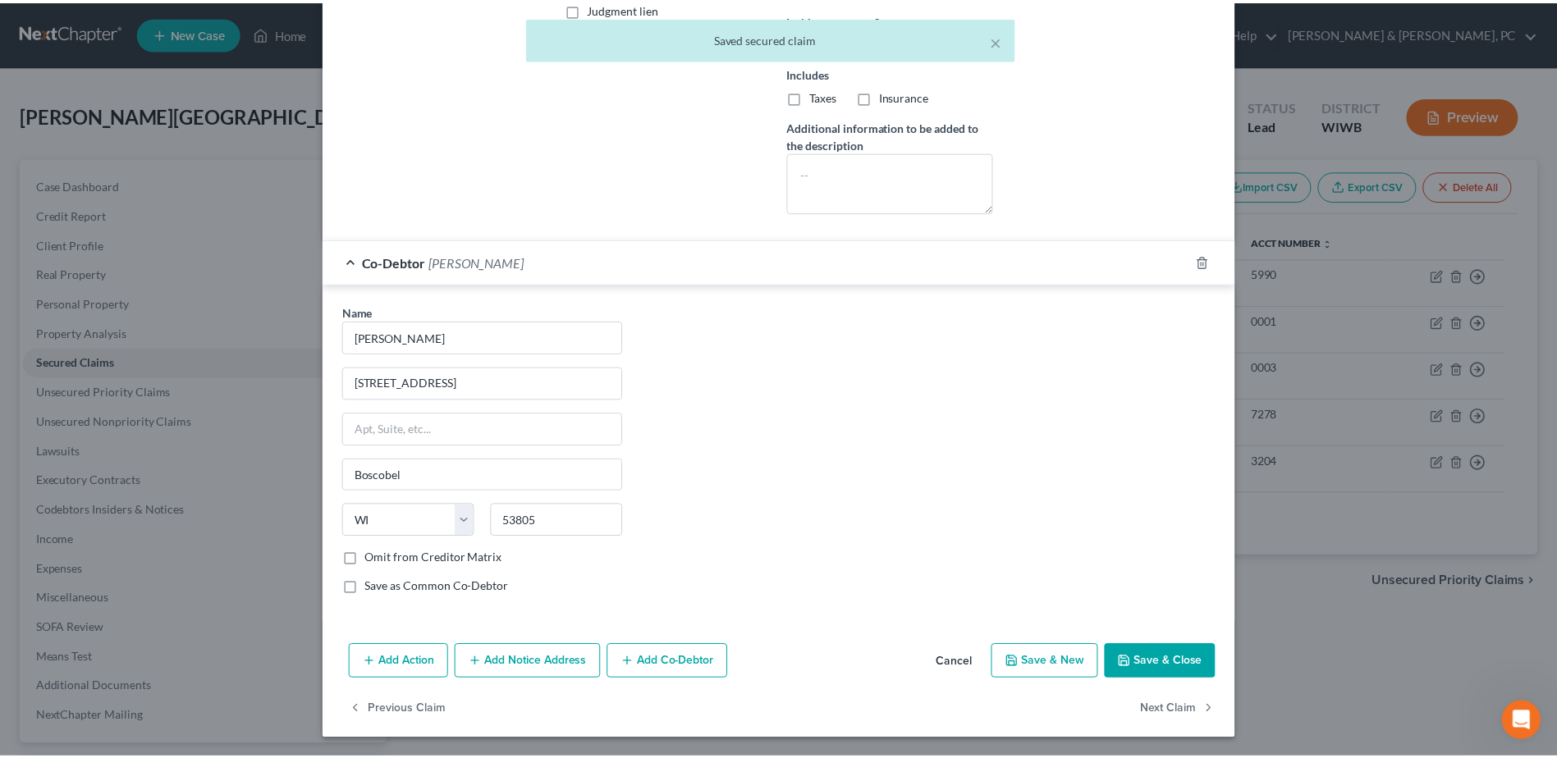
scroll to position [404, 0]
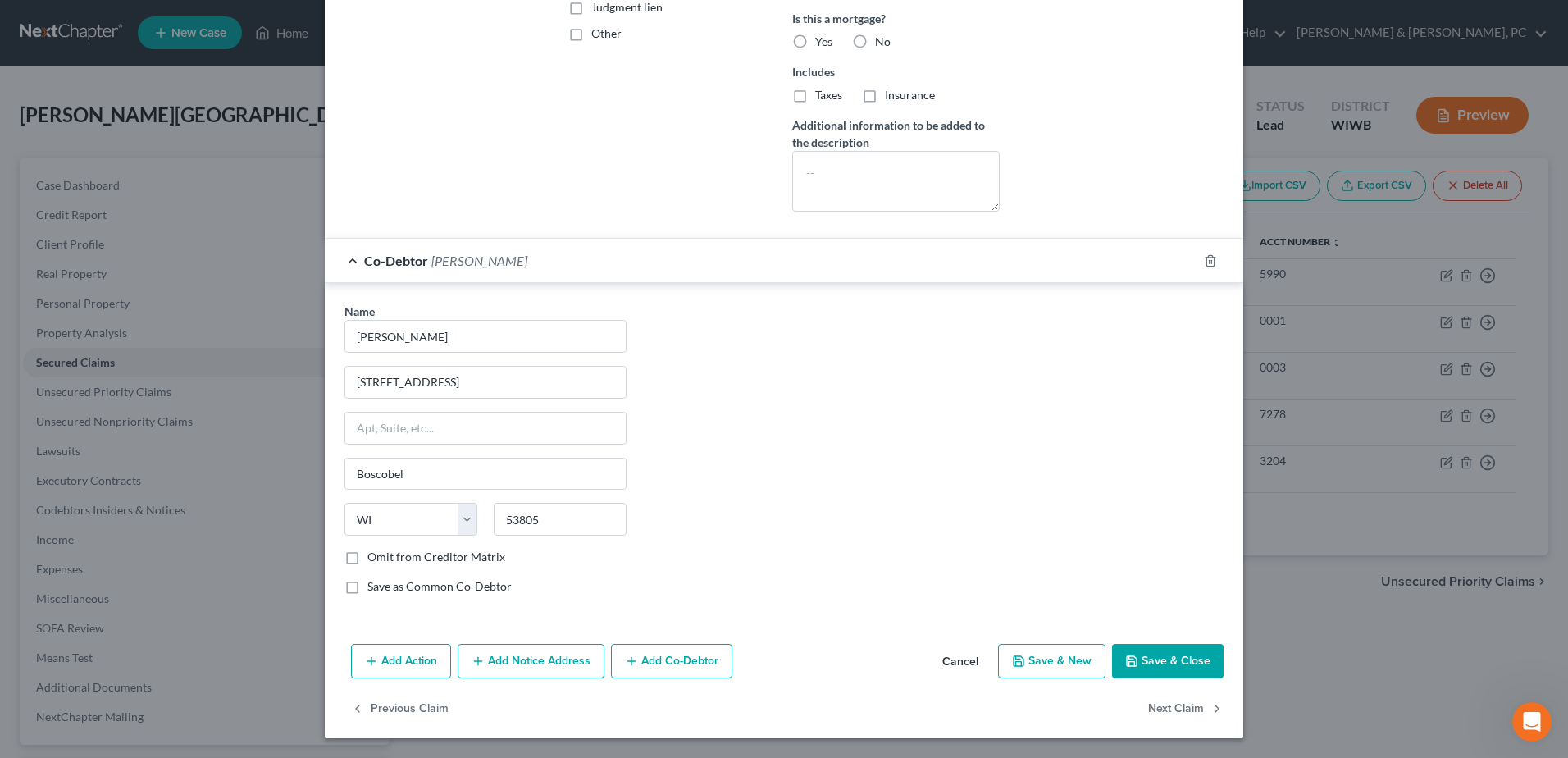
click at [1169, 648] on button "Save & Close" at bounding box center [1168, 661] width 112 height 34
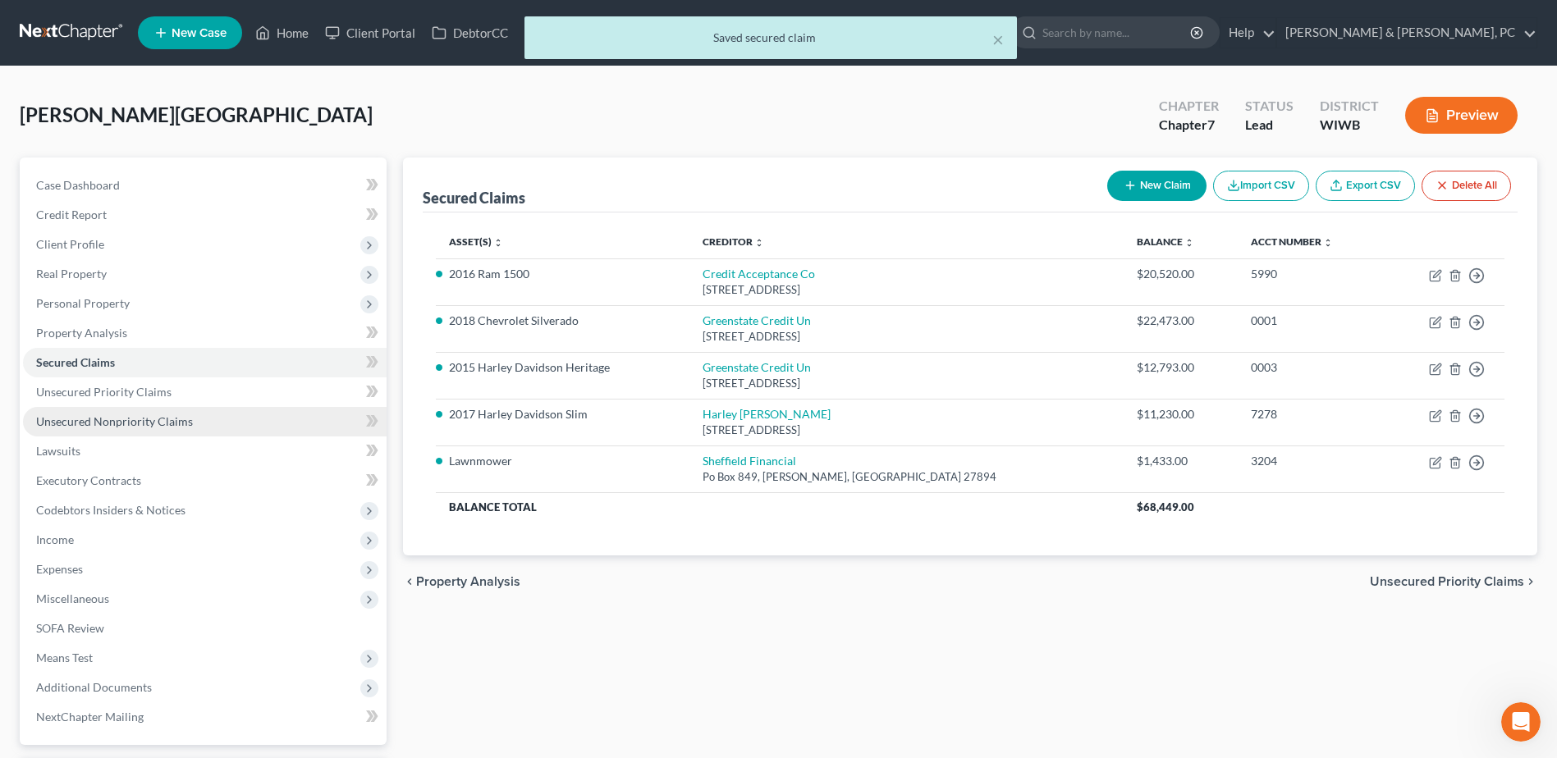
drag, startPoint x: 69, startPoint y: 418, endPoint x: 87, endPoint y: 418, distance: 18.1
click at [69, 418] on span "Unsecured Nonpriority Claims" at bounding box center [114, 422] width 157 height 14
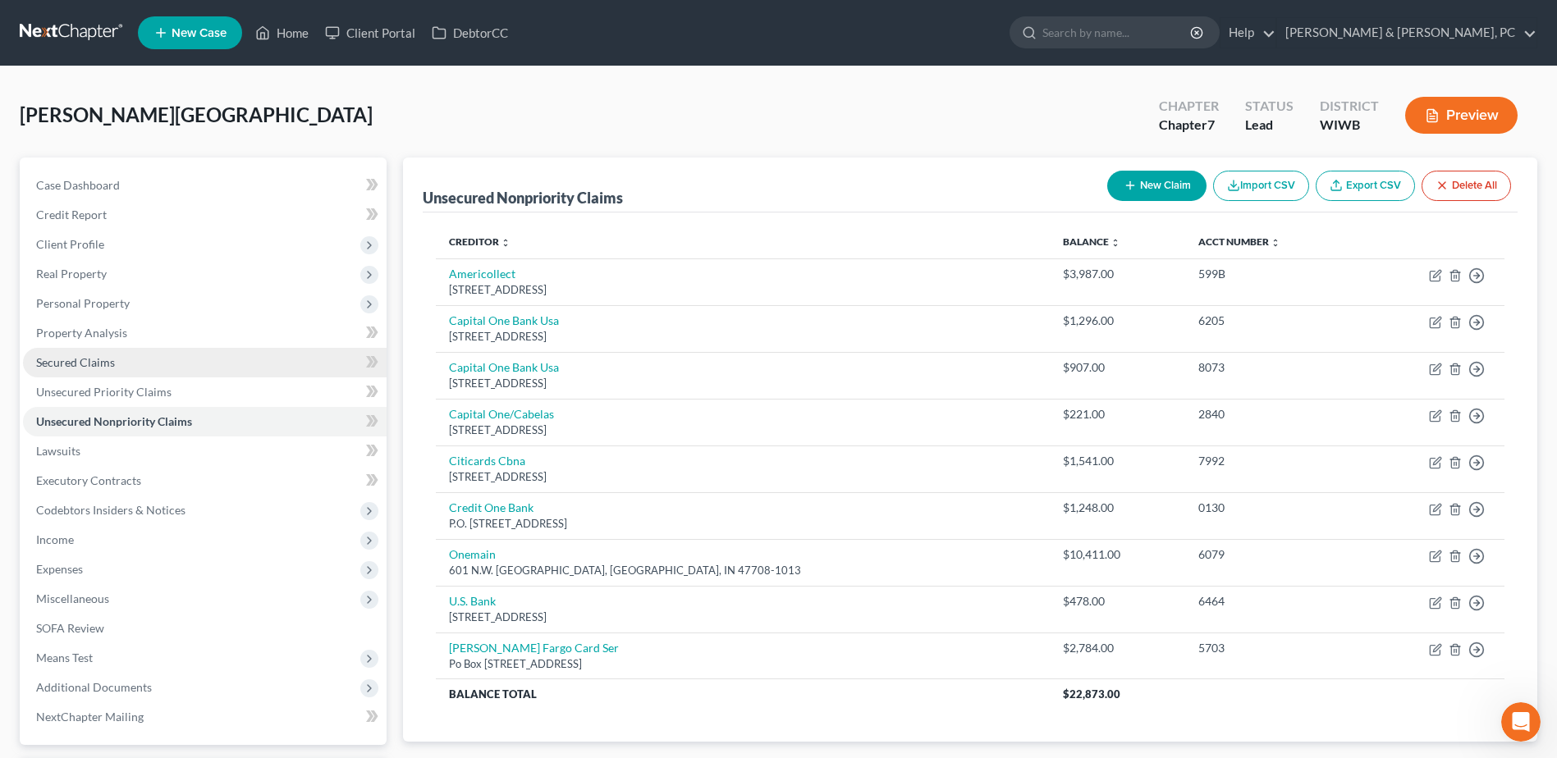
click at [138, 362] on link "Secured Claims" at bounding box center [205, 363] width 364 height 30
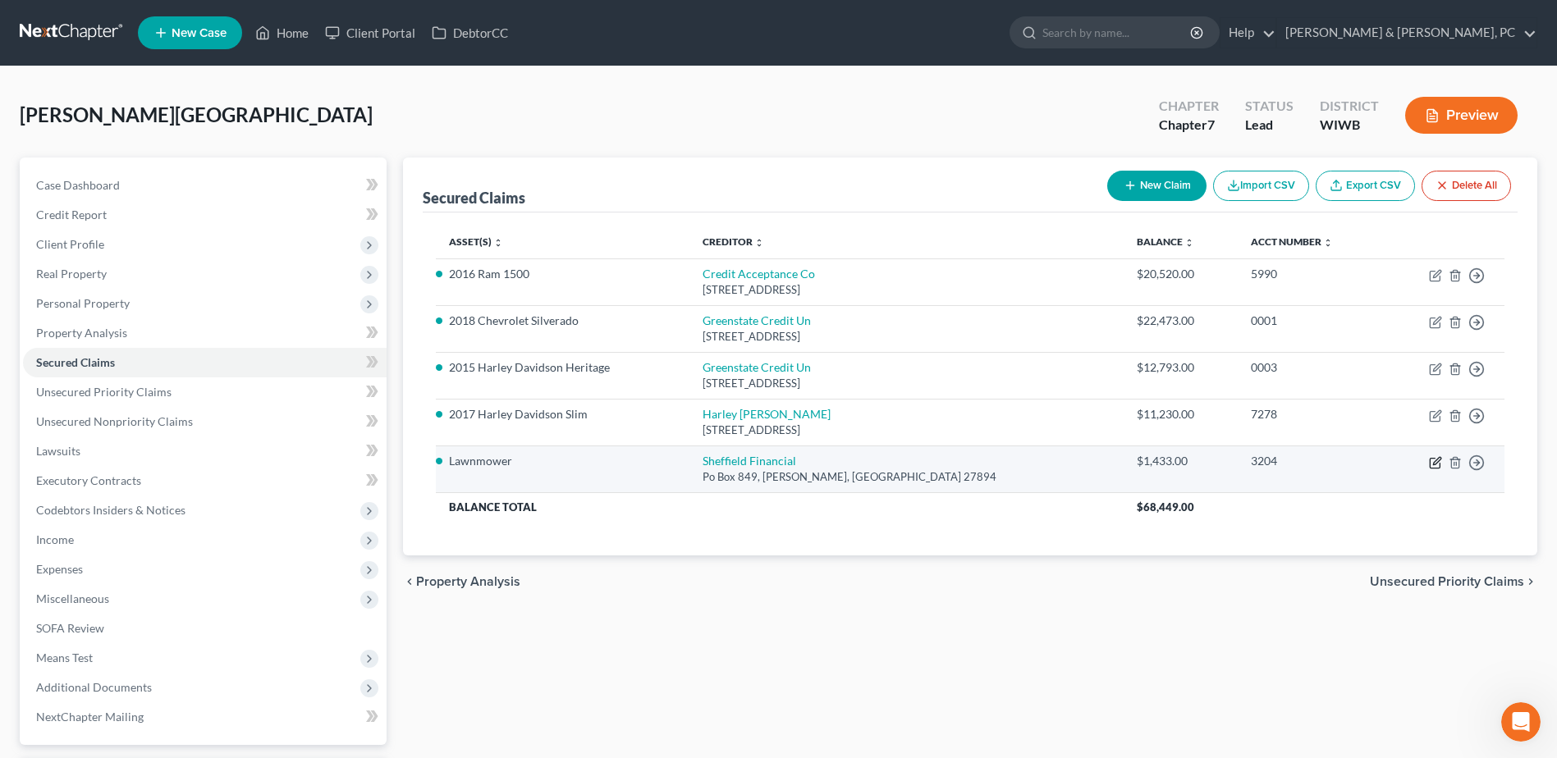
click at [1437, 460] on icon "button" at bounding box center [1436, 460] width 7 height 7
select select "28"
select select "0"
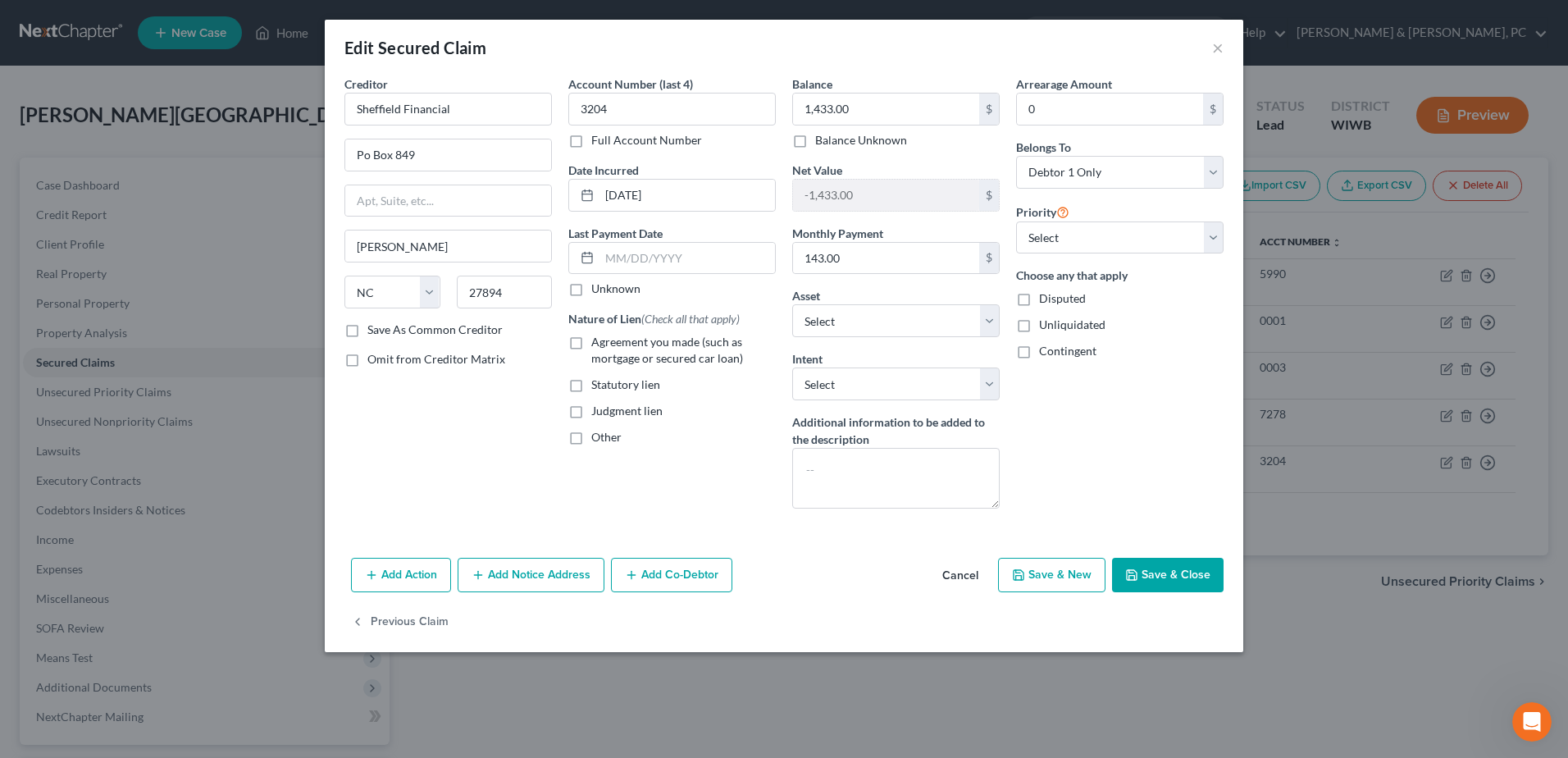
click at [969, 575] on button "Cancel" at bounding box center [960, 576] width 62 height 33
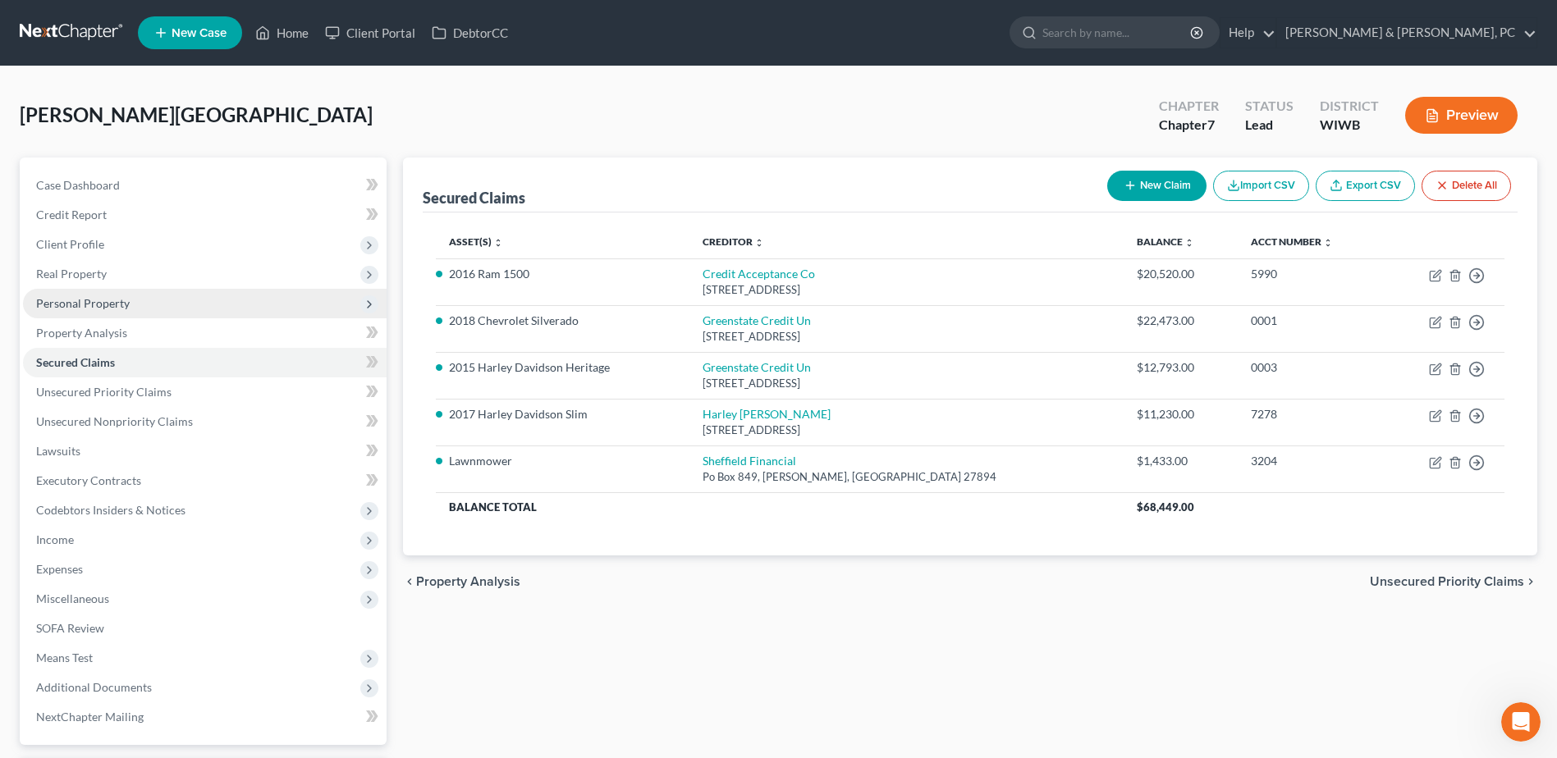
click at [62, 297] on span "Personal Property" at bounding box center [83, 303] width 94 height 14
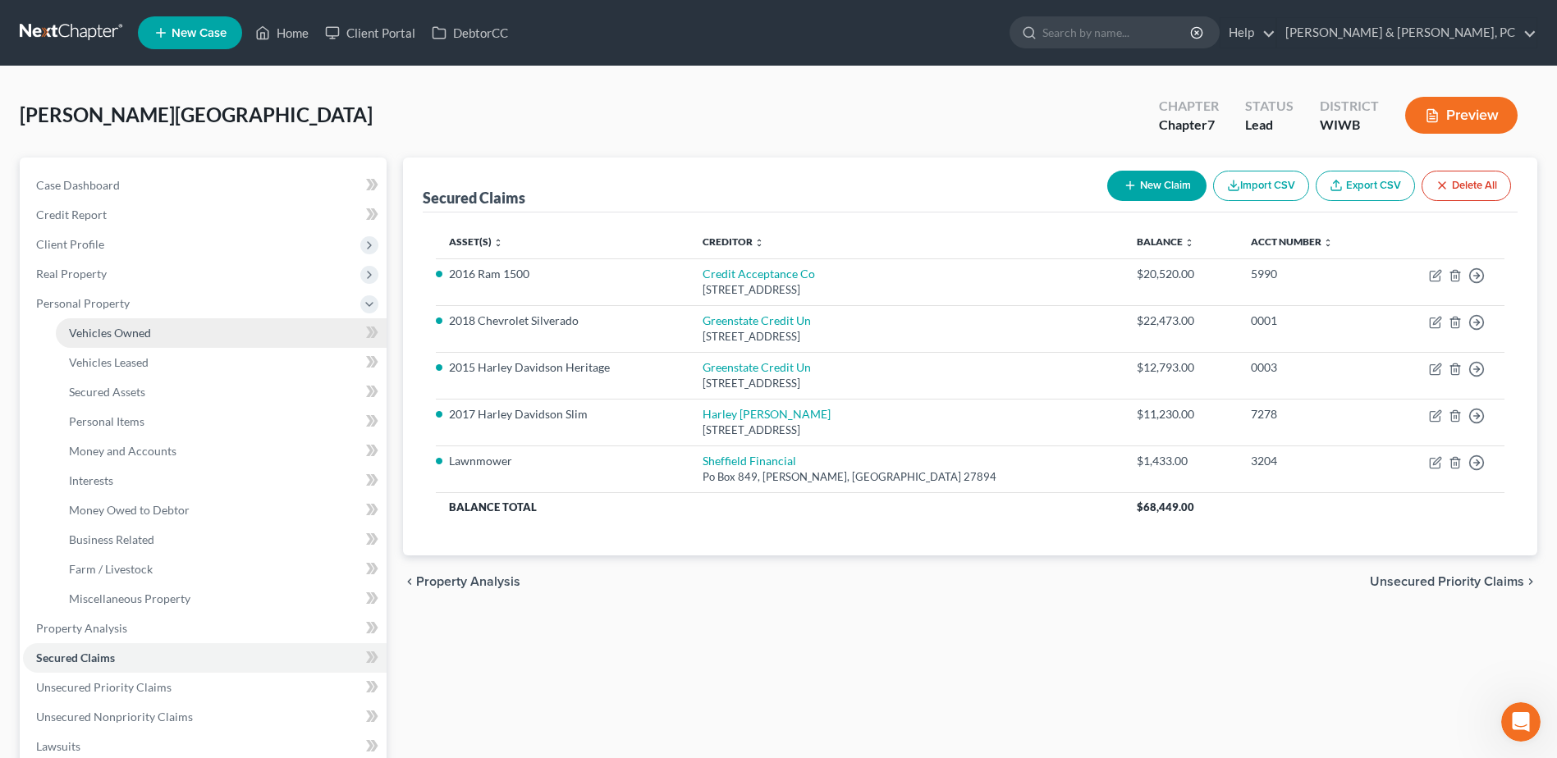
click at [76, 332] on span "Vehicles Owned" at bounding box center [110, 333] width 82 height 14
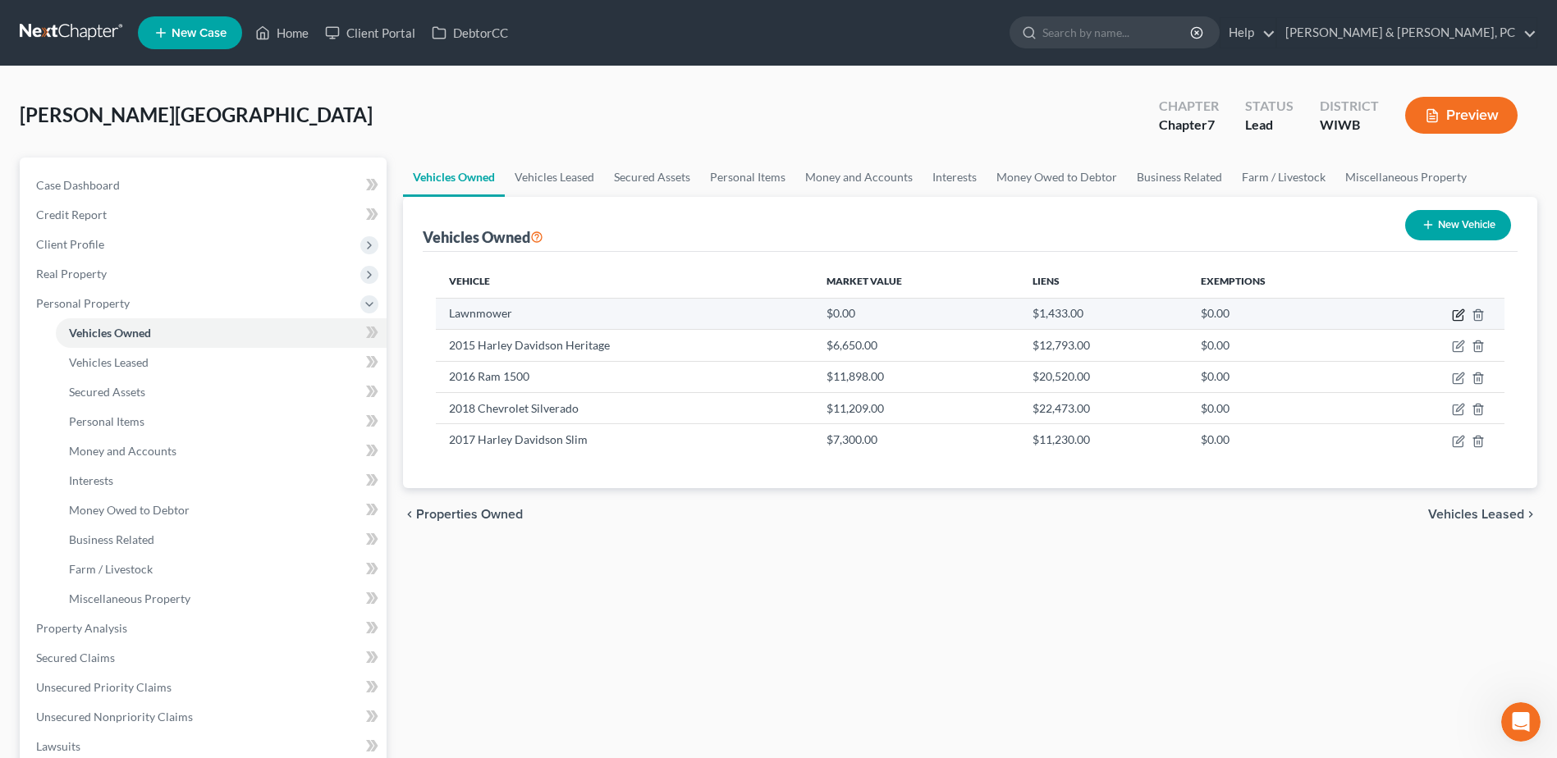
click at [1455, 312] on icon "button" at bounding box center [1458, 315] width 13 height 13
select select "7"
select select "0"
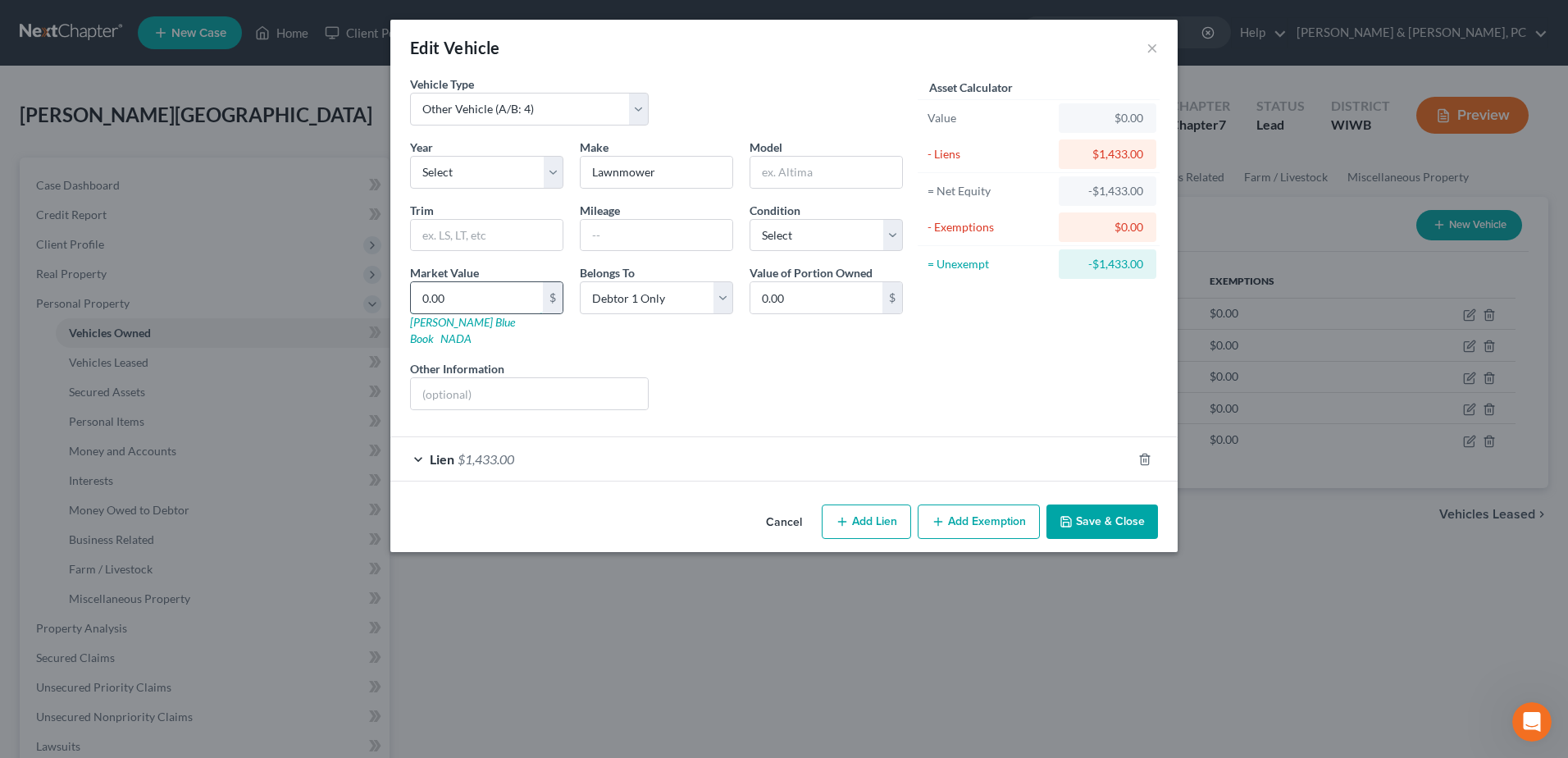
click at [452, 298] on input "0.00" at bounding box center [477, 297] width 132 height 31
type input "2"
type input "2.00"
type input "25"
type input "25.00"
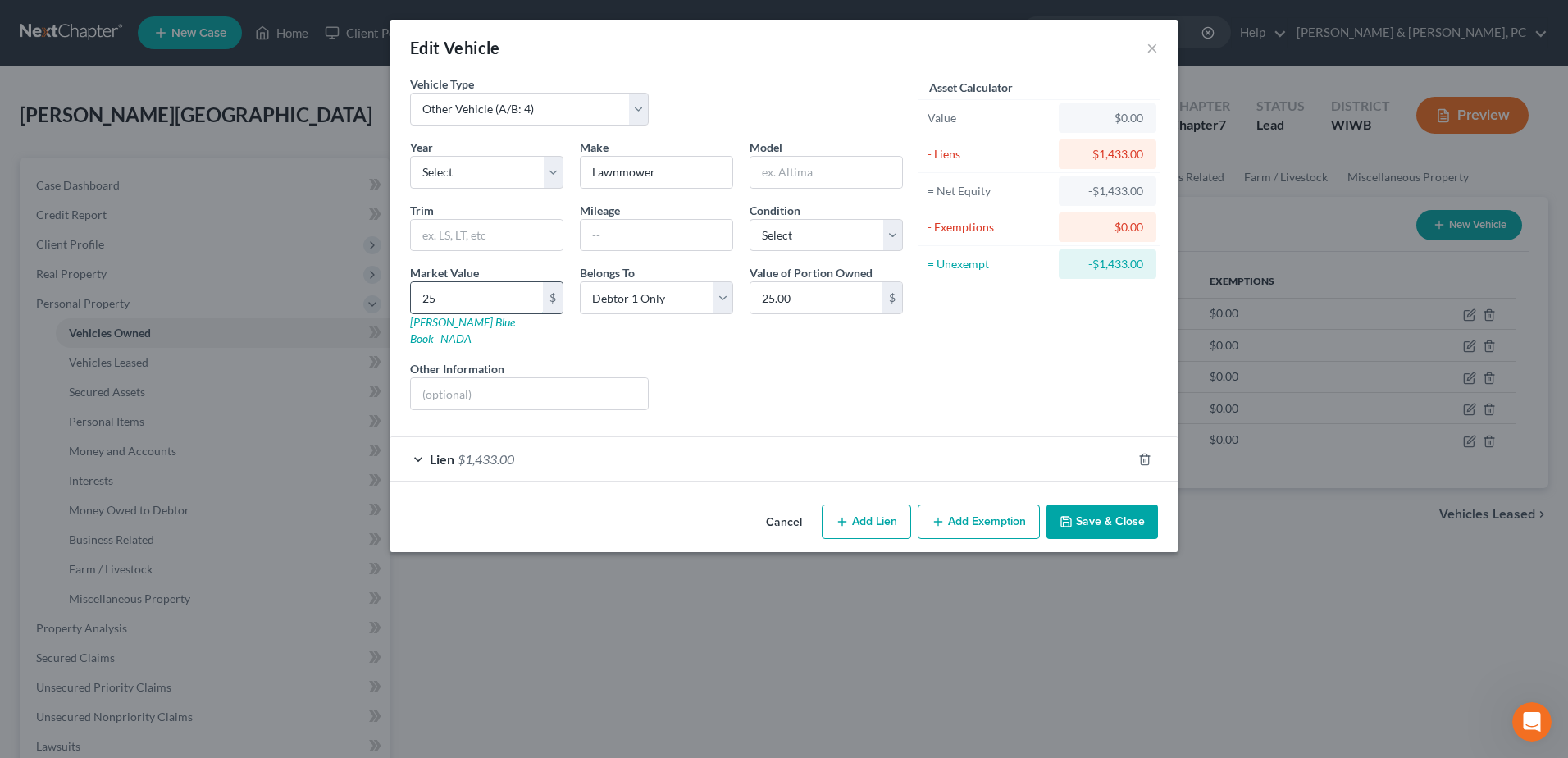
type input "250"
type input "250.00"
type input "250"
click at [818, 367] on div "Liens Select" at bounding box center [784, 385] width 255 height 50
click at [730, 308] on select "Select Debtor 1 Only Debtor 2 Only Debtor 1 And Debtor 2 Only At Least One Of T…" at bounding box center [656, 298] width 153 height 33
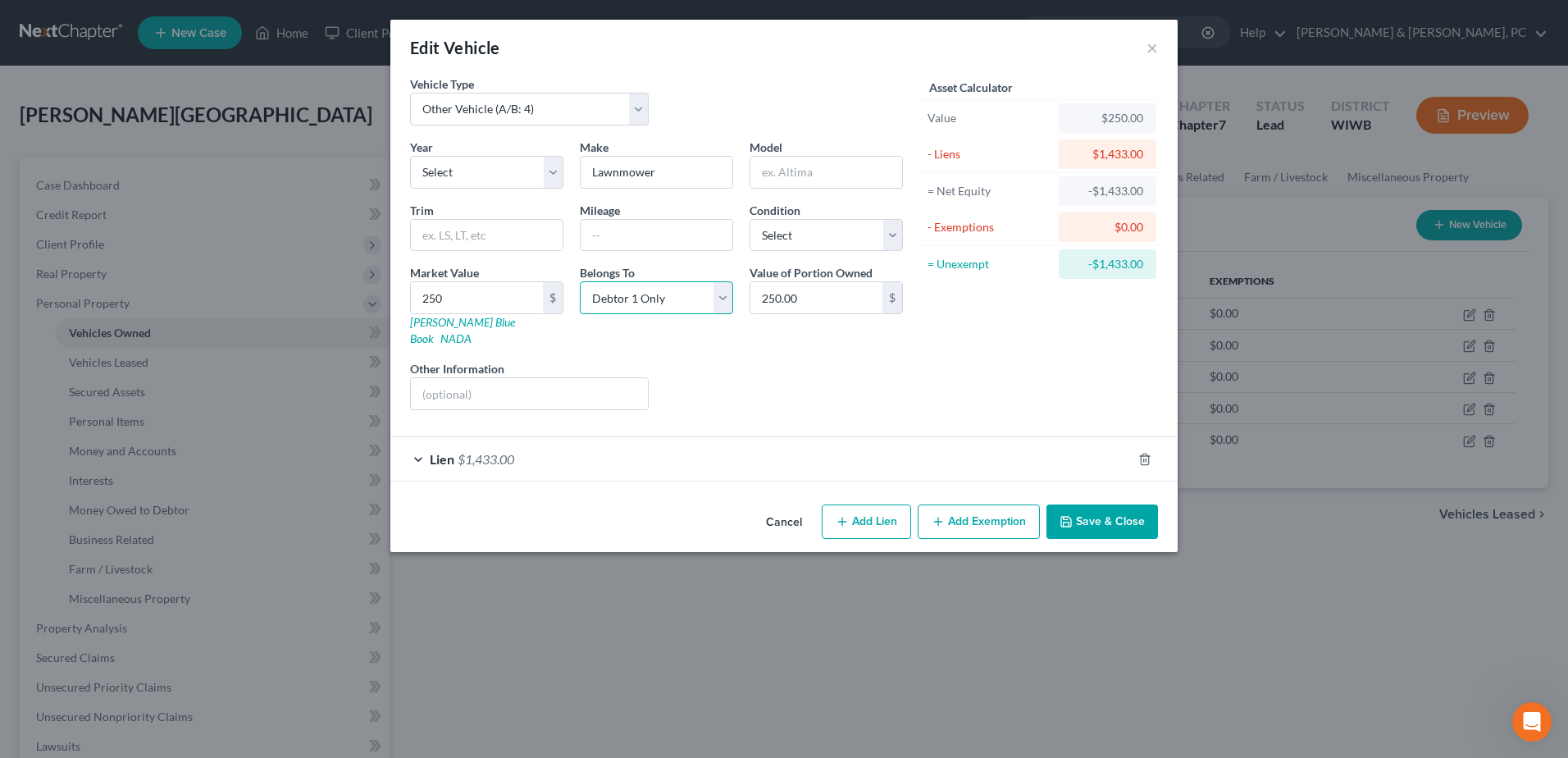
select select "3"
click at [580, 282] on select "Select Debtor 1 Only Debtor 2 Only Debtor 1 And Debtor 2 Only At Least One Of T…" at bounding box center [656, 298] width 153 height 33
click at [470, 172] on select "Select 2026 2025 2024 2023 2022 2021 2020 2019 2018 2017 2016 2015 2014 2013 20…" at bounding box center [486, 172] width 153 height 33
select select "5"
click at [410, 156] on select "Select 2026 2025 2024 2023 2022 2021 2020 2019 2018 2017 2016 2015 2014 2013 20…" at bounding box center [486, 172] width 153 height 33
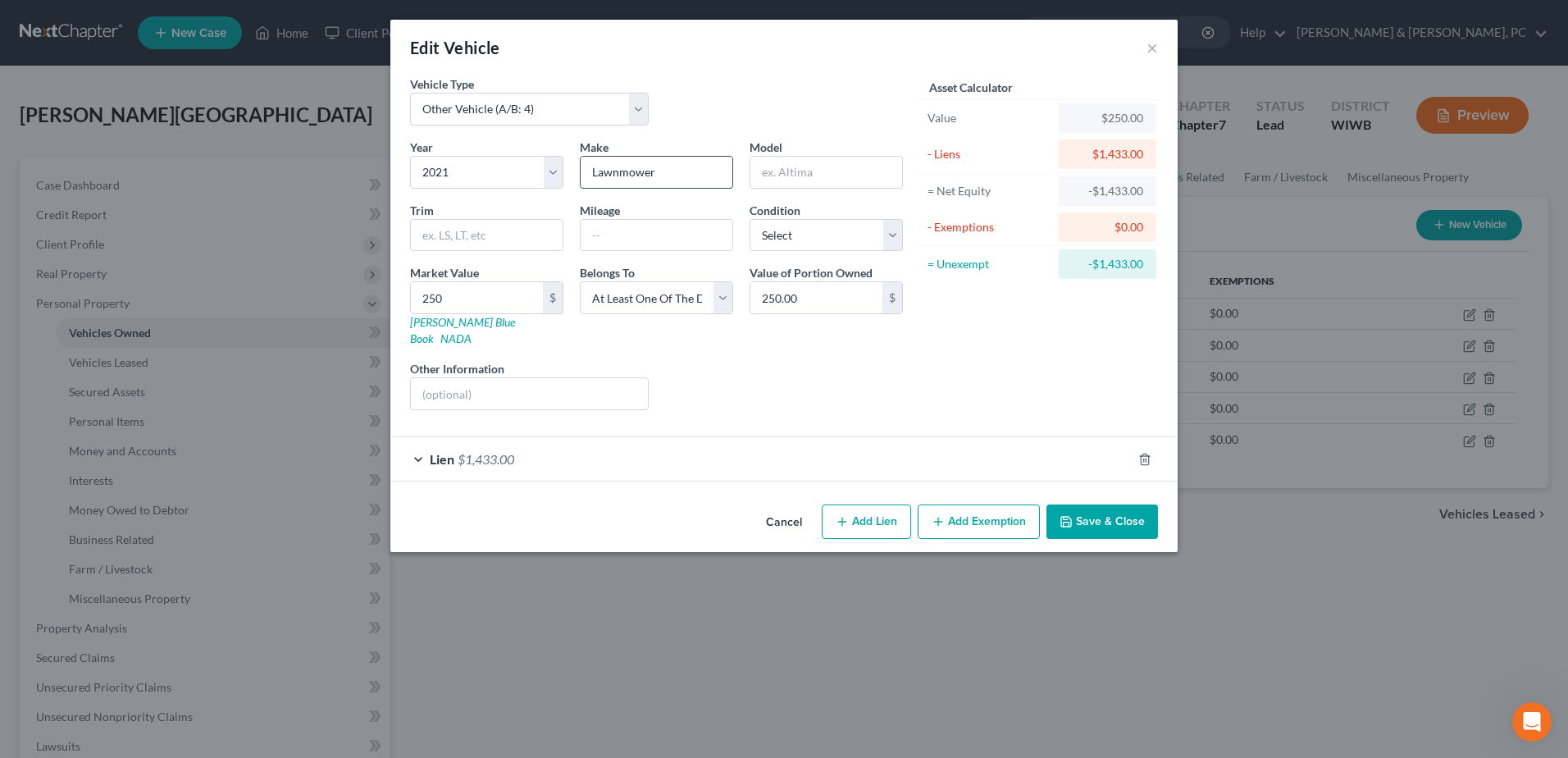
click at [699, 167] on input "Lawnmower" at bounding box center [657, 172] width 152 height 31
drag, startPoint x: 709, startPoint y: 173, endPoint x: 497, endPoint y: 150, distance: 213.2
click at [497, 150] on div "Year Select 2026 2025 2024 2023 2022 2021 2020 2019 2018 2017 2016 2015 2014 20…" at bounding box center [657, 281] width 510 height 285
type input "Hustler 60' Zero Turn"
type input "Lawnmower"
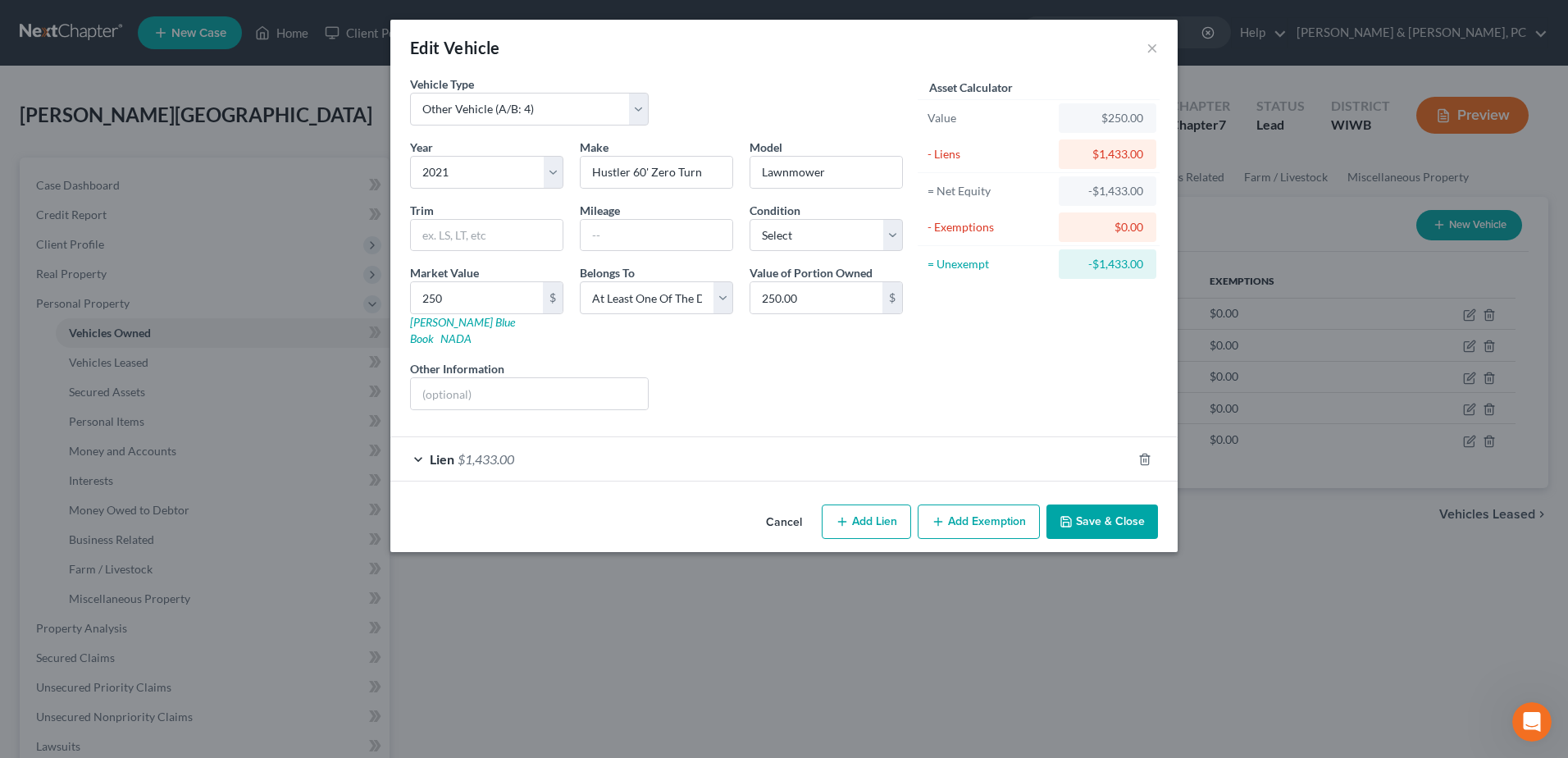
click at [1014, 346] on div "Asset Calculator Value $250.00 - Liens $1,433.00 = Net Equity -$1,433.00 - Exem…" at bounding box center [1038, 250] width 255 height 348
click at [1128, 505] on button "Save & Close" at bounding box center [1102, 522] width 112 height 34
